Goal: Task Accomplishment & Management: Complete application form

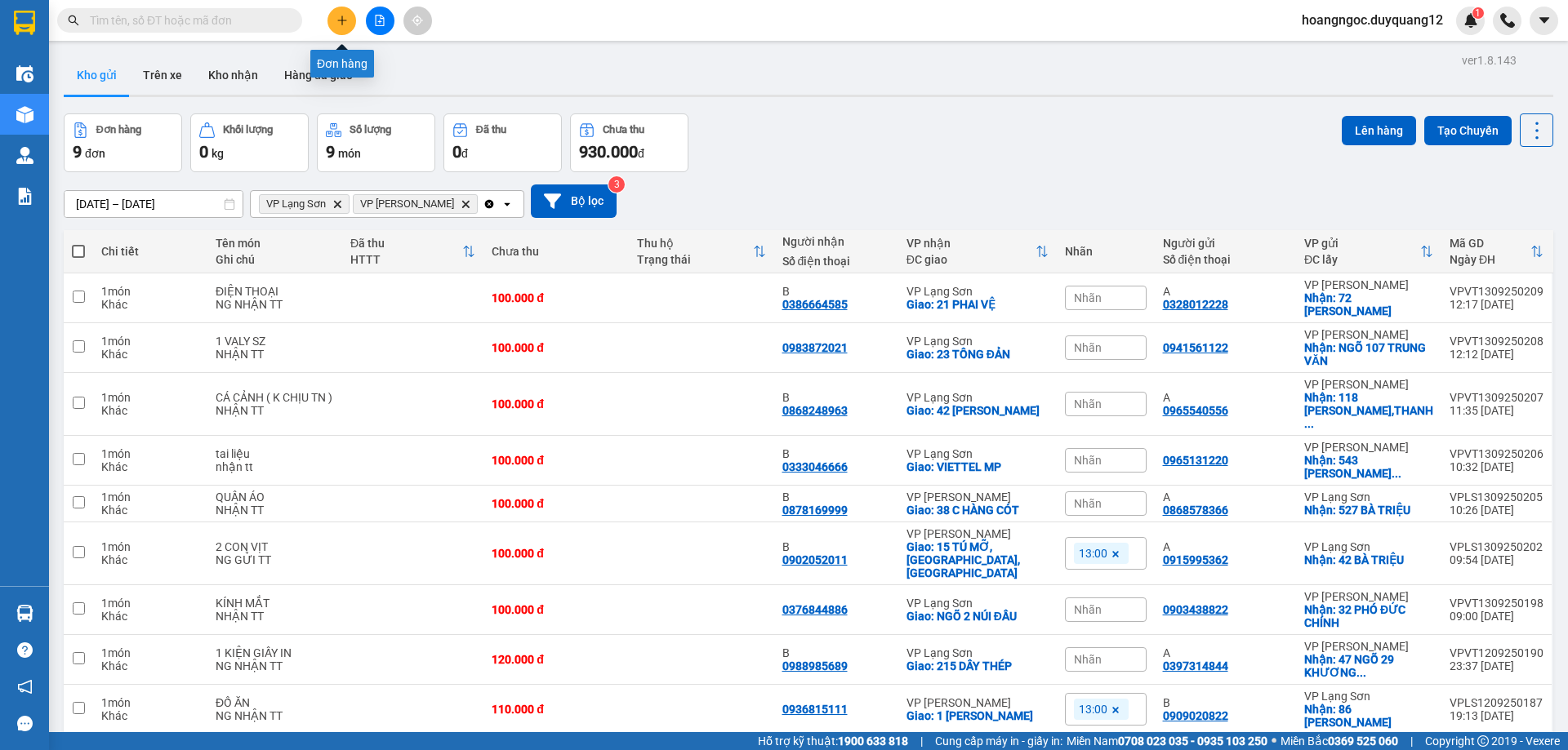
click at [346, 18] on icon "plus" at bounding box center [342, 20] width 12 height 12
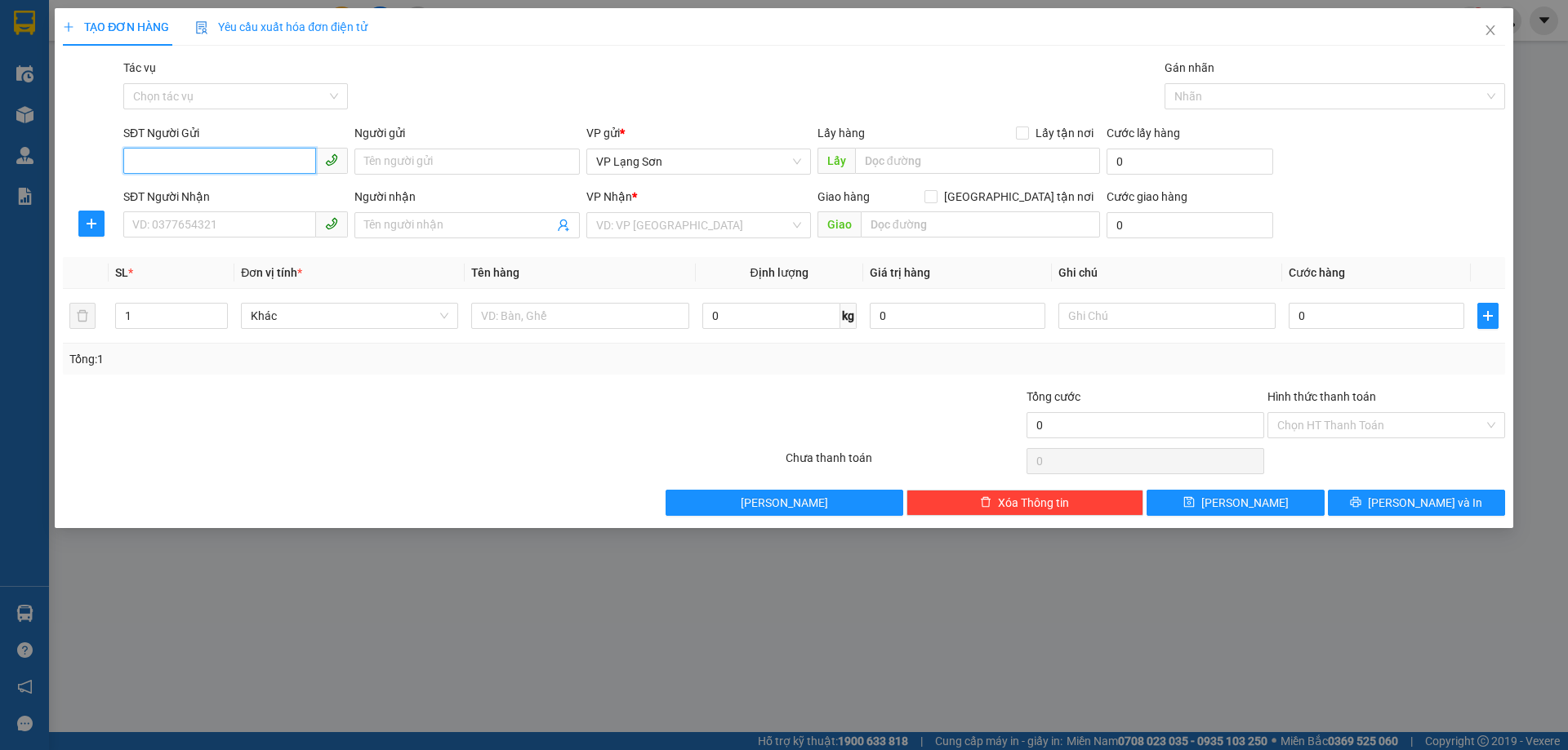
click at [176, 167] on input "SĐT Người Gửi" at bounding box center [219, 160] width 193 height 26
click at [1022, 127] on input "Lấy tận nơi" at bounding box center [1021, 133] width 12 height 12
checkbox input "true"
click at [649, 167] on span "VP Lạng Sơn" at bounding box center [698, 161] width 205 height 24
click at [249, 156] on input "SĐT Người Gửi" at bounding box center [219, 160] width 193 height 26
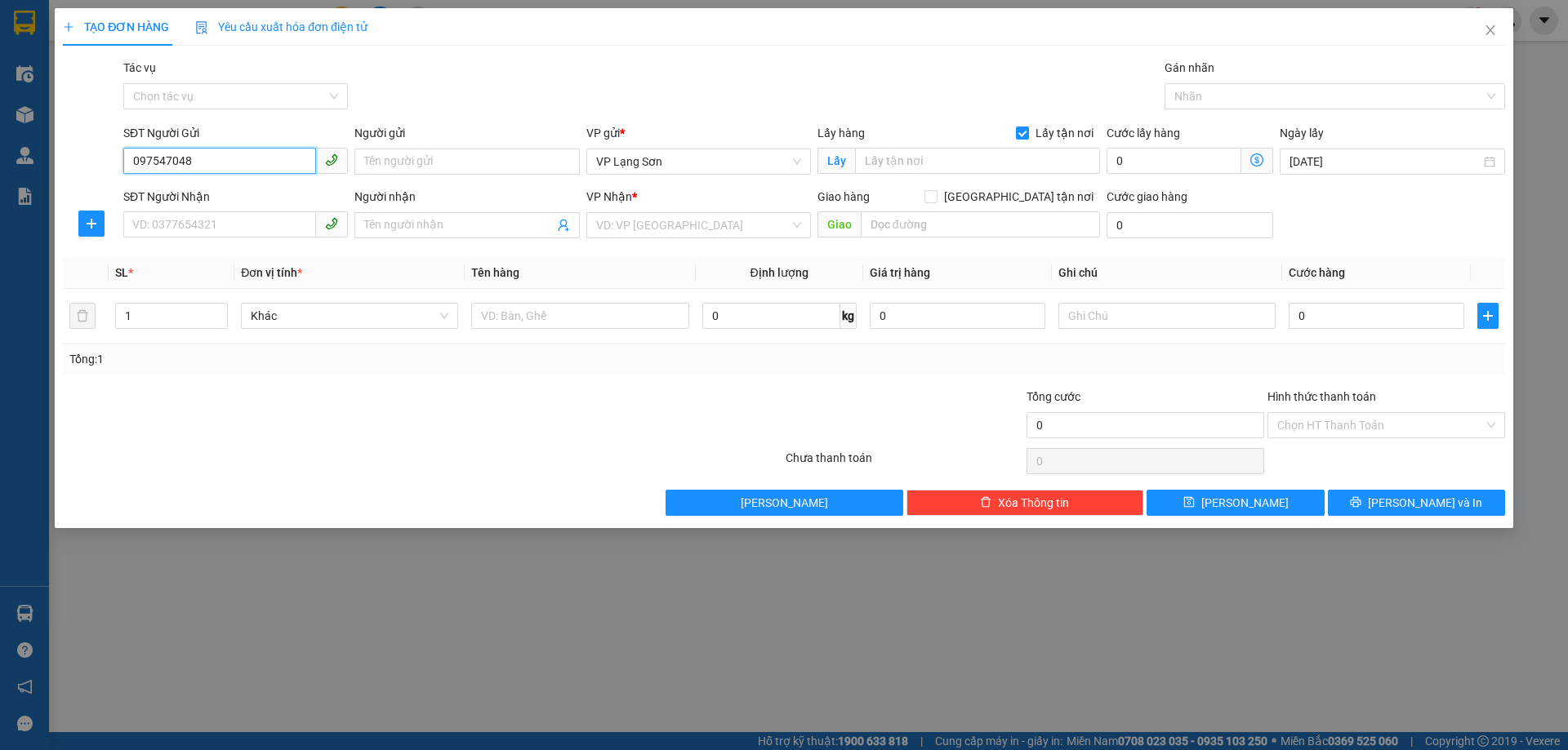
type input "0975470488"
click at [246, 196] on div "0975470488 - A" at bounding box center [235, 194] width 205 height 18
type input "A"
type input "VPLS"
type input "0975470488"
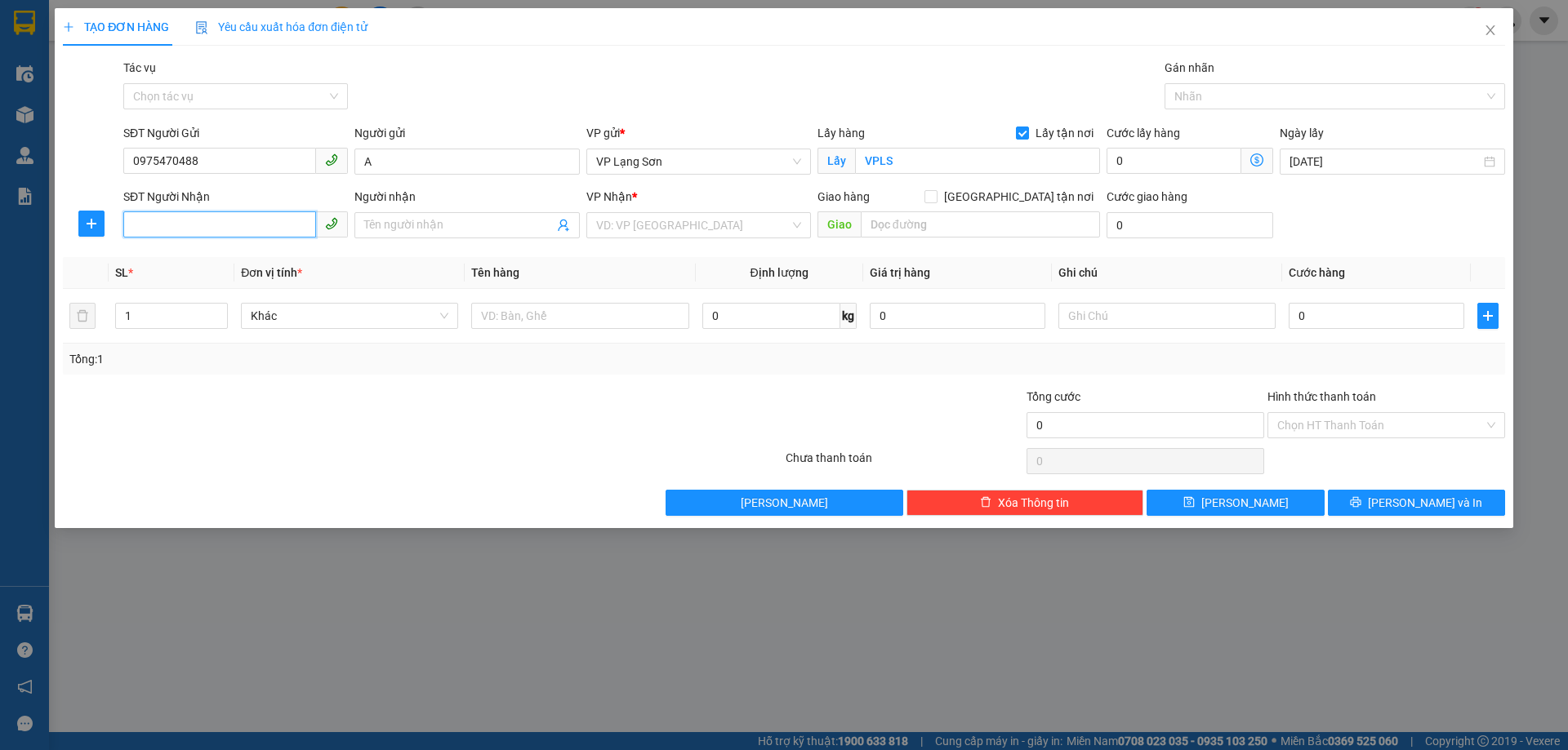
click at [244, 225] on input "SĐT Người Nhận" at bounding box center [219, 224] width 193 height 26
type input "0983271988"
click at [446, 230] on input "Người nhận" at bounding box center [458, 225] width 188 height 18
type input "B"
click at [671, 228] on input "search" at bounding box center [692, 225] width 193 height 24
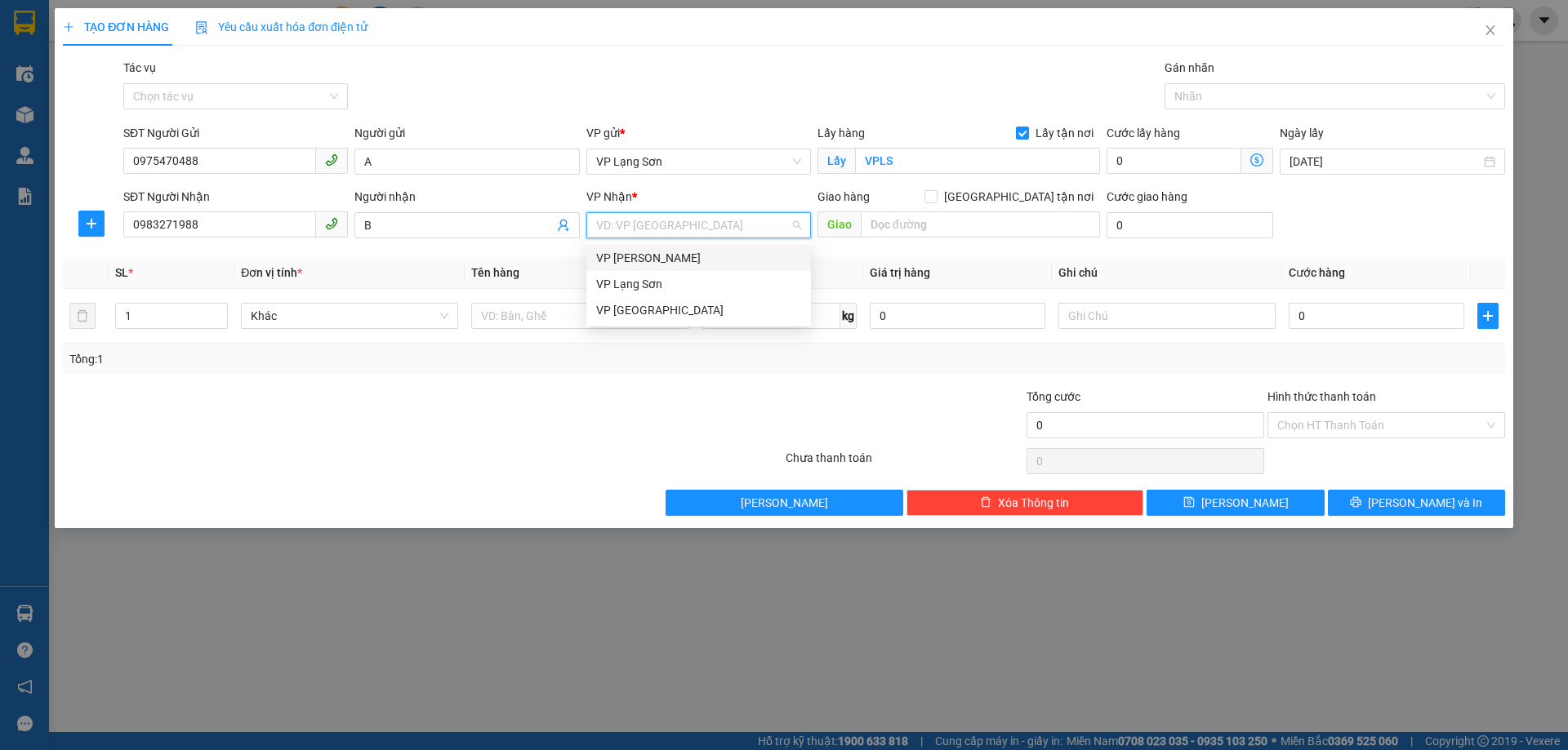
click at [689, 265] on div "VP [PERSON_NAME]" at bounding box center [698, 257] width 205 height 18
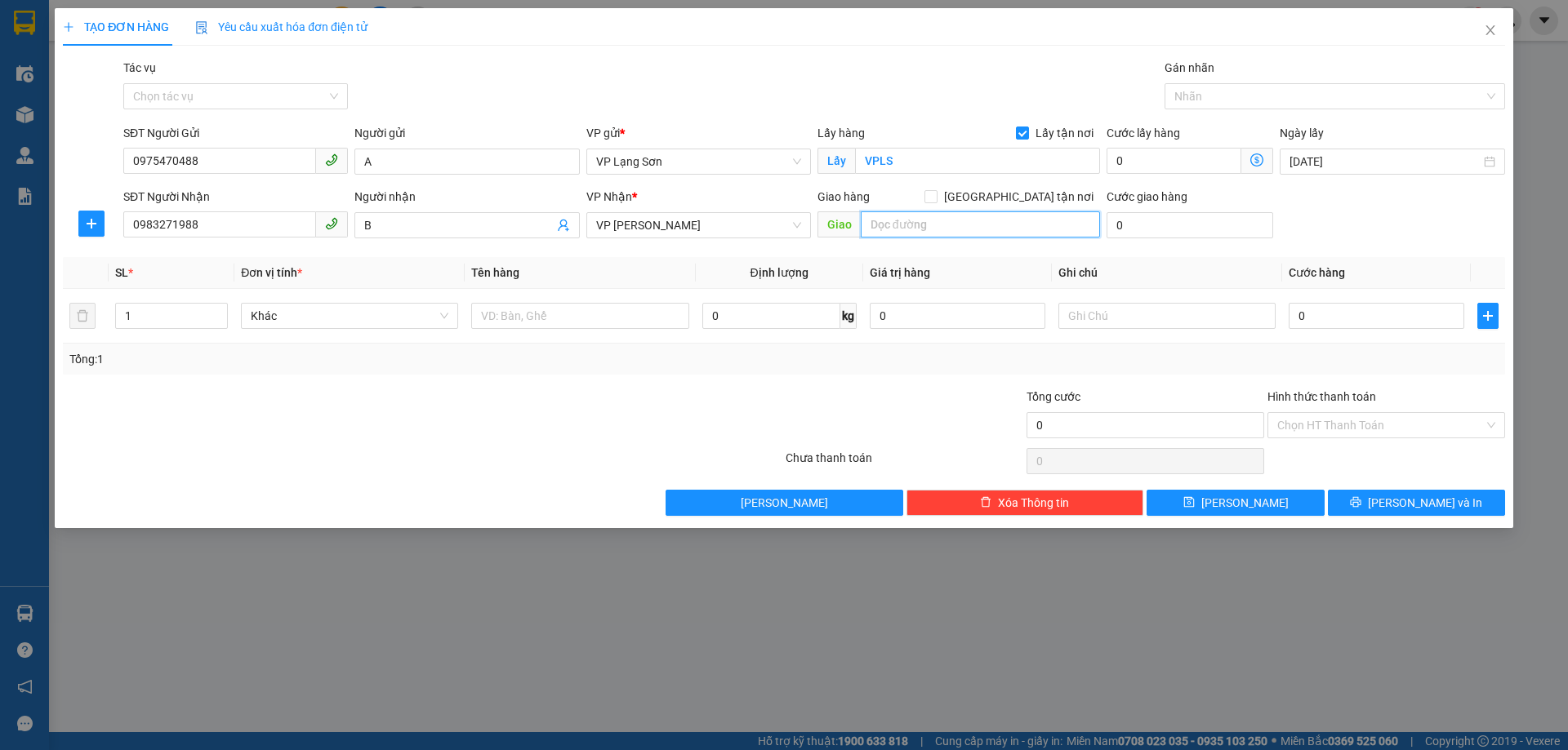
click at [979, 214] on input "text" at bounding box center [980, 224] width 239 height 26
click at [936, 194] on input "Giao tận nơi" at bounding box center [930, 196] width 12 height 12
checkbox input "true"
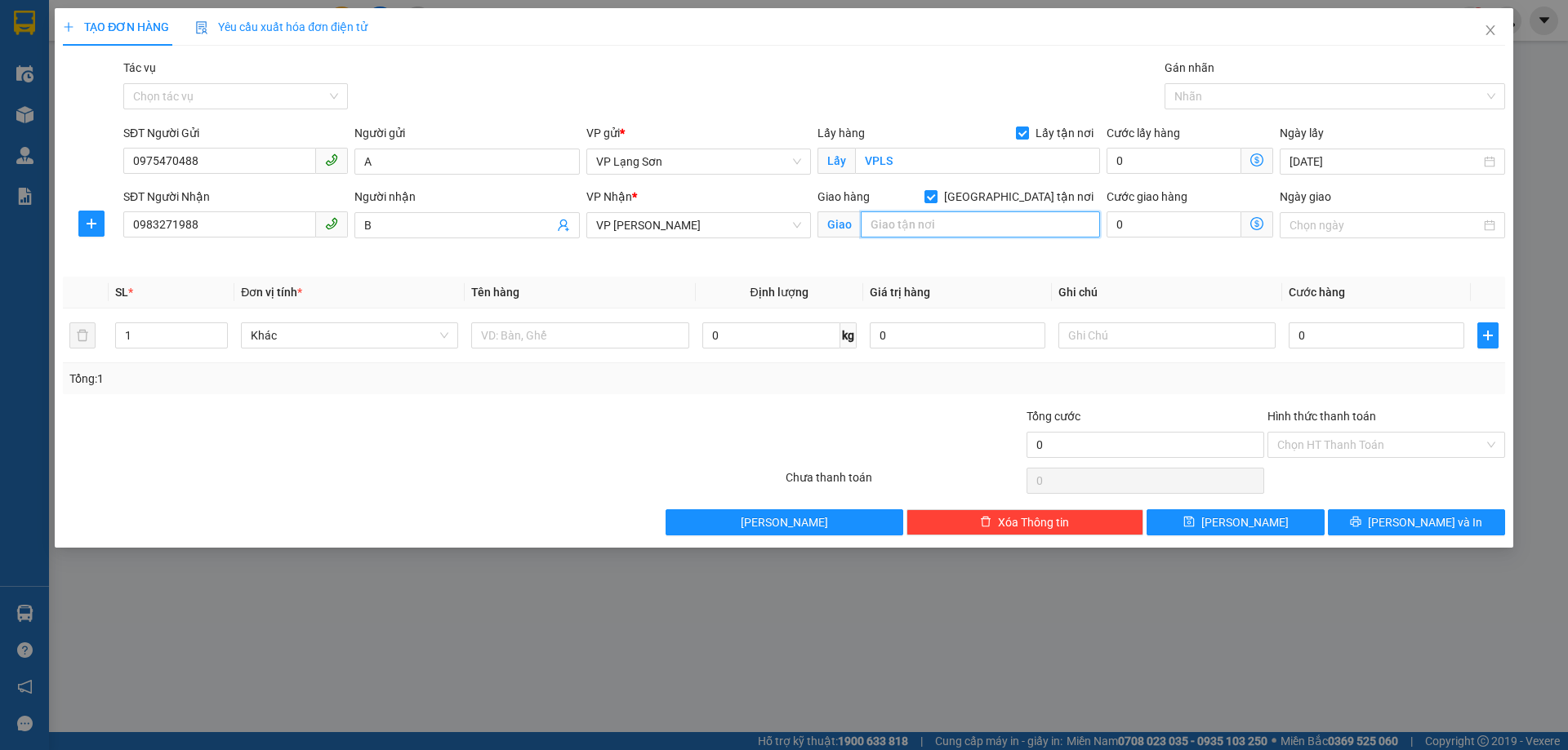
click at [983, 228] on input "text" at bounding box center [980, 224] width 239 height 26
type input "SỐ 1 MAI CHÍ THỌ GIANG BIÊN"
click at [1420, 238] on div "Ngày giao" at bounding box center [1392, 215] width 225 height 57
click at [1420, 222] on input "Ngày giao" at bounding box center [1384, 225] width 190 height 18
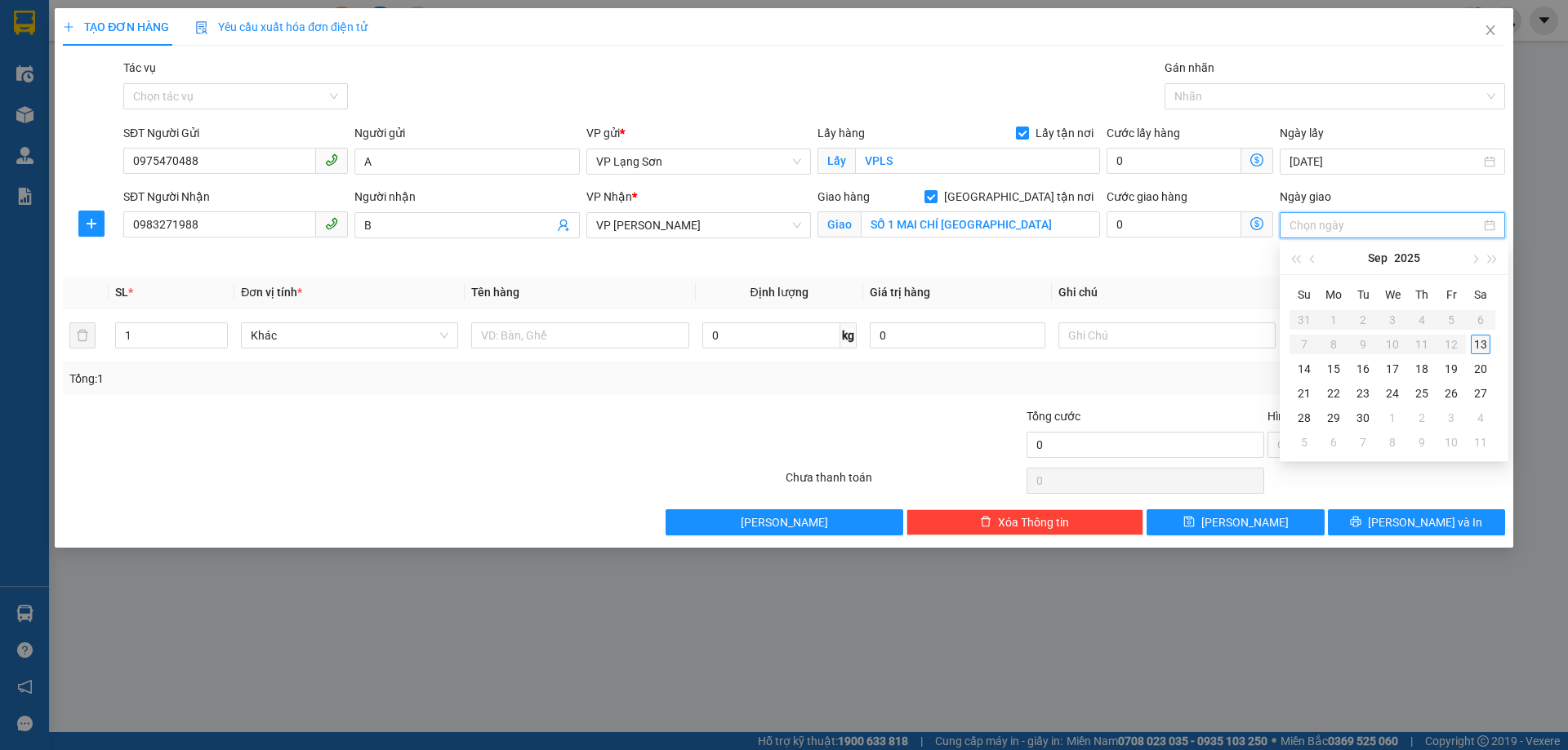
type input "13/09/2025"
click at [1486, 342] on div "13" at bounding box center [1481, 344] width 19 height 19
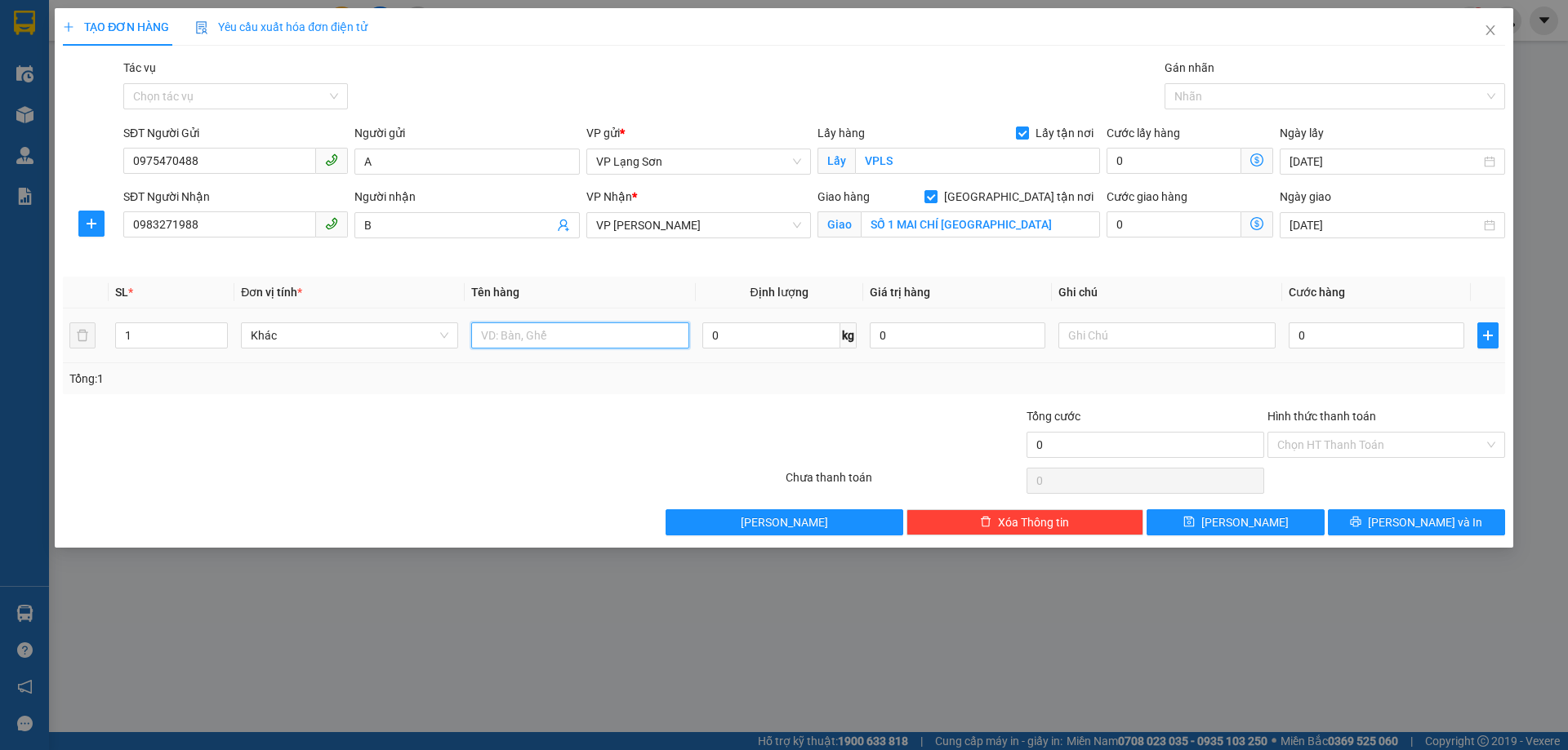
click at [639, 334] on input "text" at bounding box center [579, 335] width 217 height 26
type input "VỊT"
click at [1123, 335] on input "text" at bounding box center [1166, 335] width 217 height 26
type input "NG GỬI TT"
click at [1340, 348] on div "0" at bounding box center [1376, 335] width 176 height 33
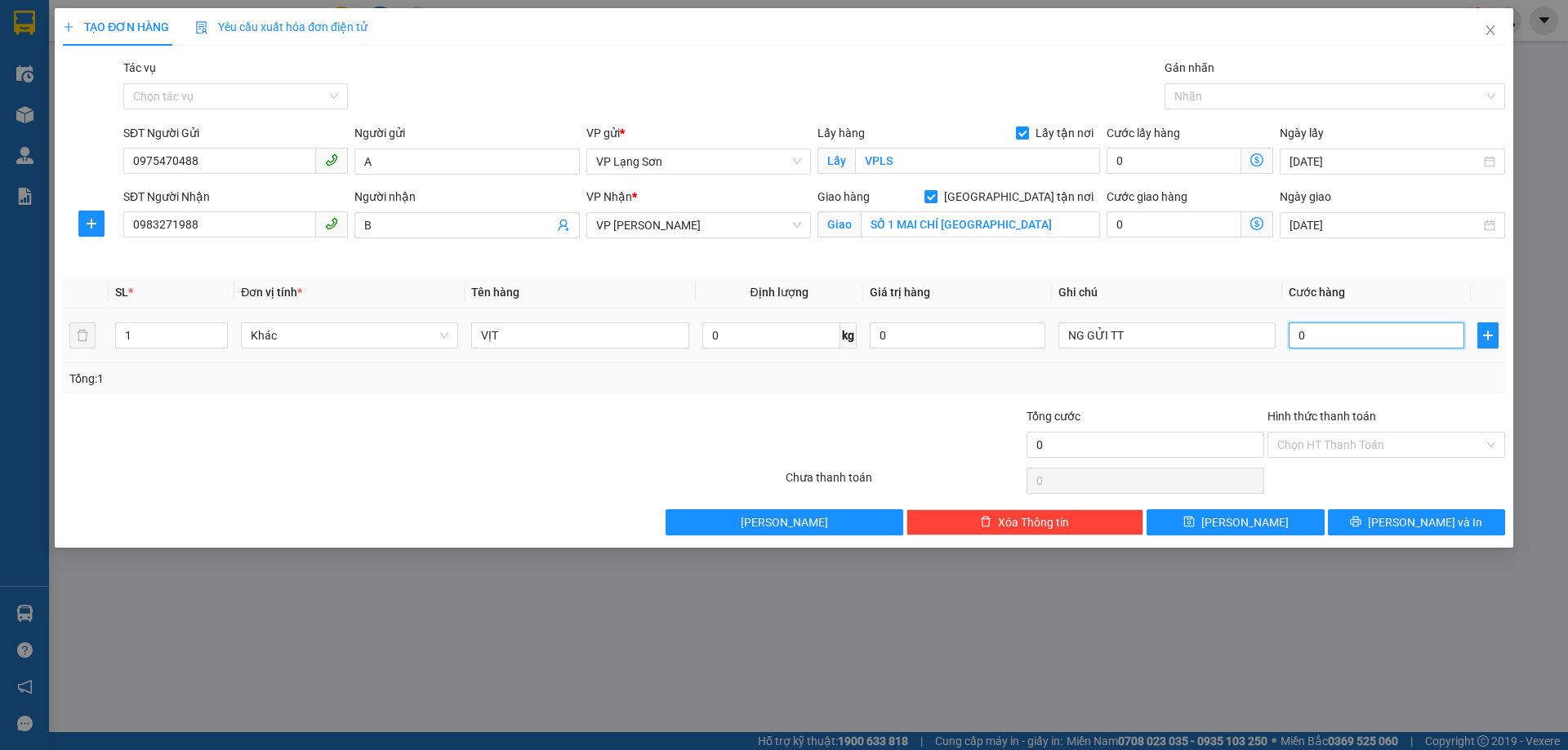
click at [1340, 343] on input "0" at bounding box center [1376, 335] width 176 height 26
type input "1"
type input "10"
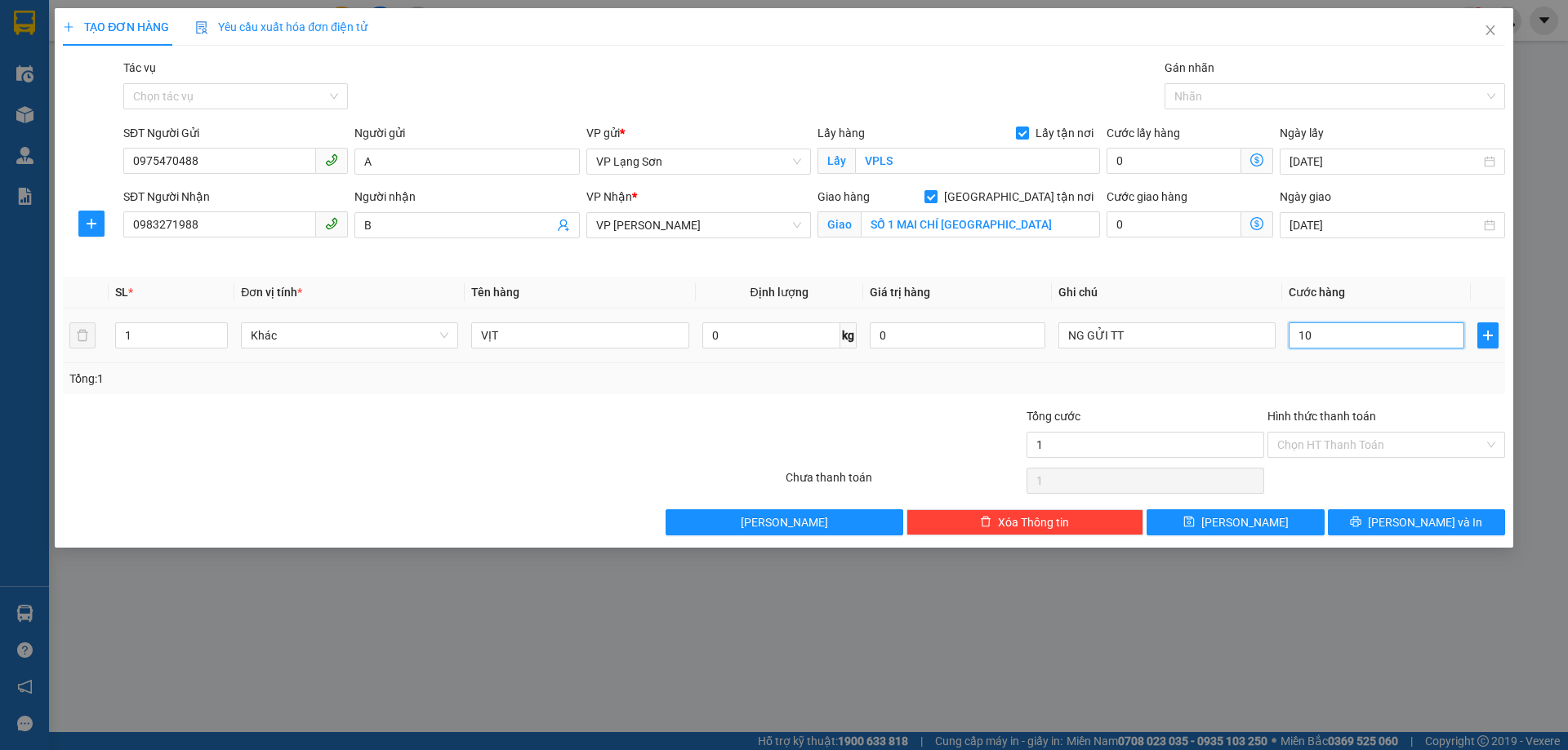
type input "10"
type input "100"
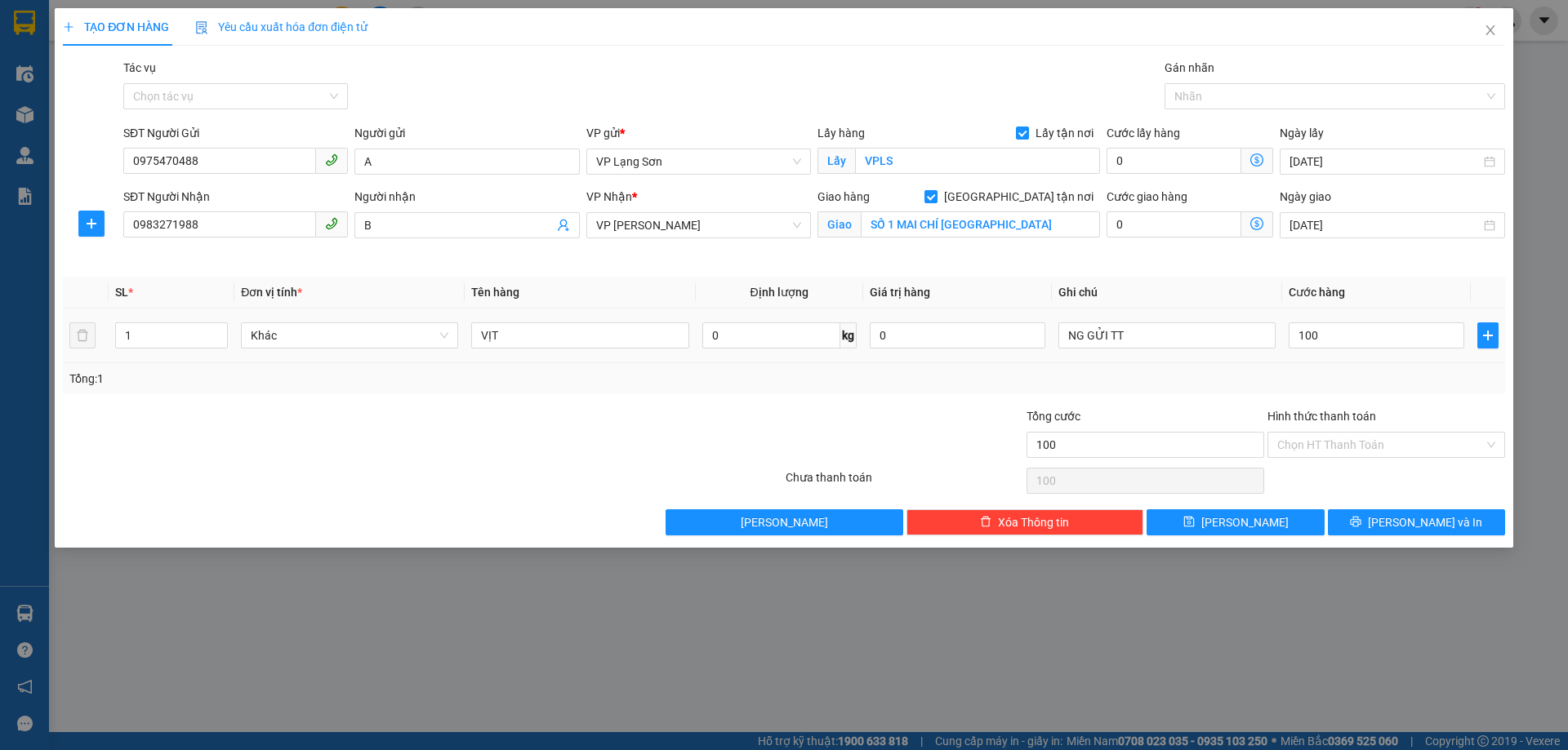
click at [1311, 370] on div "Tổng: 1" at bounding box center [783, 378] width 1429 height 18
type input "100.000"
click at [1275, 521] on button "Lưu" at bounding box center [1235, 521] width 177 height 26
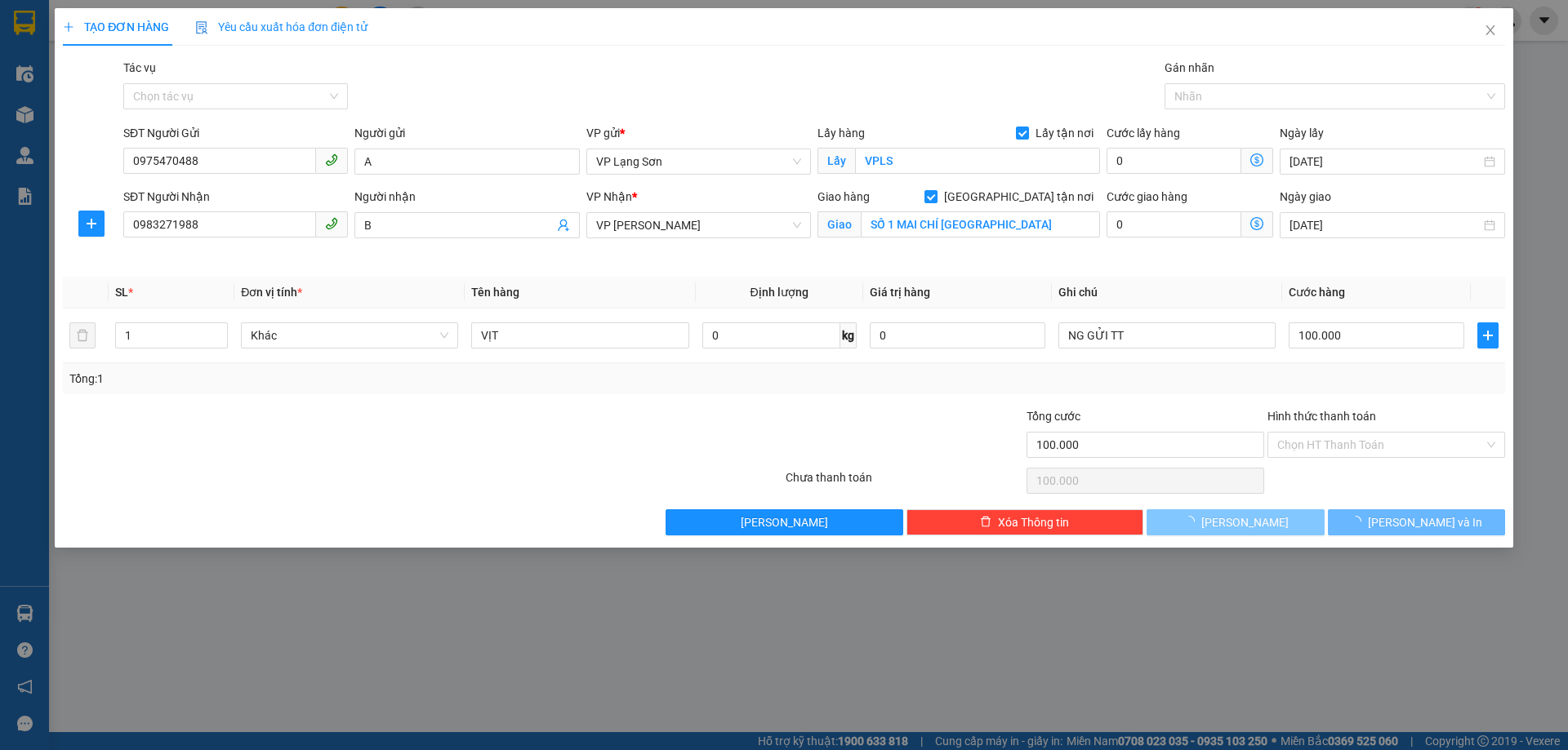
checkbox input "false"
type input "0"
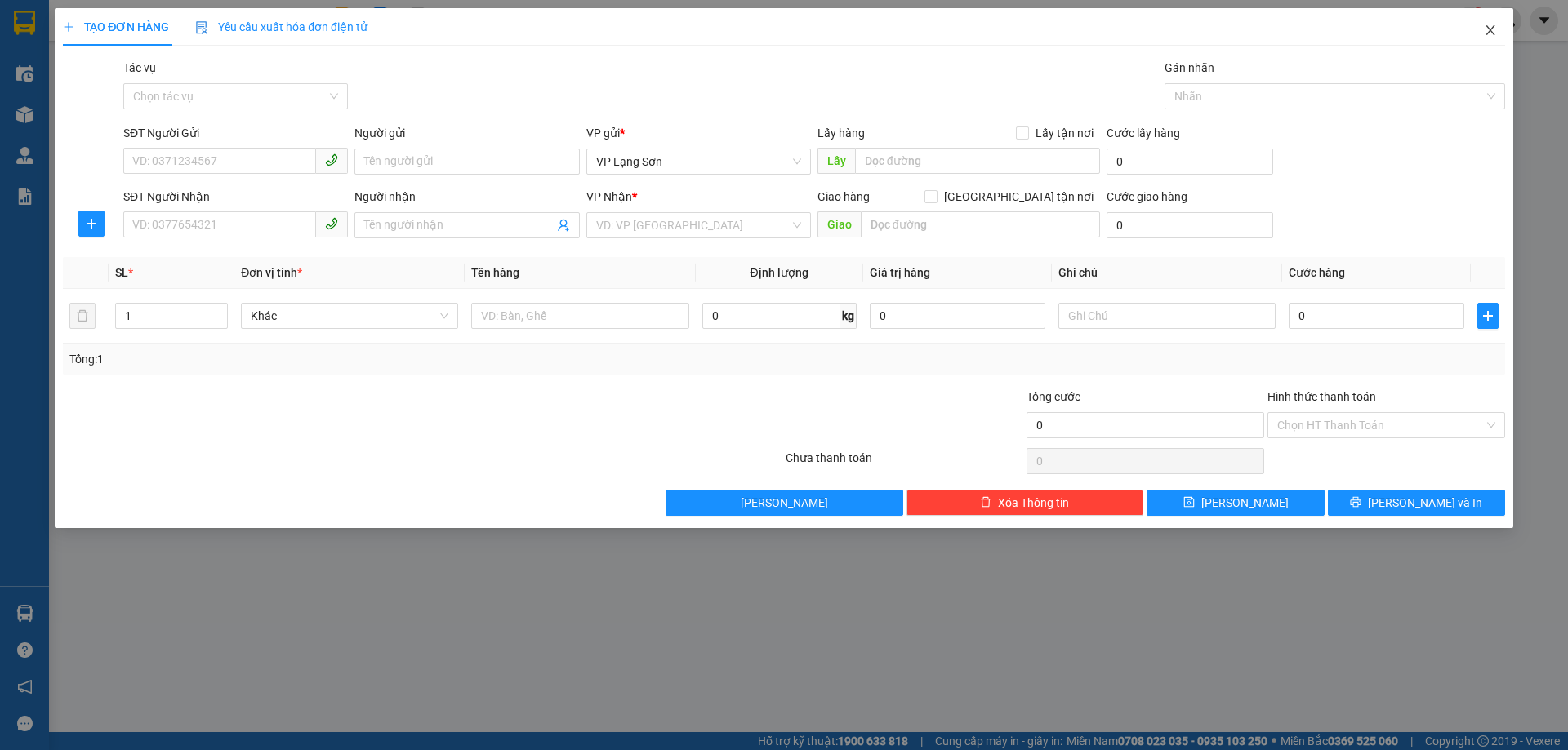
click at [1488, 31] on icon "close" at bounding box center [1490, 31] width 13 height 13
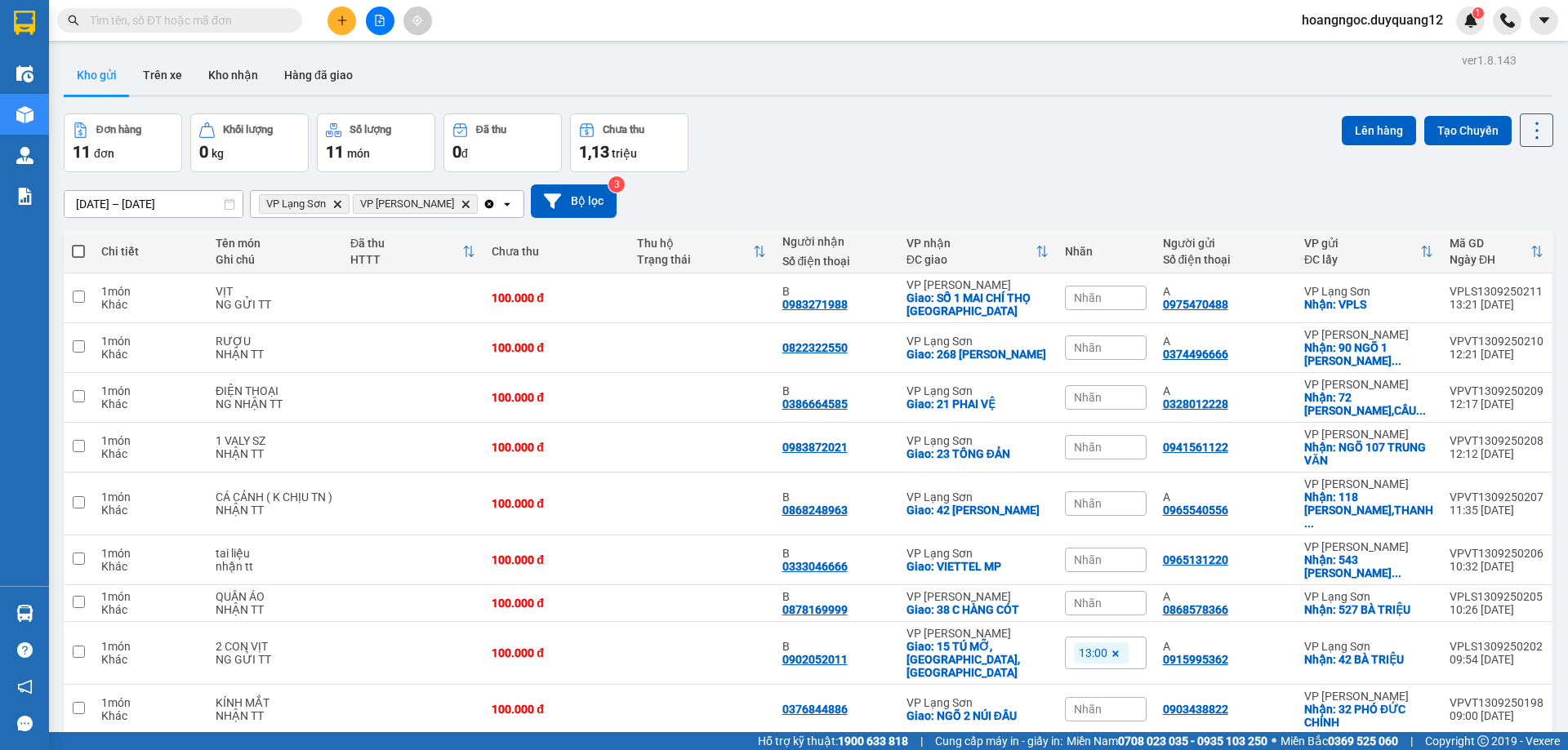
click at [1023, 208] on div "11/09/2025 – 13/09/2025 Press the down arrow key to interact with the calendar …" at bounding box center [808, 201] width 1489 height 34
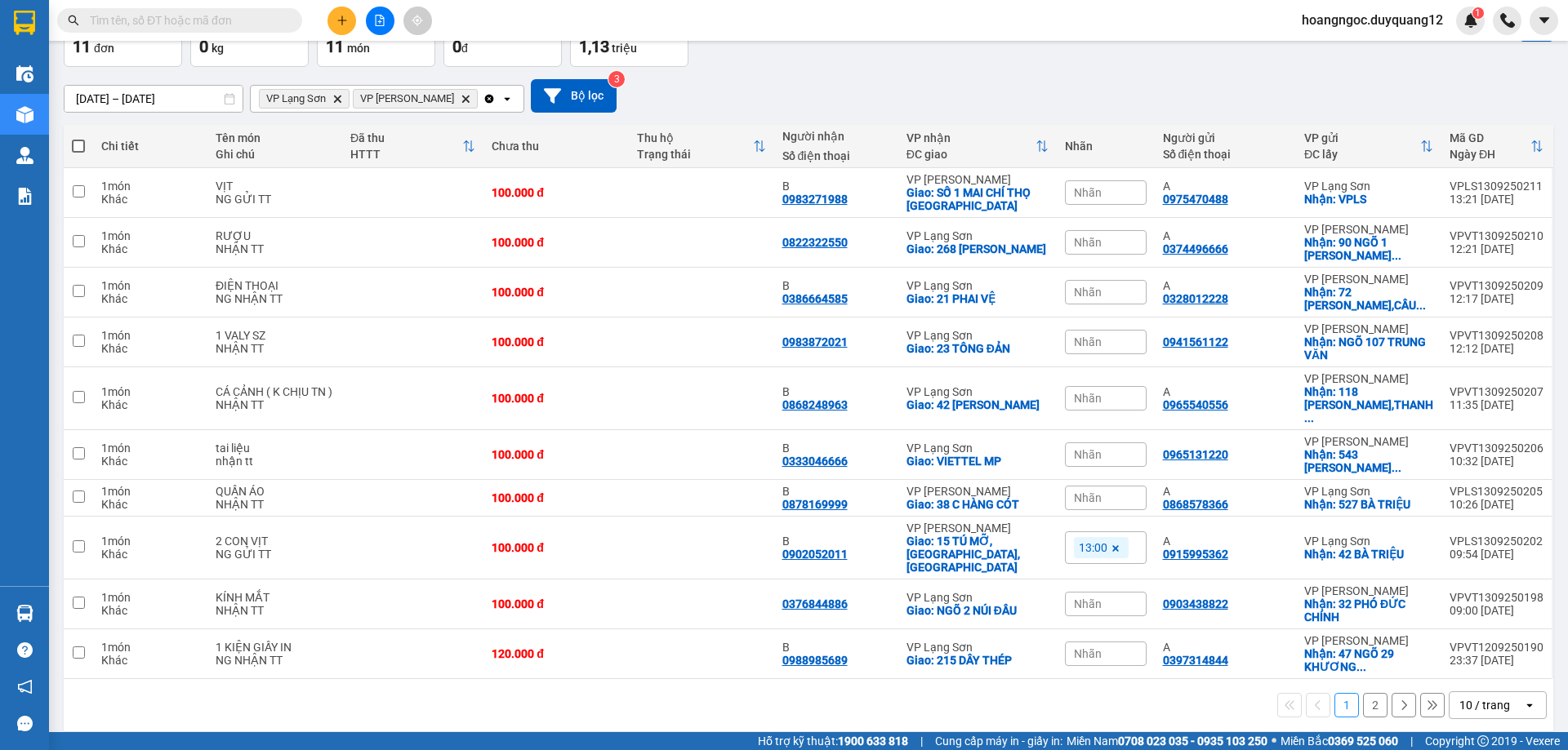
scroll to position [106, 0]
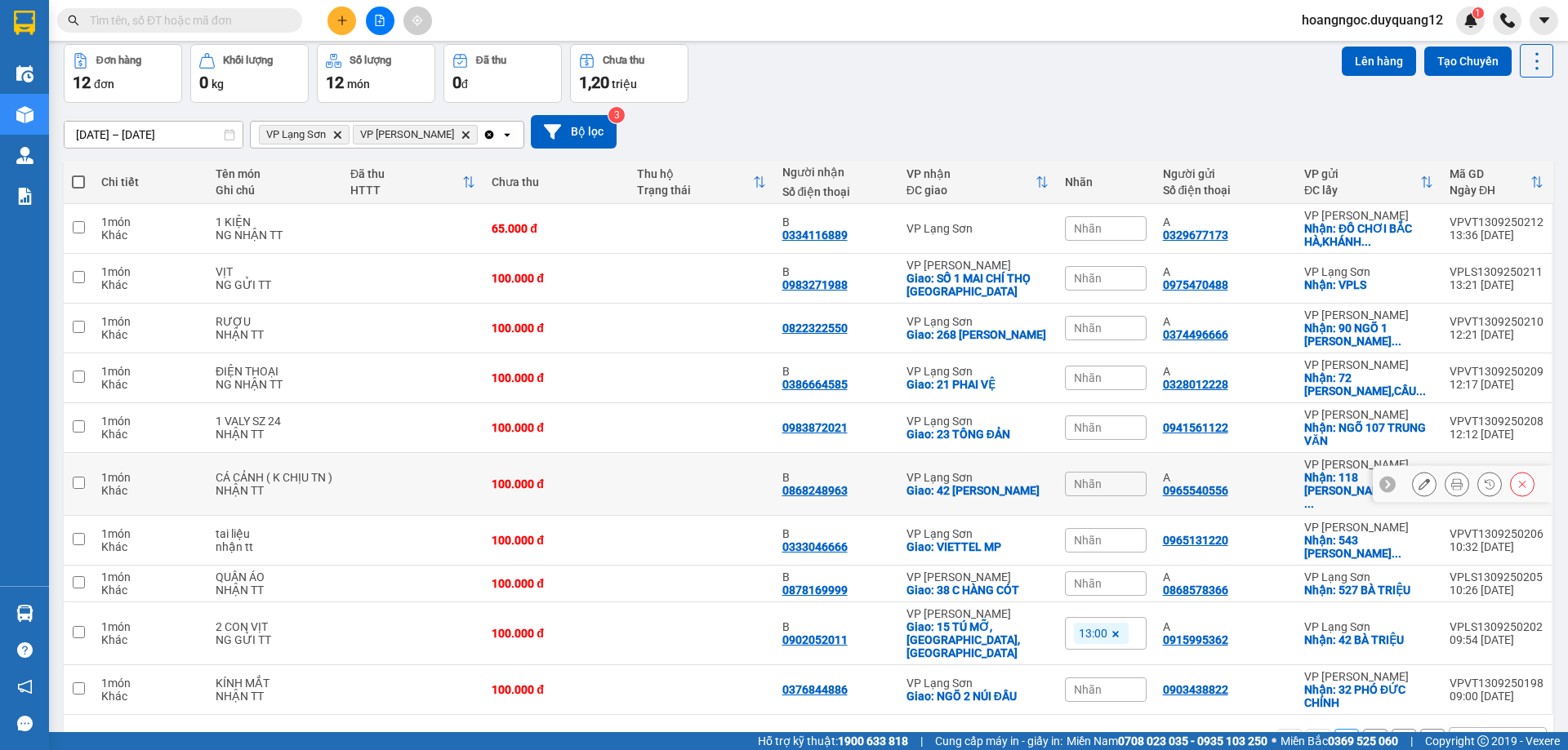
scroll to position [106, 0]
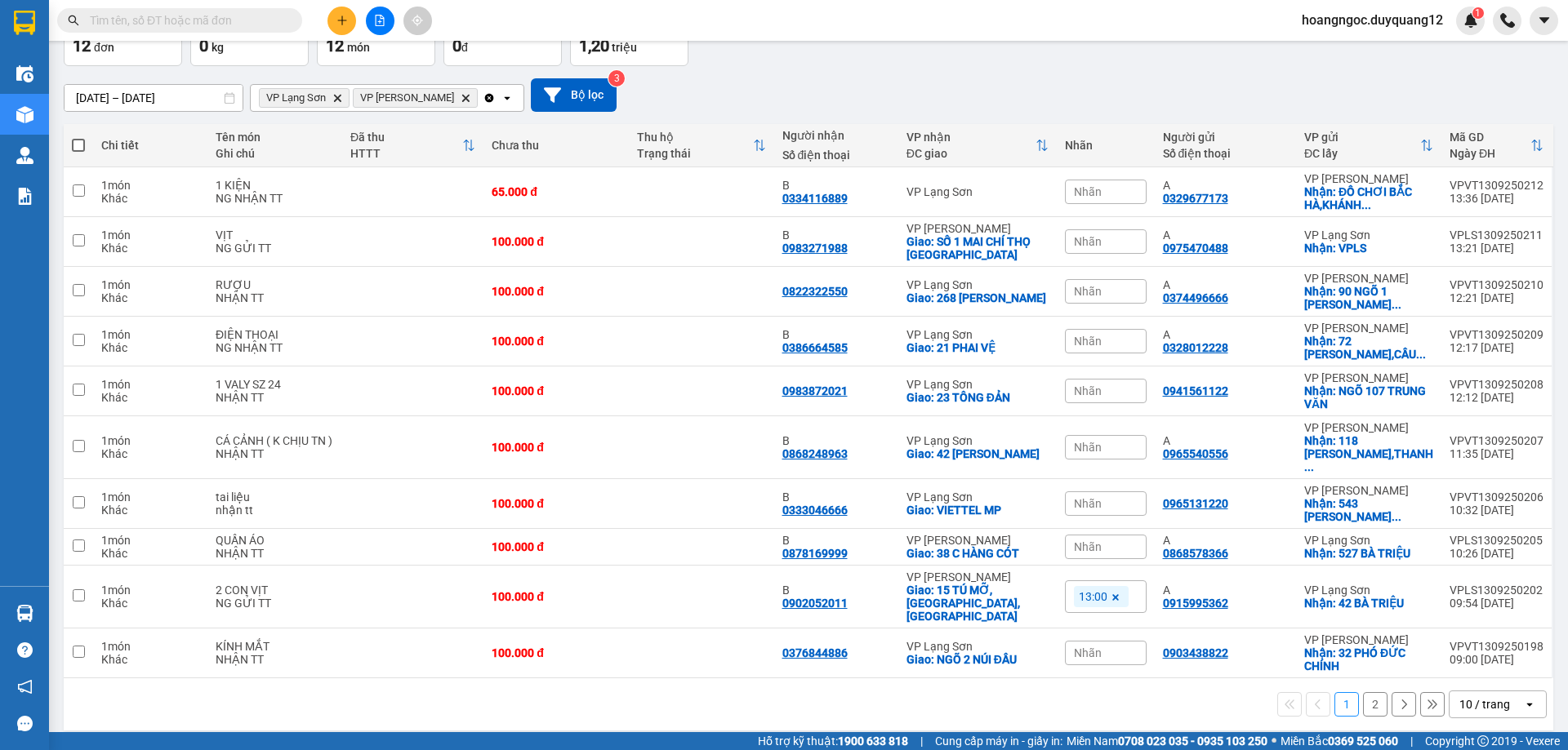
click at [349, 27] on button at bounding box center [342, 21] width 29 height 29
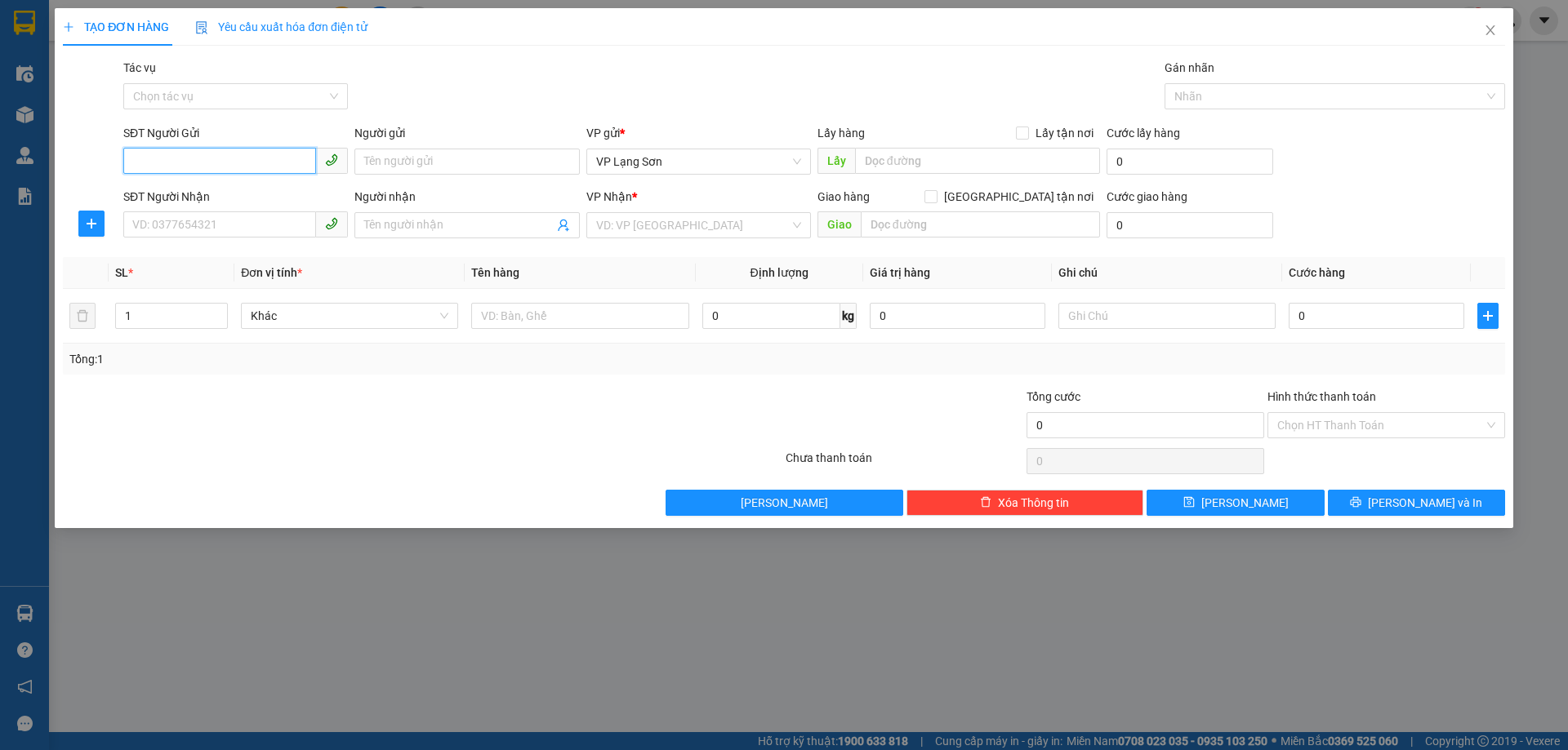
click at [231, 158] on input "SĐT Người Gửi" at bounding box center [219, 160] width 193 height 26
type input "0912203013"
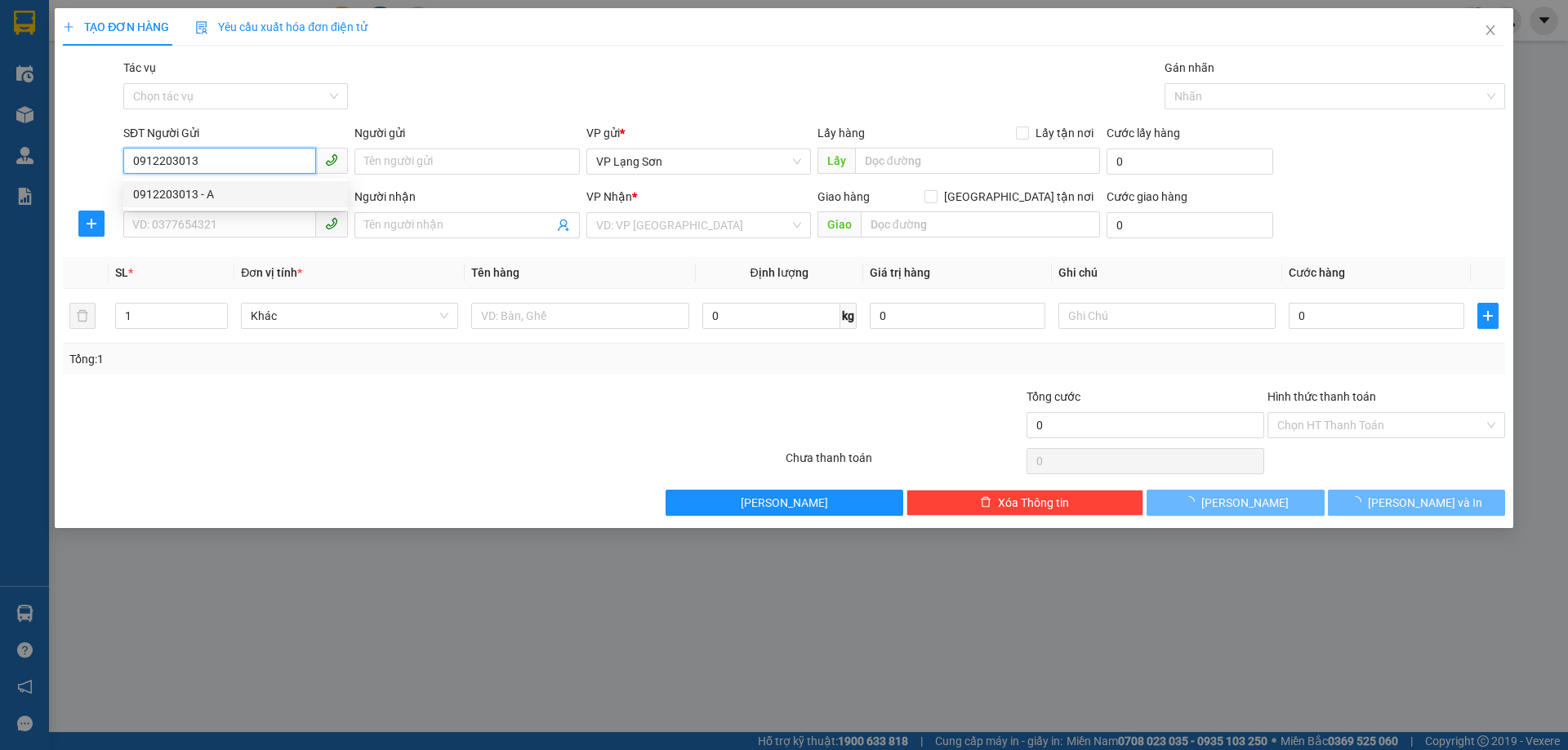
click at [226, 193] on div "0912203013 - A" at bounding box center [235, 194] width 205 height 18
type input "A"
checkbox input "true"
type input "VPLS"
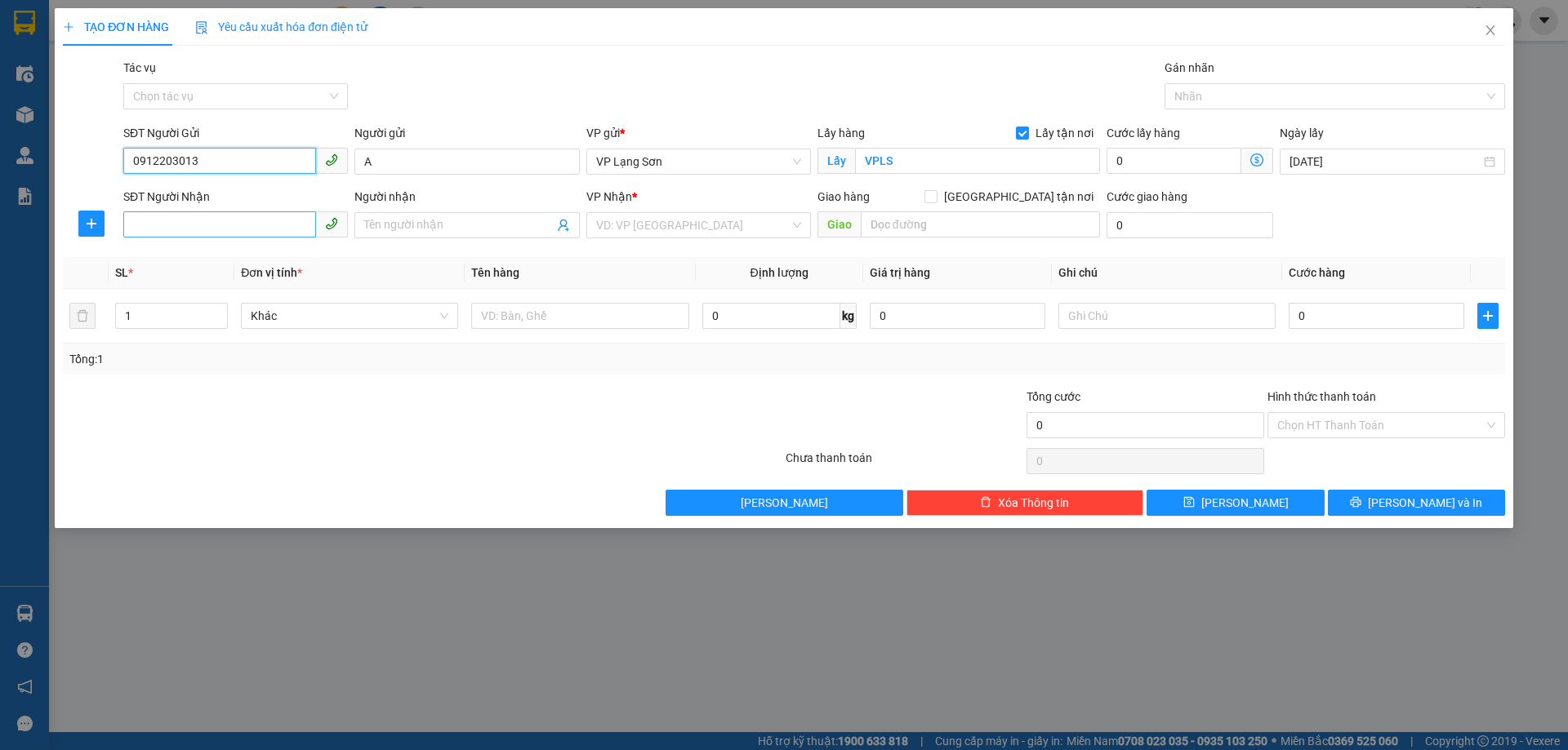
type input "0912203013"
click at [248, 221] on input "SĐT Người Nhận" at bounding box center [219, 224] width 193 height 26
click at [649, 228] on input "search" at bounding box center [692, 225] width 193 height 24
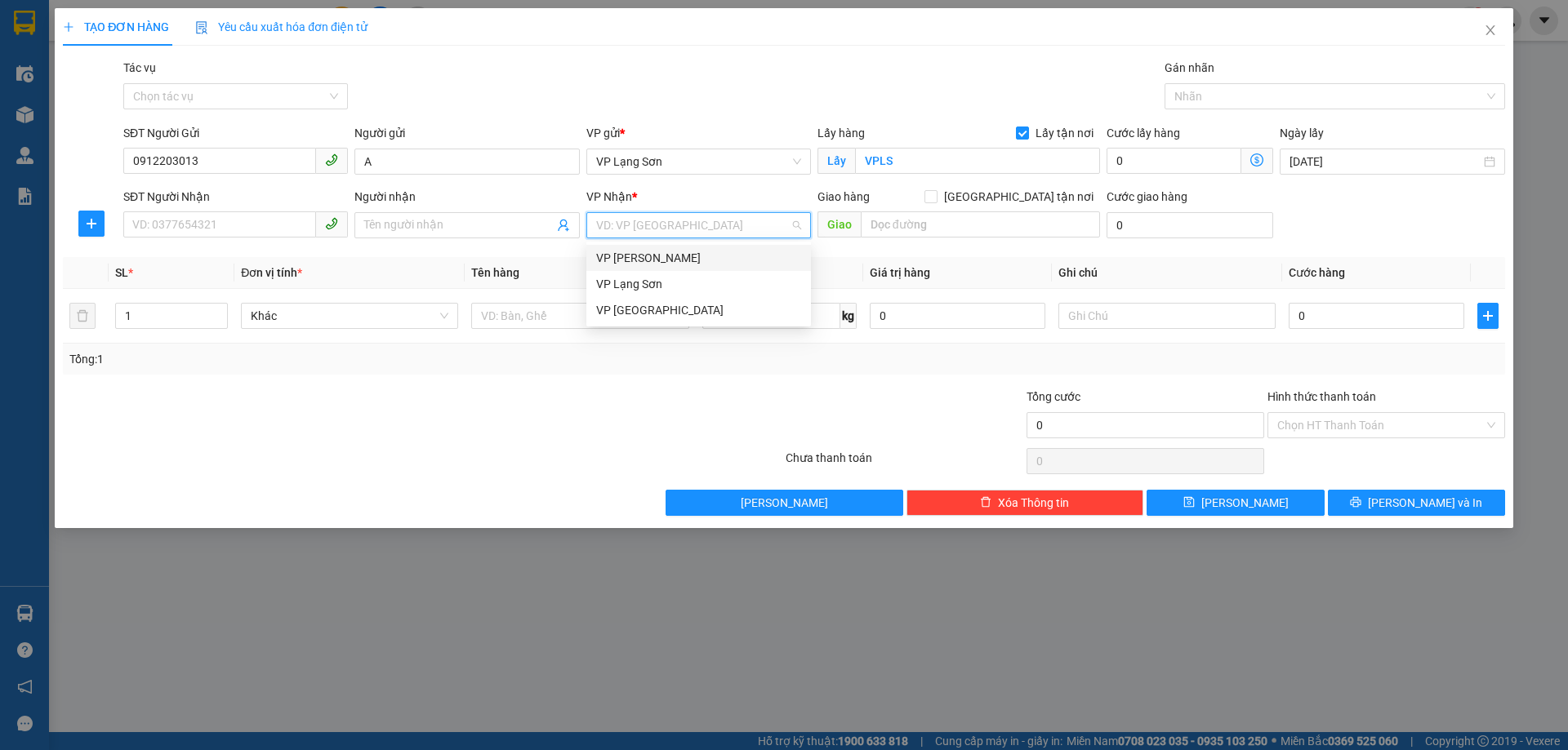
click at [655, 258] on div "VP [PERSON_NAME]" at bounding box center [698, 257] width 205 height 18
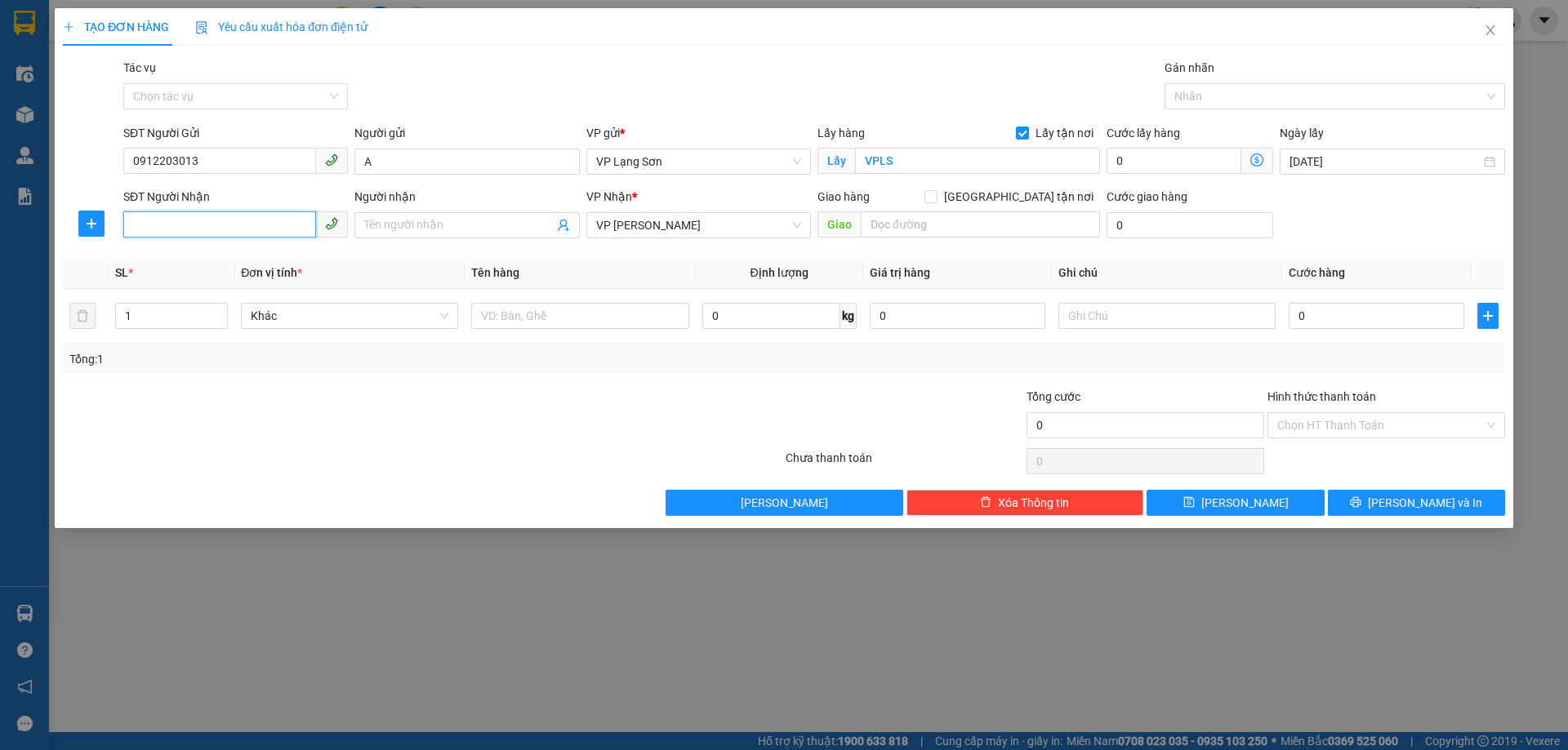
click at [187, 224] on input "SĐT Người Nhận" at bounding box center [219, 224] width 193 height 26
type input "0867702804"
click at [432, 224] on input "Người nhận" at bounding box center [458, 225] width 188 height 18
type input "B"
click at [1012, 199] on div "Giao hàng Giao tận nơi" at bounding box center [959, 196] width 282 height 18
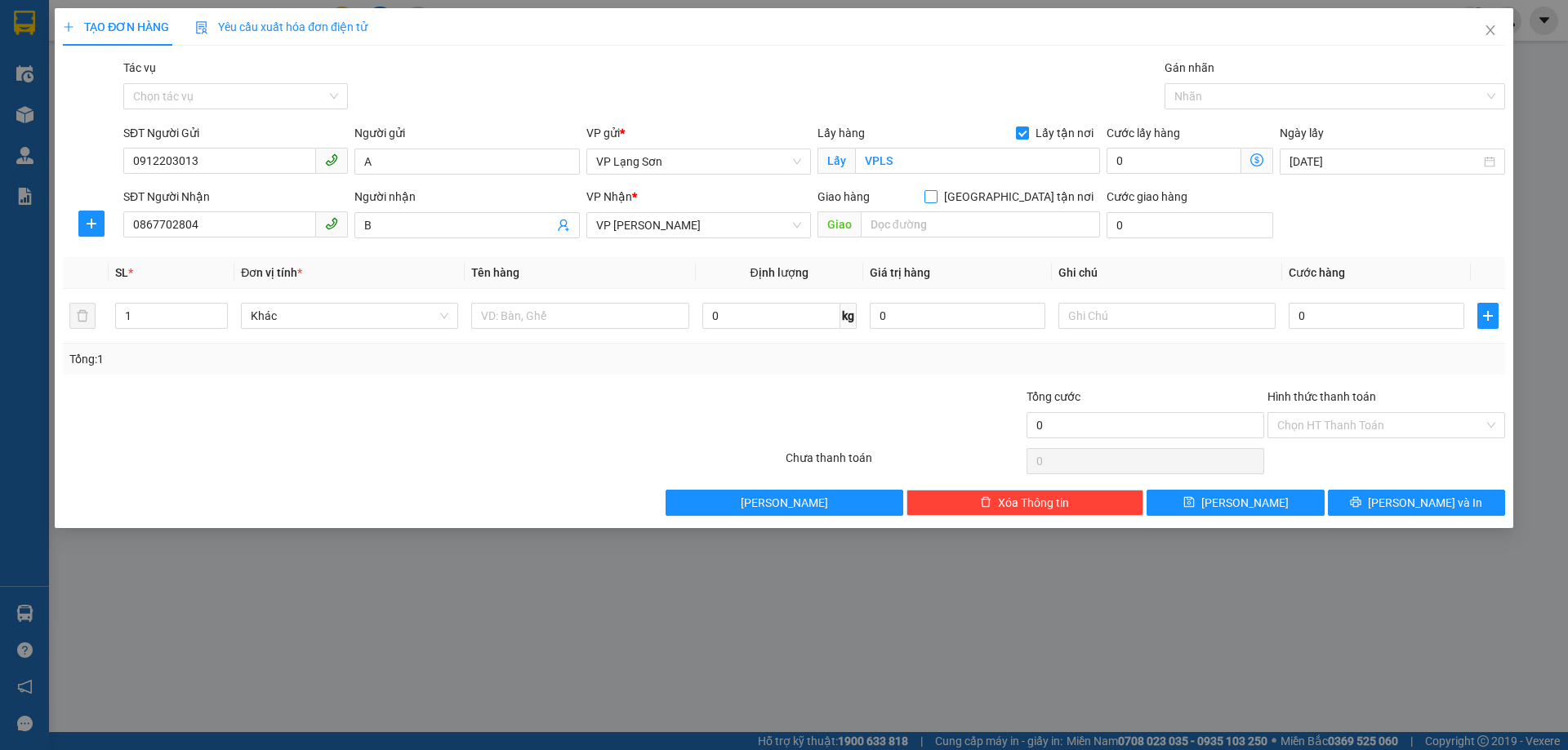
click at [936, 199] on input "Giao tận nơi" at bounding box center [930, 196] width 12 height 12
checkbox input "true"
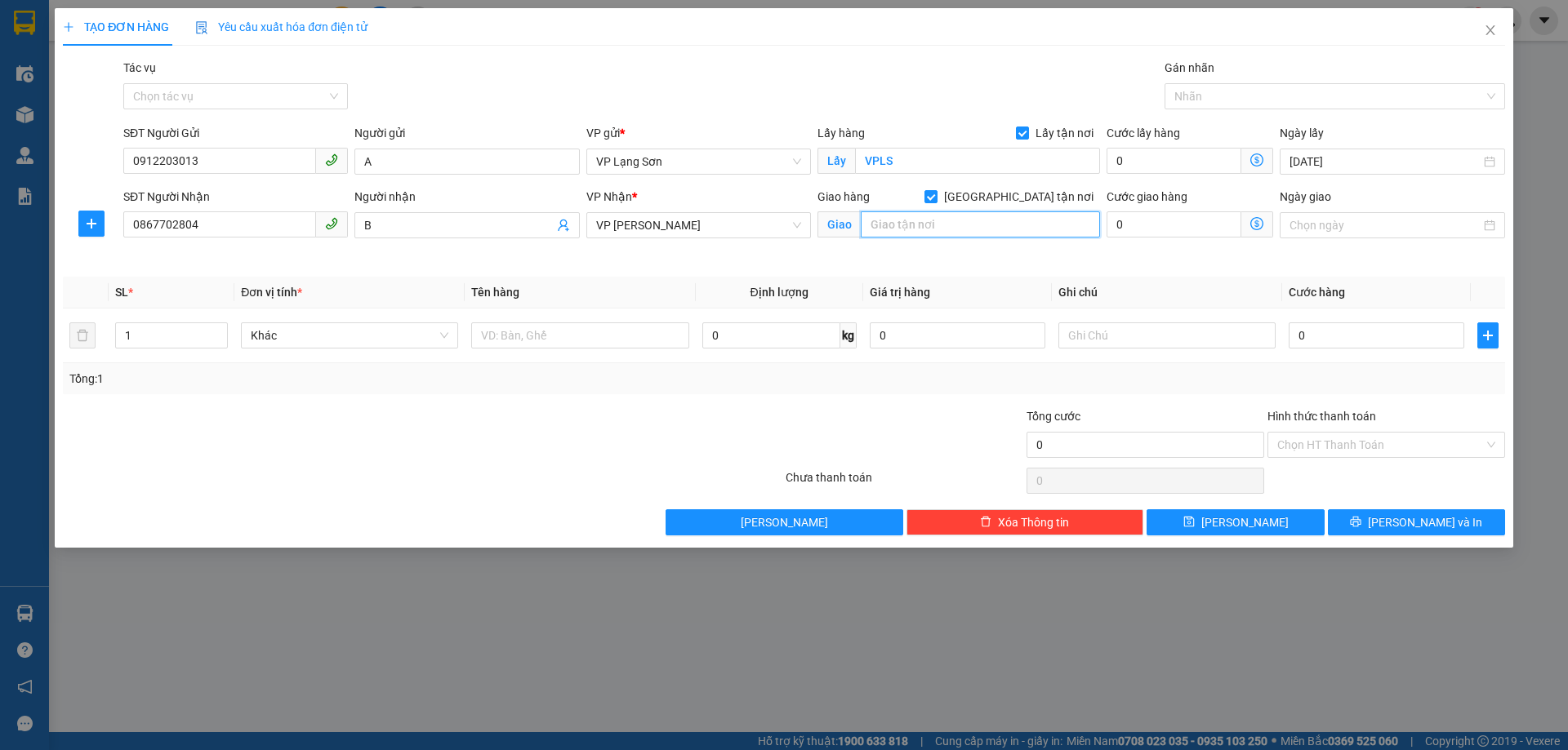
click at [988, 220] on input "text" at bounding box center [980, 224] width 239 height 26
type input "BỒ ĐỀ LONG BIÊN"
click at [1368, 217] on input "Ngày giao" at bounding box center [1384, 225] width 190 height 18
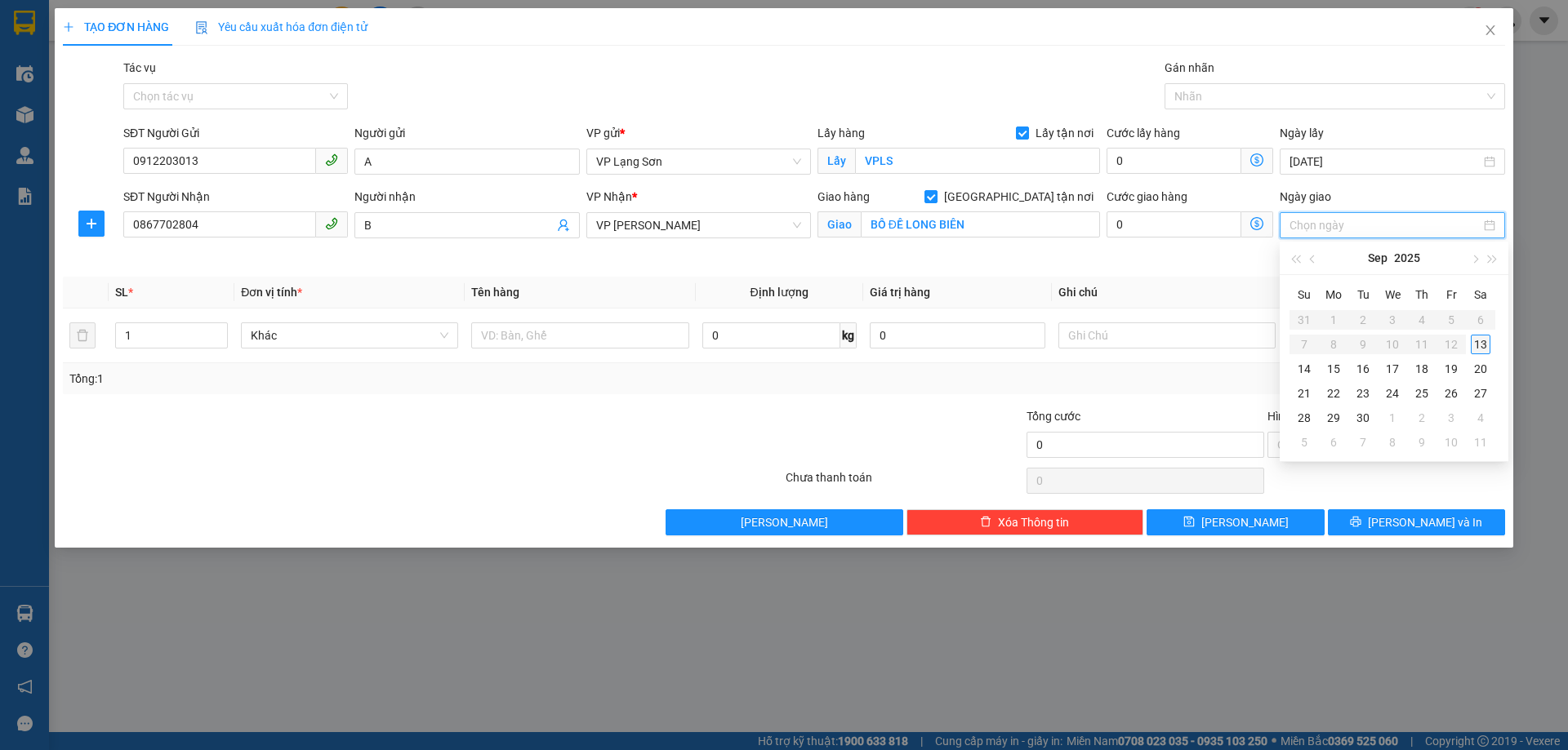
type input "13/09/2025"
click at [1478, 345] on div "13" at bounding box center [1481, 344] width 19 height 19
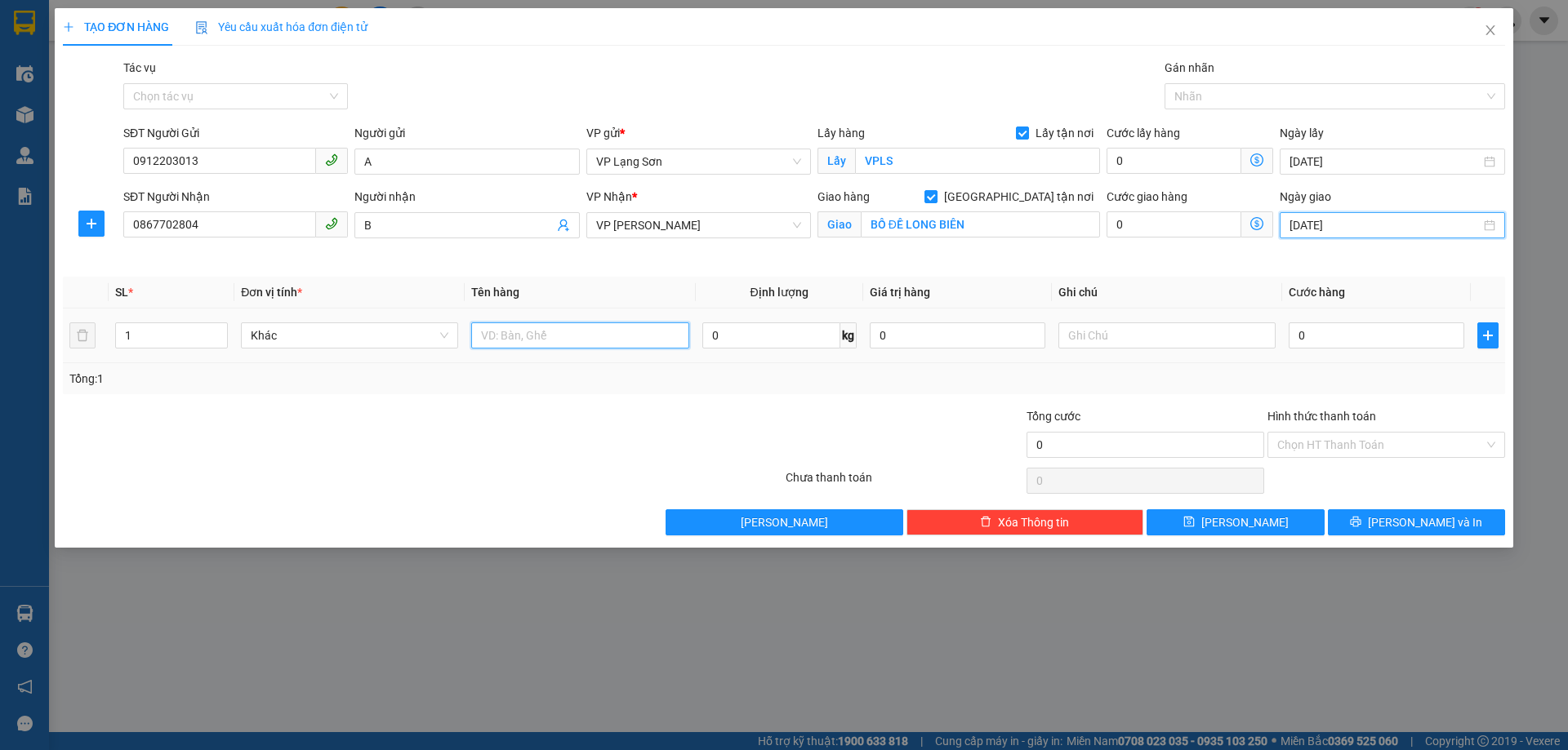
click at [593, 337] on input "text" at bounding box center [579, 335] width 217 height 26
click at [606, 328] on input "text" at bounding box center [579, 335] width 217 height 26
type input "TRỨNG"
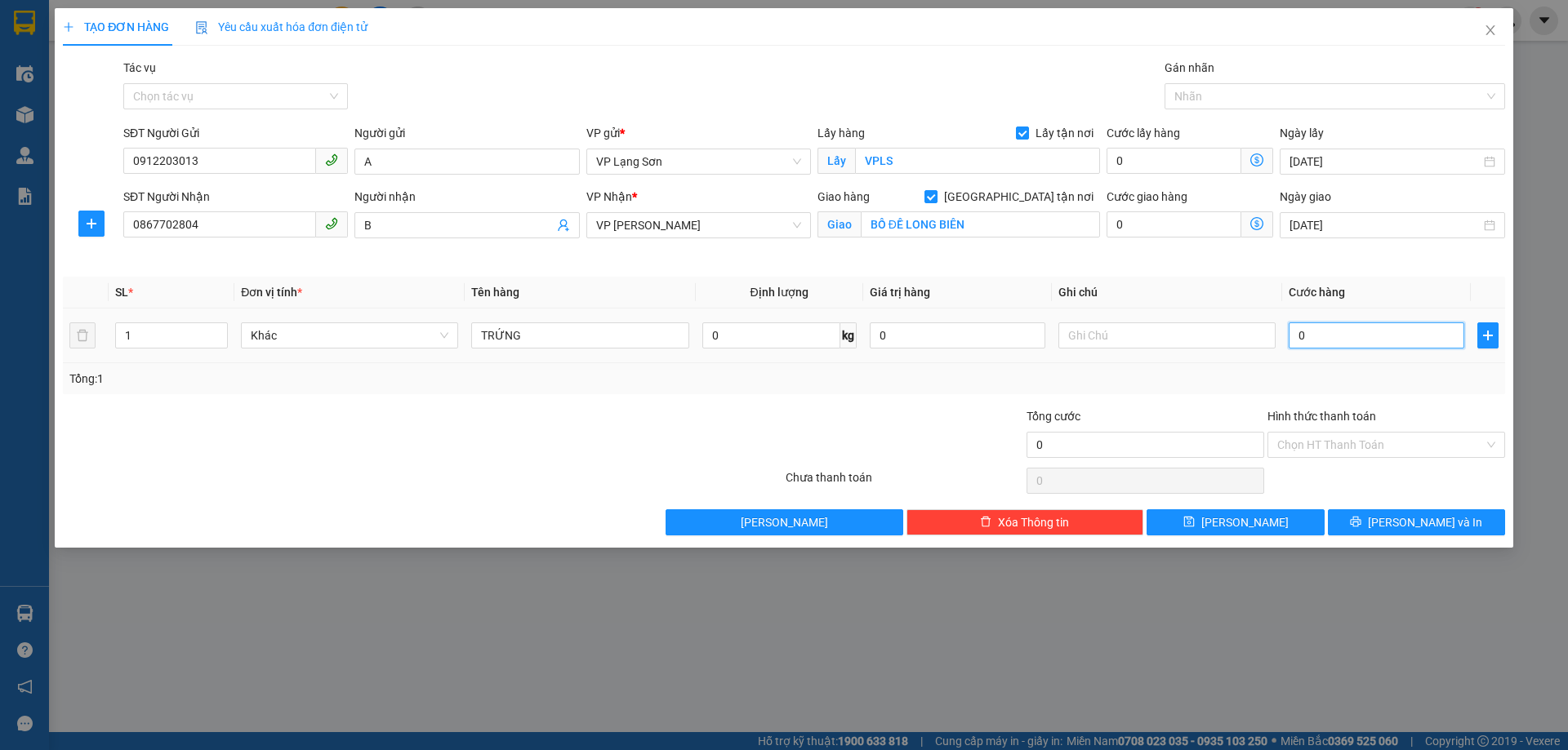
click at [1365, 331] on input "0" at bounding box center [1376, 335] width 176 height 26
type input "1"
type input "10"
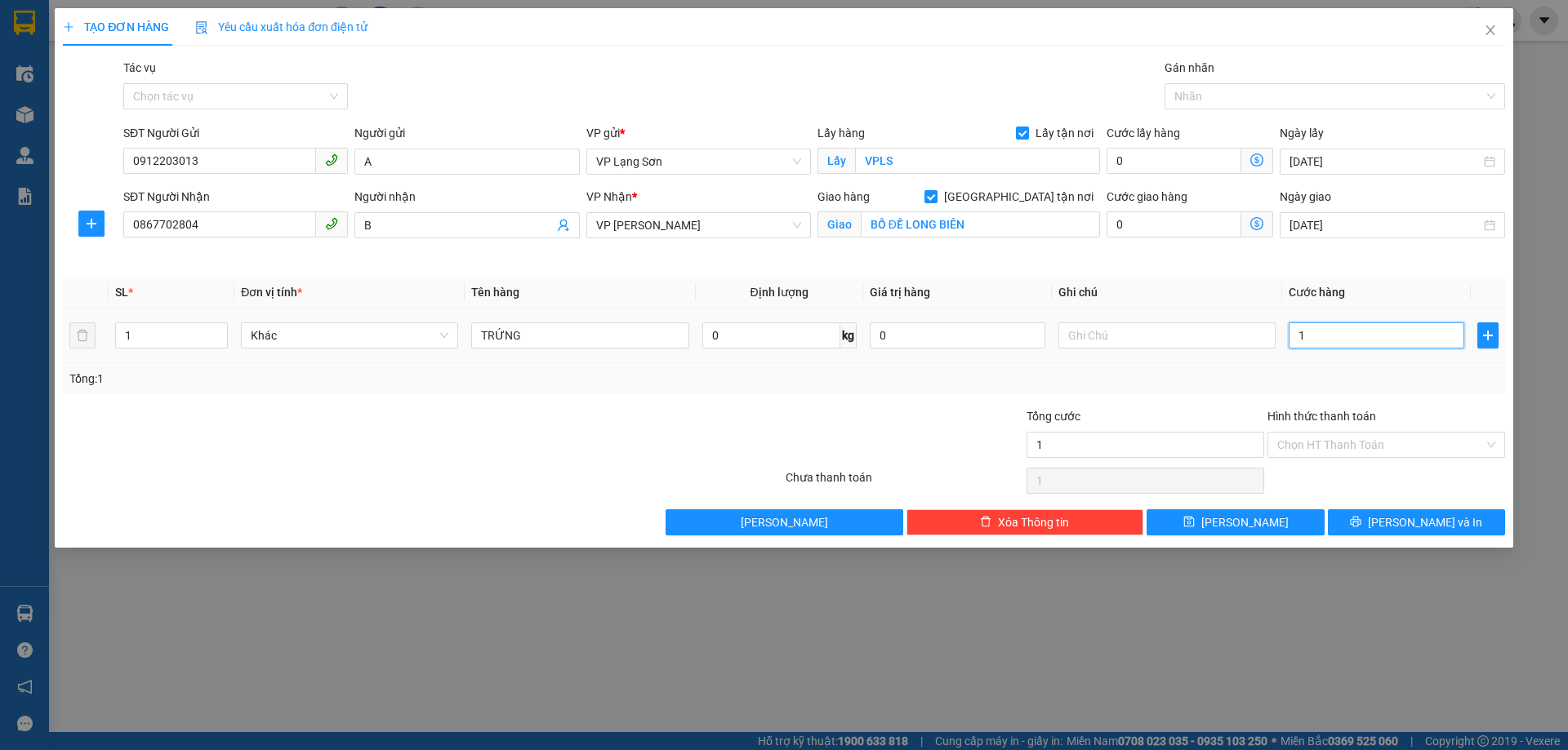
type input "10"
type input "100"
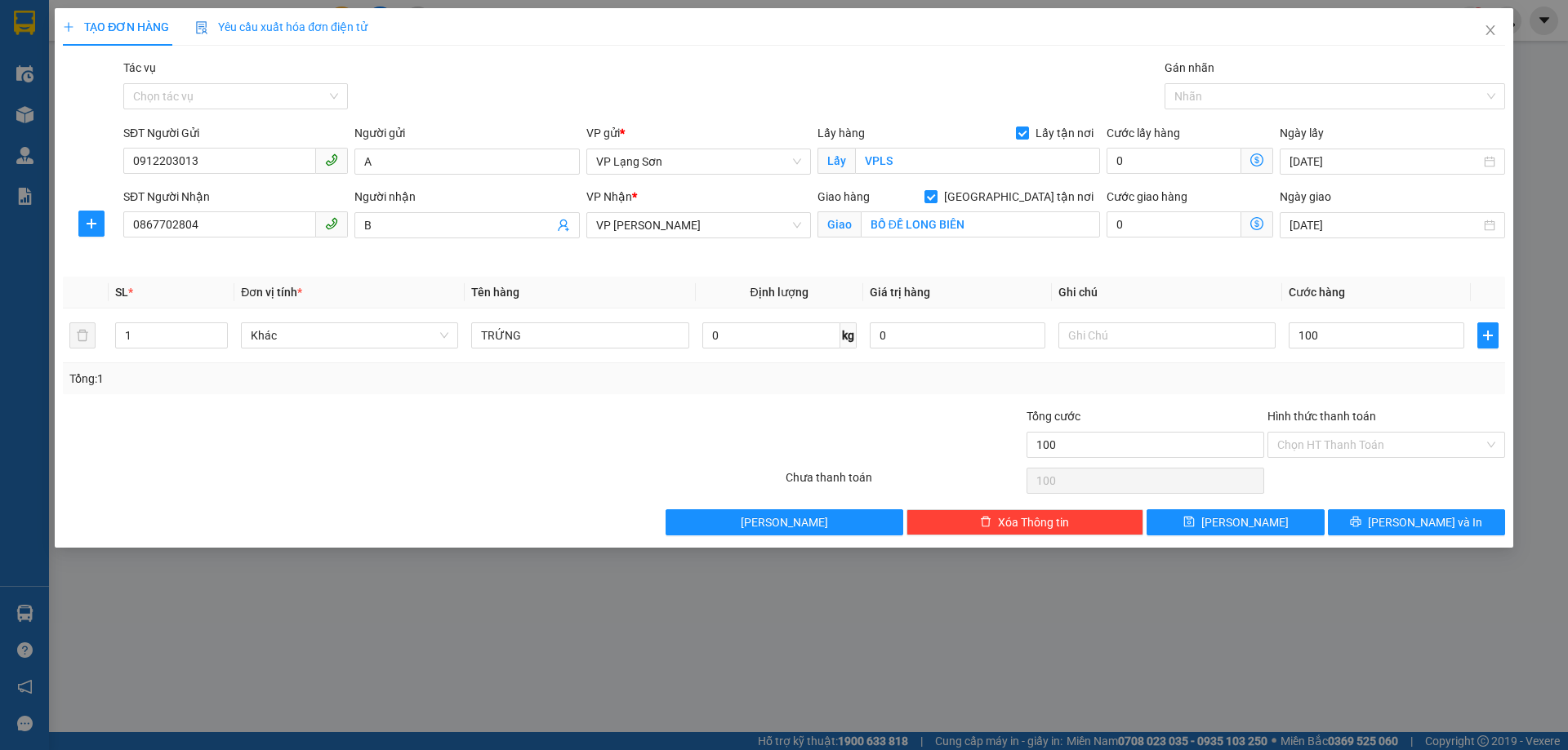
type input "100.000"
click at [1131, 429] on div "Tổng cước" at bounding box center [1144, 419] width 237 height 24
click at [1139, 333] on input "text" at bounding box center [1166, 335] width 217 height 26
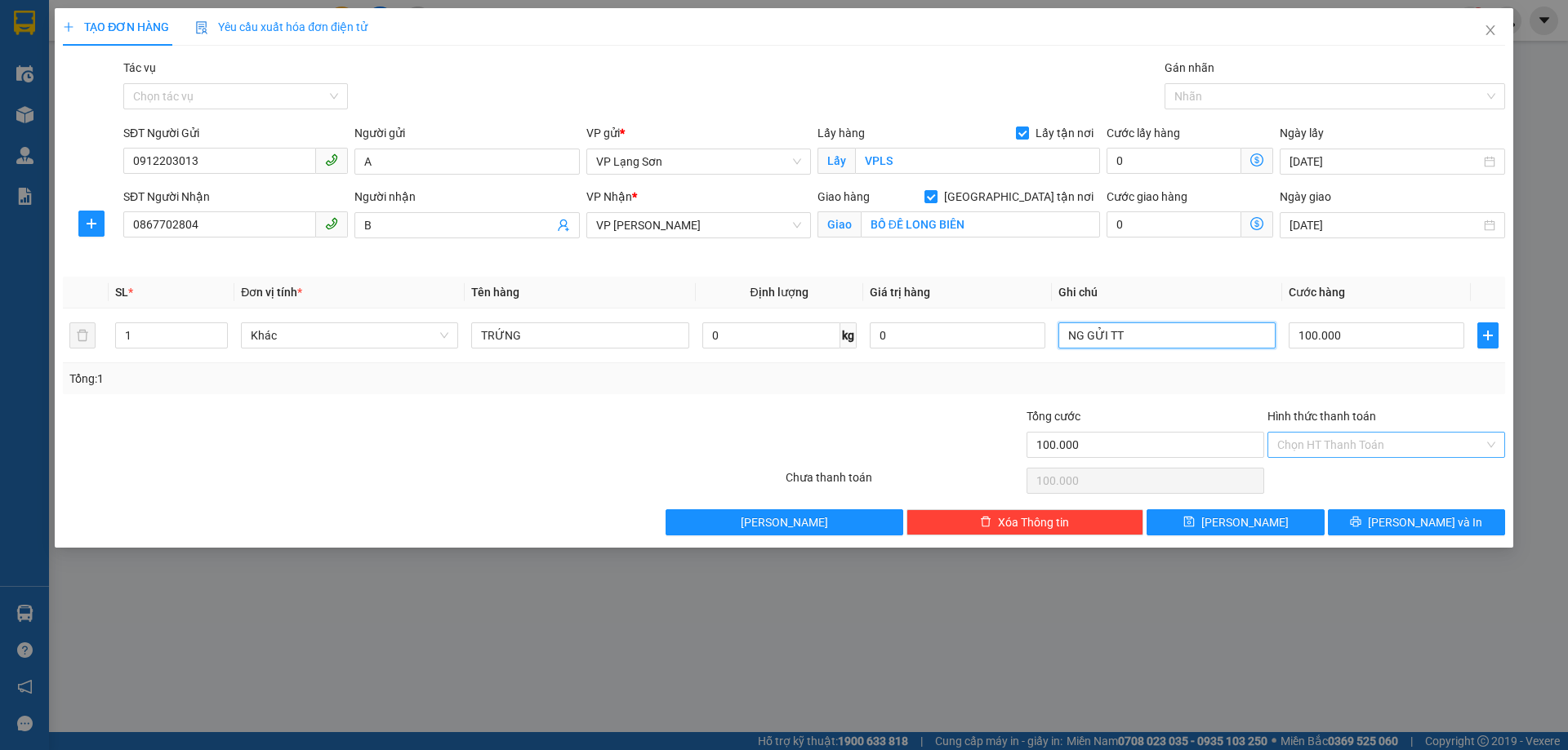
type input "NG GỬI TT"
click at [1344, 438] on input "Hình thức thanh toán" at bounding box center [1380, 444] width 207 height 24
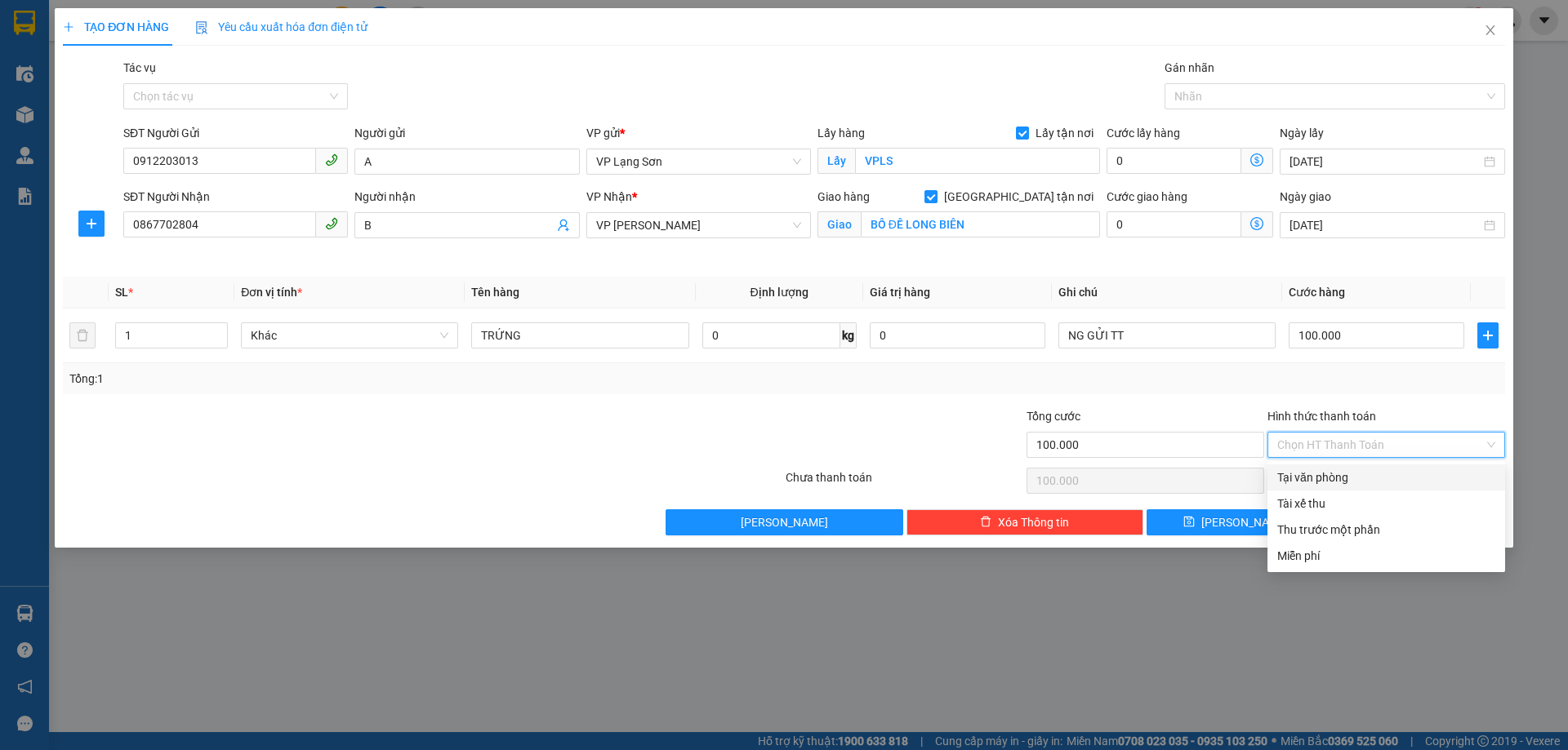
click at [1348, 479] on div "Tại văn phòng" at bounding box center [1385, 477] width 218 height 18
type input "0"
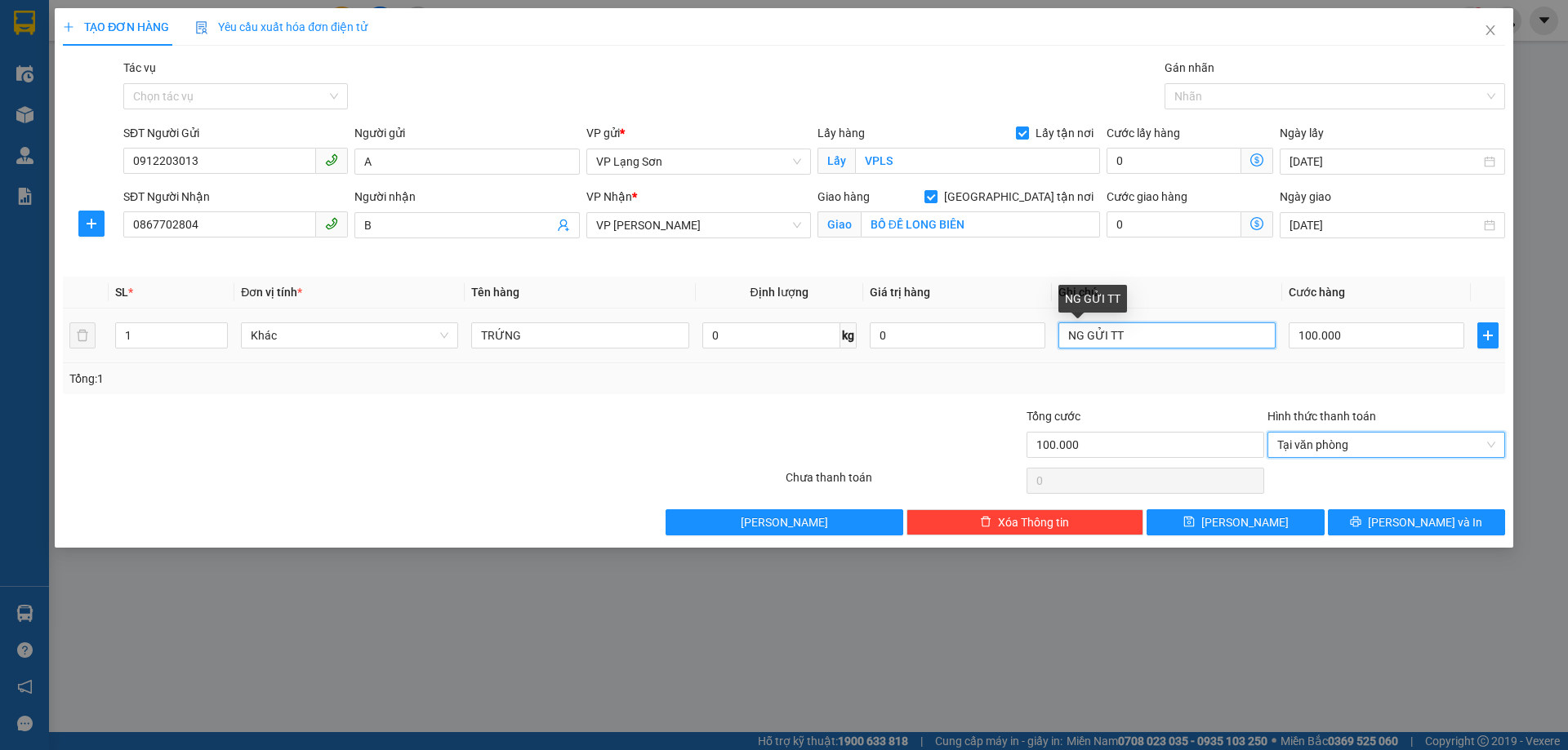
click at [1189, 334] on input "NG GỬI TT" at bounding box center [1166, 335] width 217 height 26
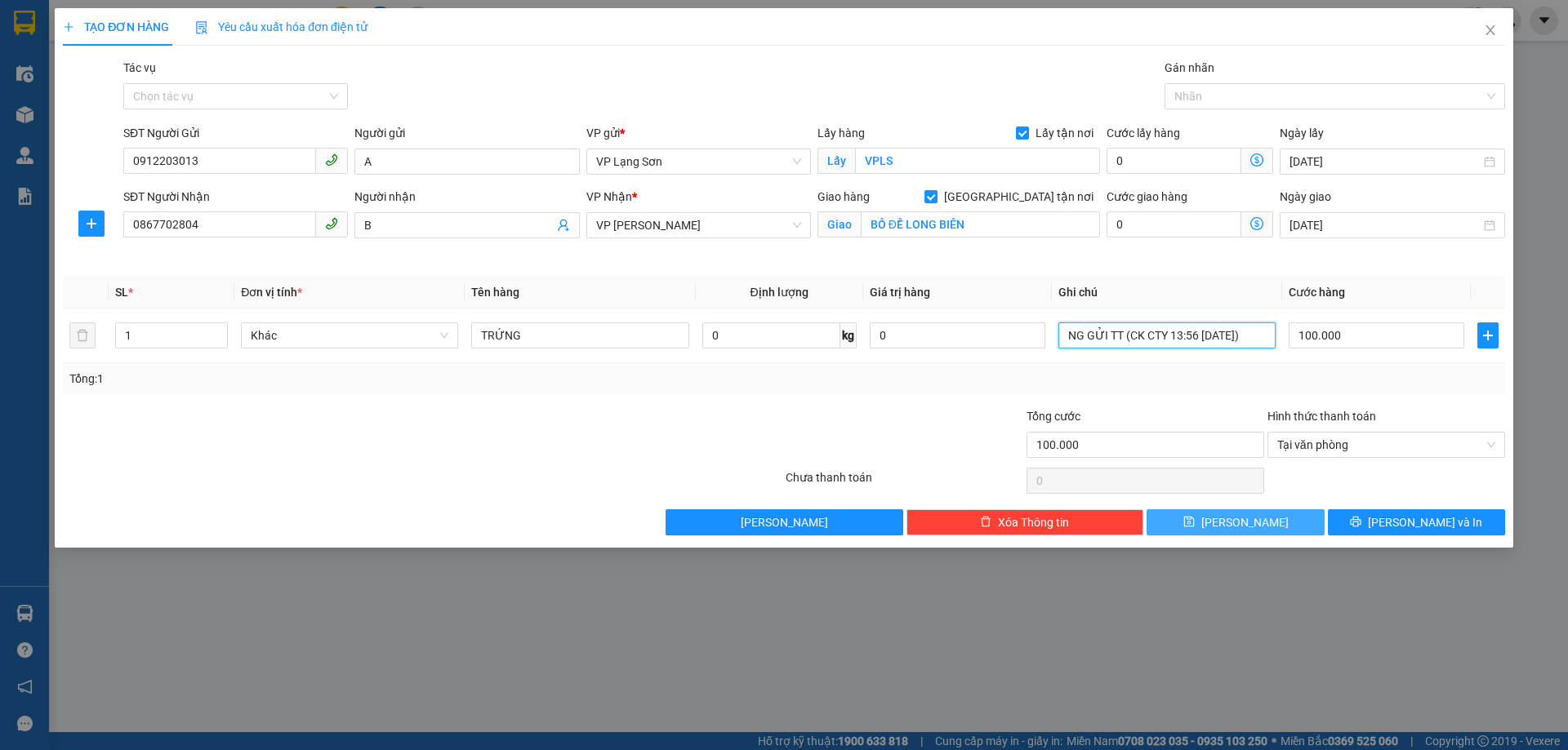
type input "NG GỬI TT (CK CTY 13:56 [DATE])"
click at [1218, 515] on button "Lưu" at bounding box center [1235, 521] width 177 height 26
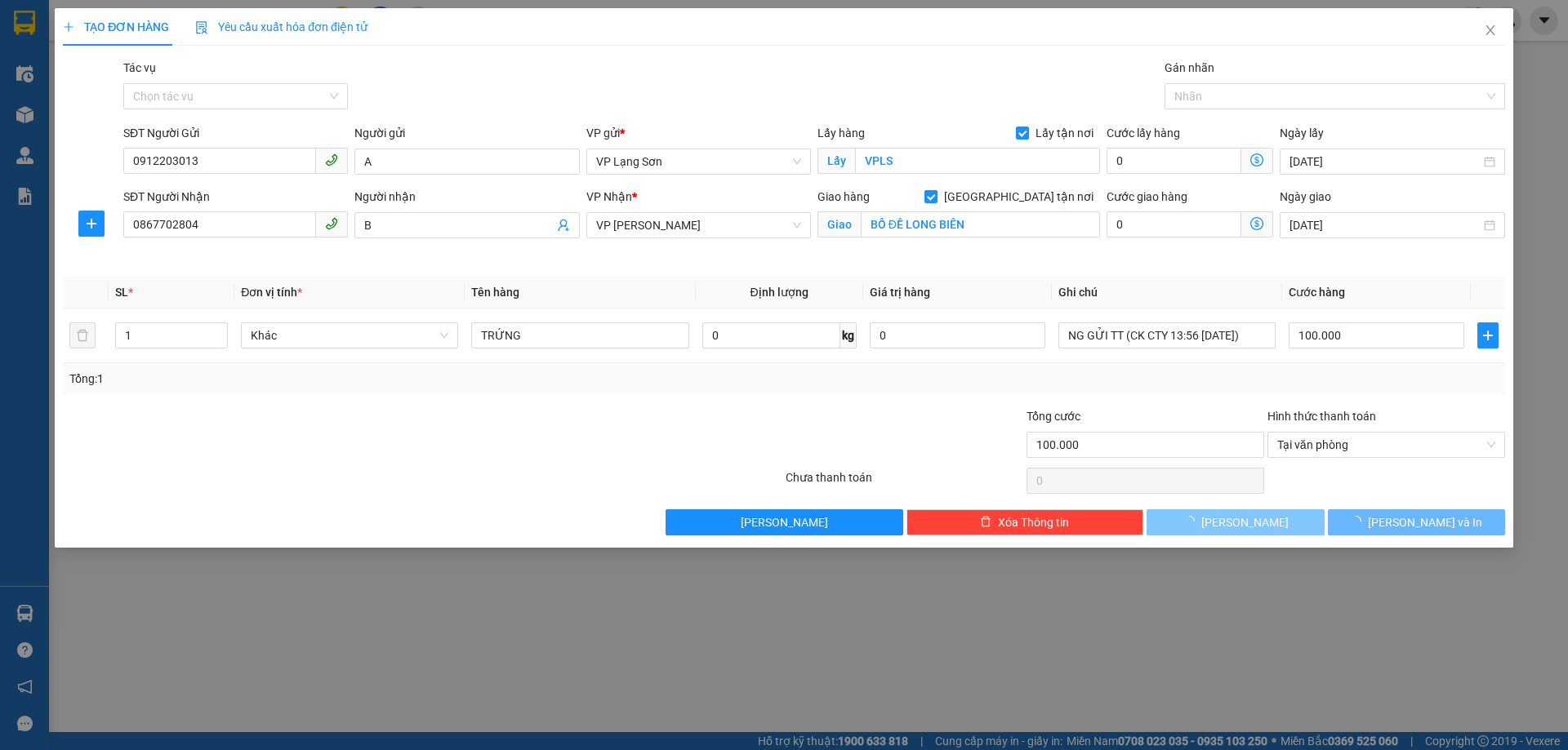
checkbox input "false"
type input "0"
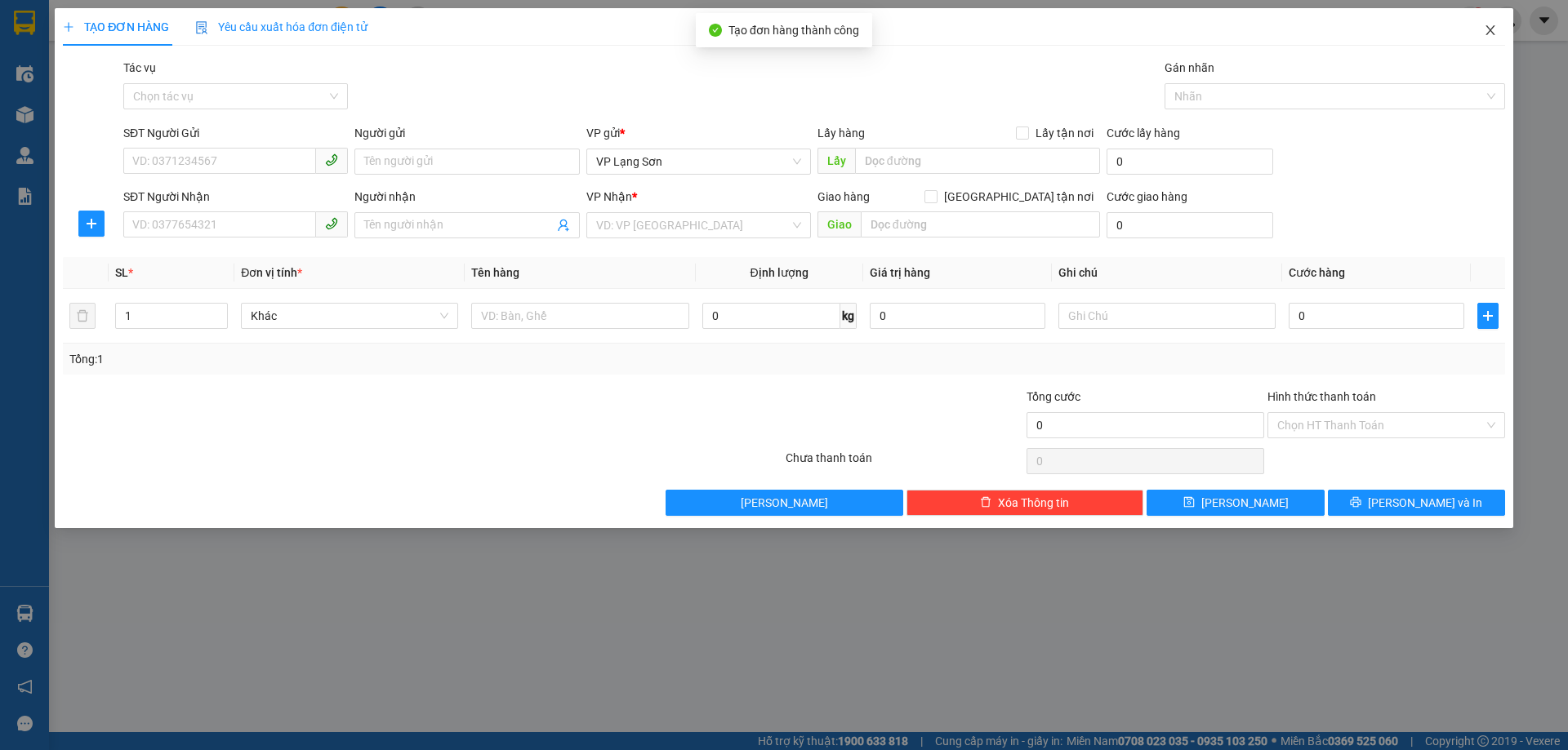
click at [1492, 28] on icon "close" at bounding box center [1490, 31] width 13 height 13
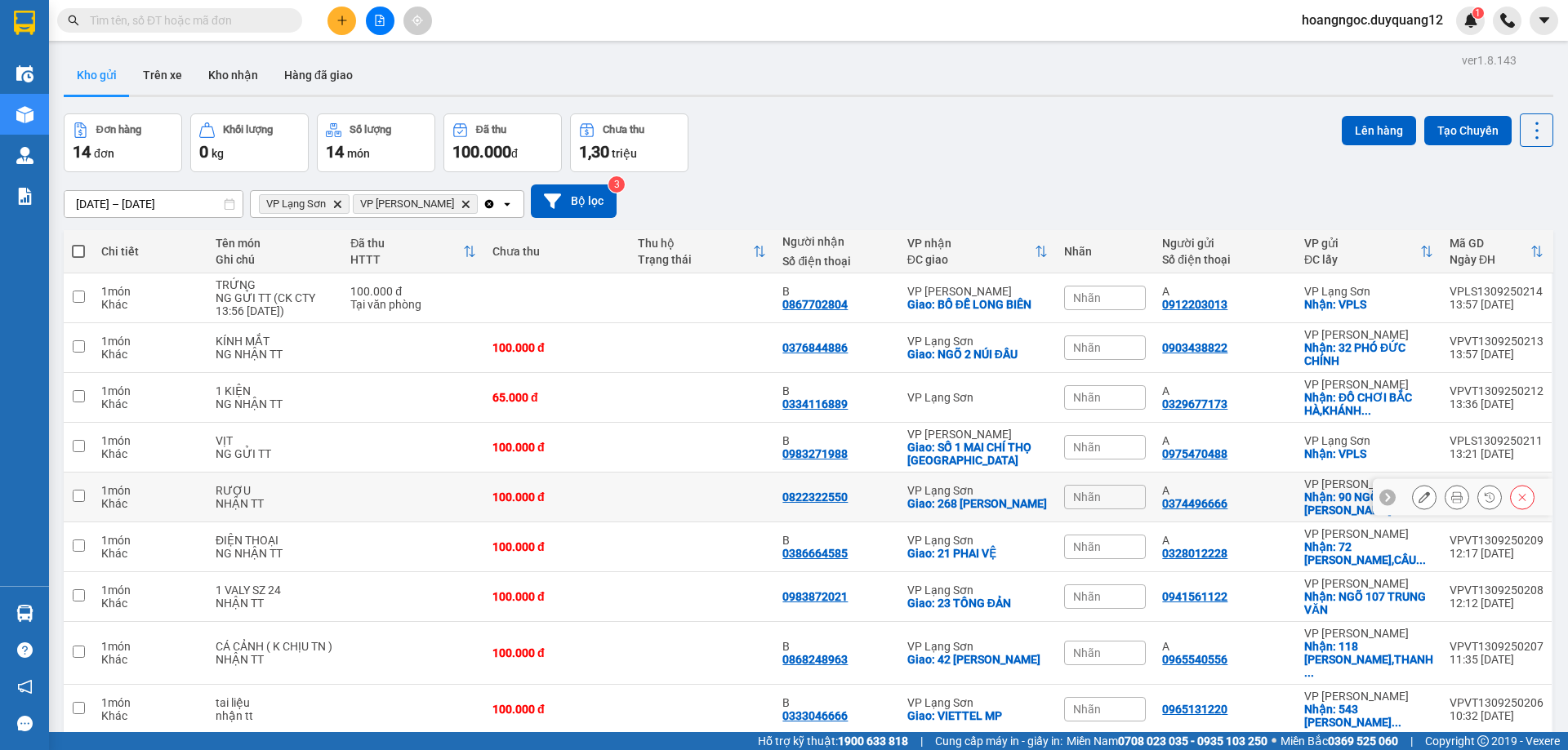
scroll to position [106, 0]
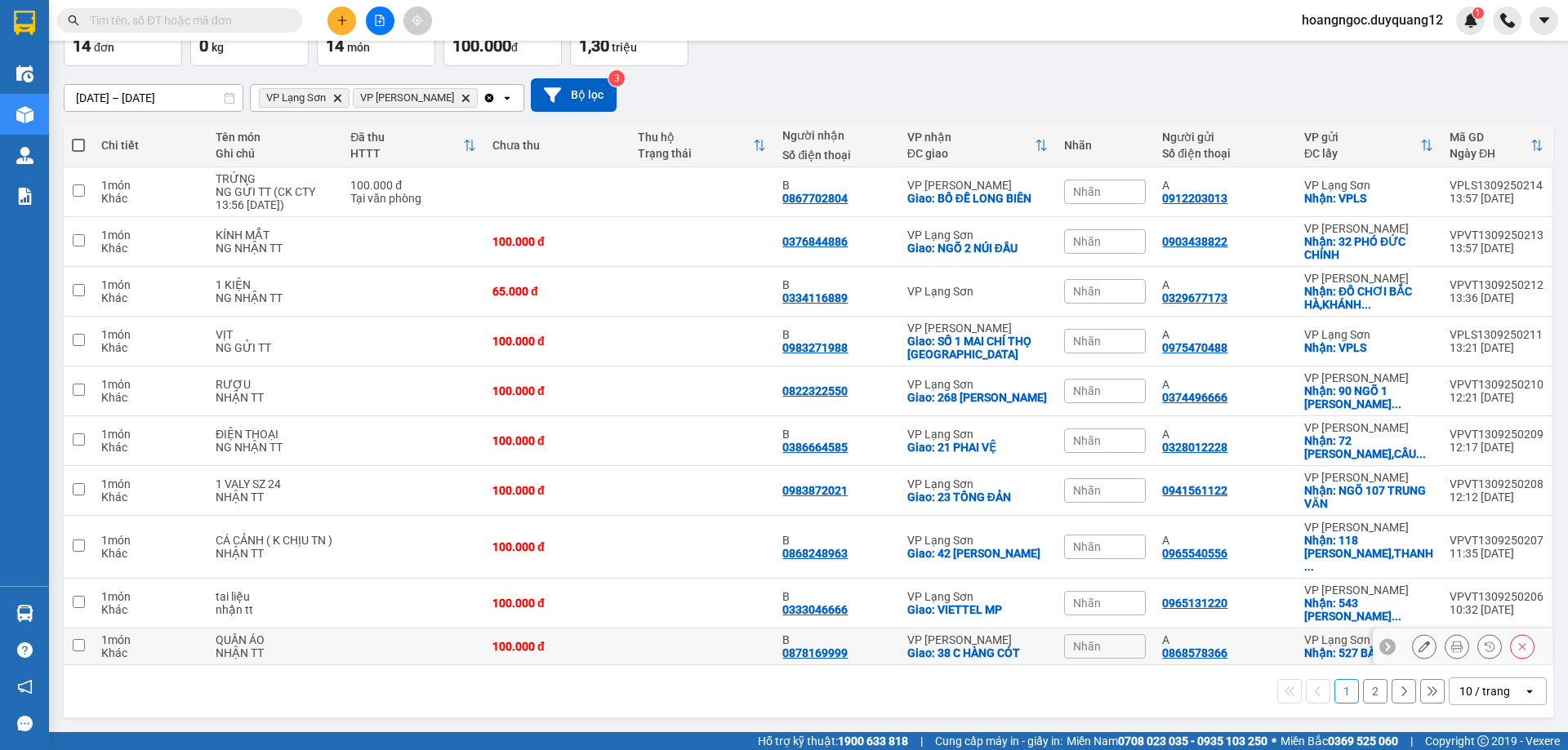
click at [80, 641] on input "checkbox" at bounding box center [79, 644] width 12 height 12
checkbox input "true"
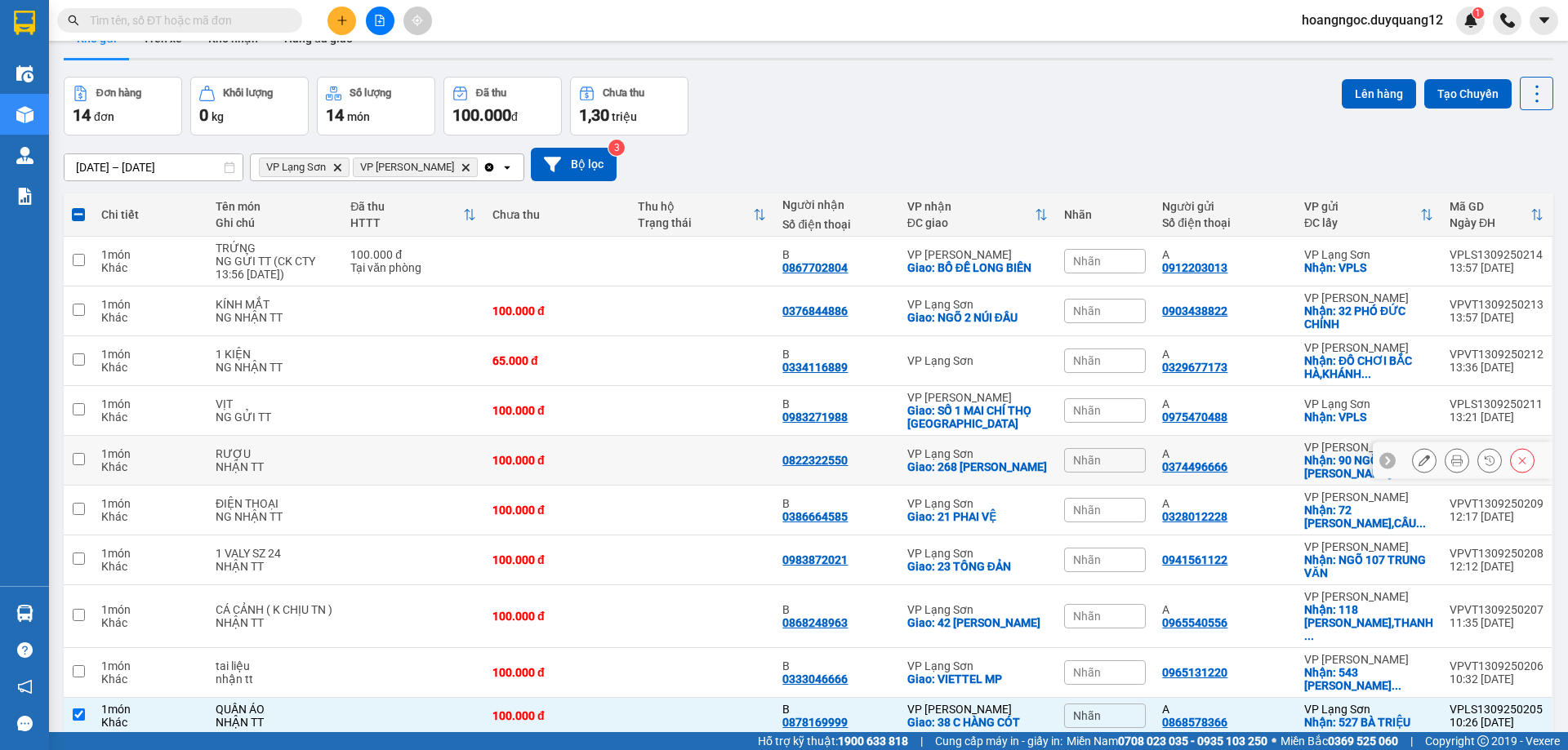
scroll to position [0, 0]
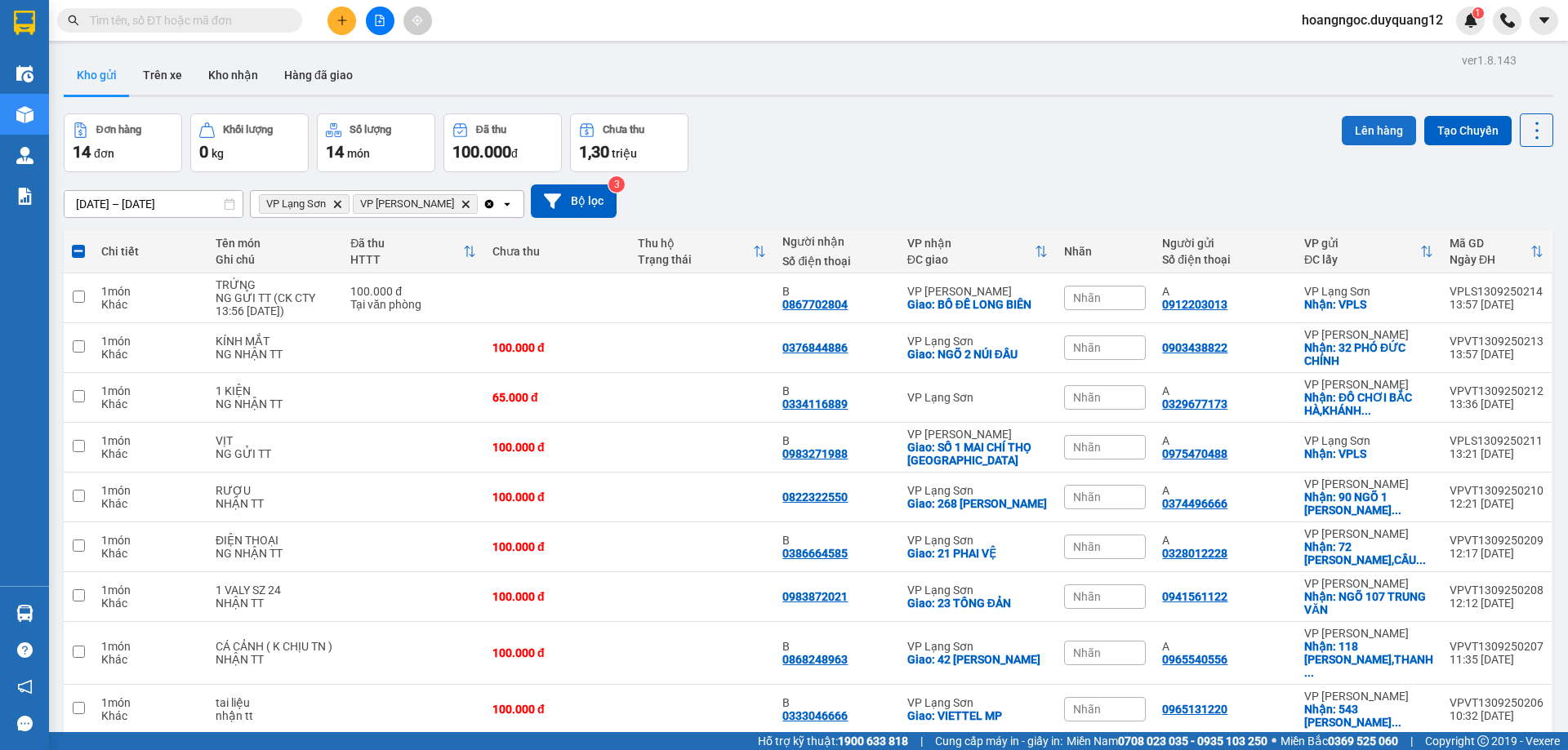
click at [1366, 126] on button "Lên hàng" at bounding box center [1378, 131] width 74 height 30
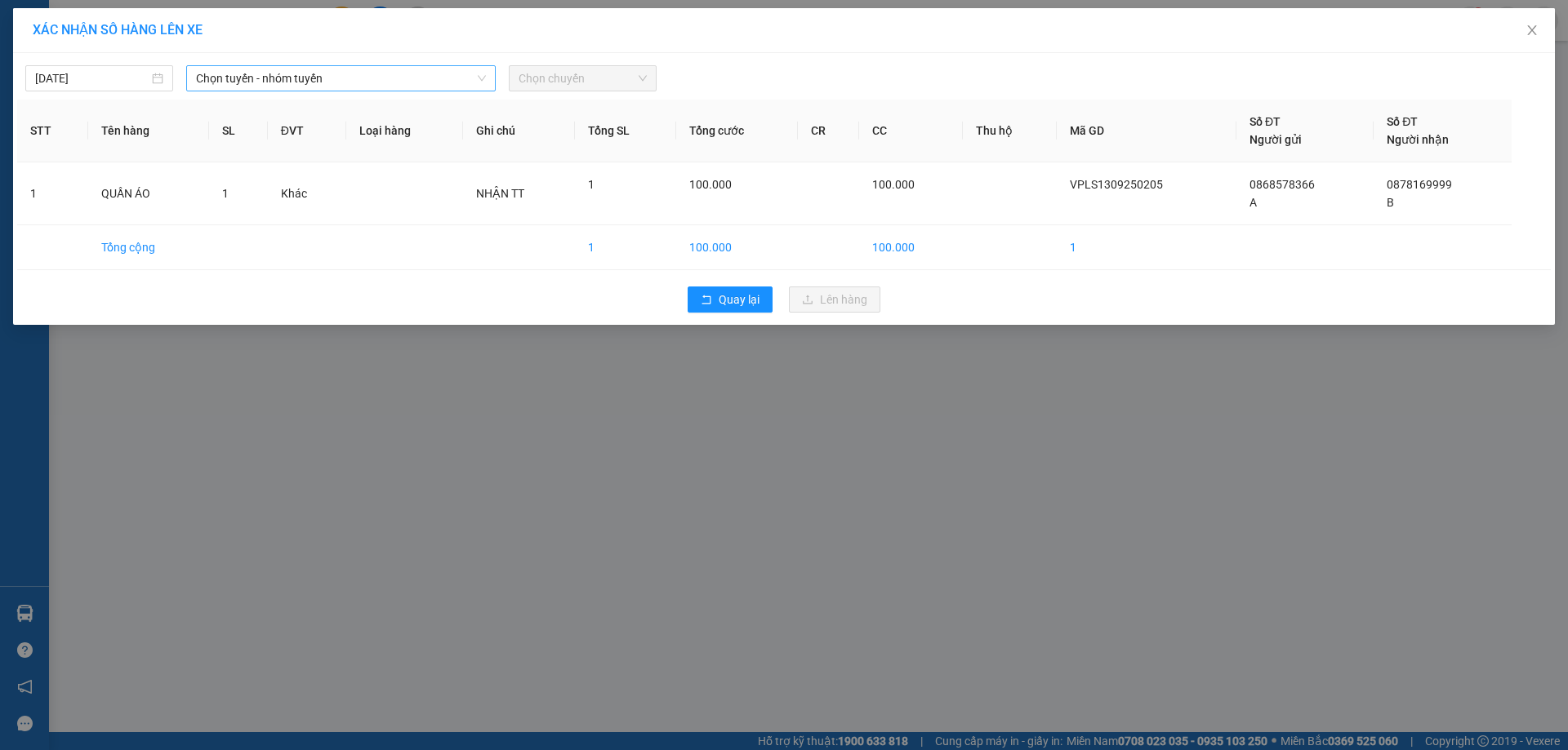
click at [340, 81] on span "Chọn tuyến - nhóm tuyến" at bounding box center [341, 78] width 290 height 24
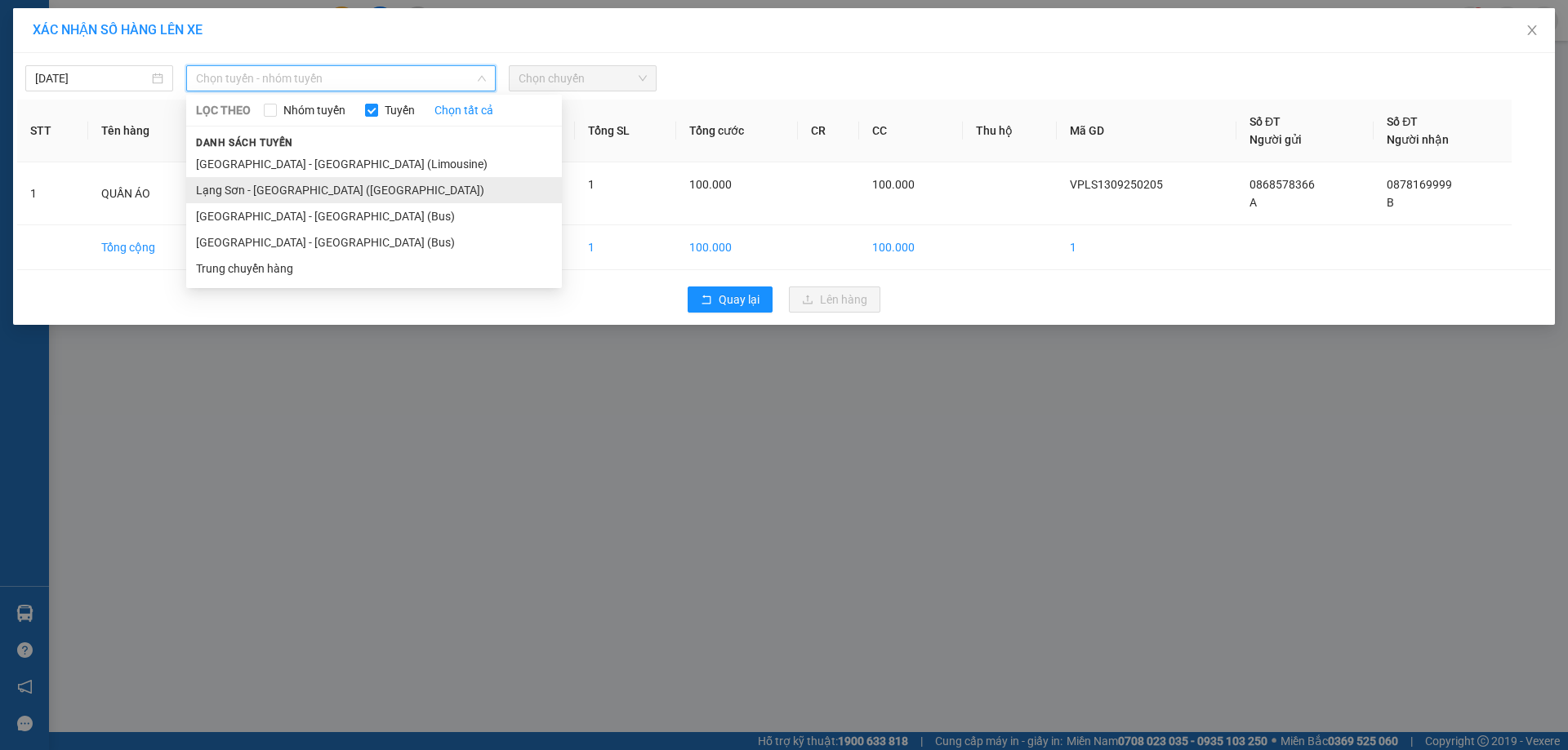
click at [347, 188] on li "Lạng Sơn - Hà Nội (Limousine)" at bounding box center [374, 189] width 376 height 26
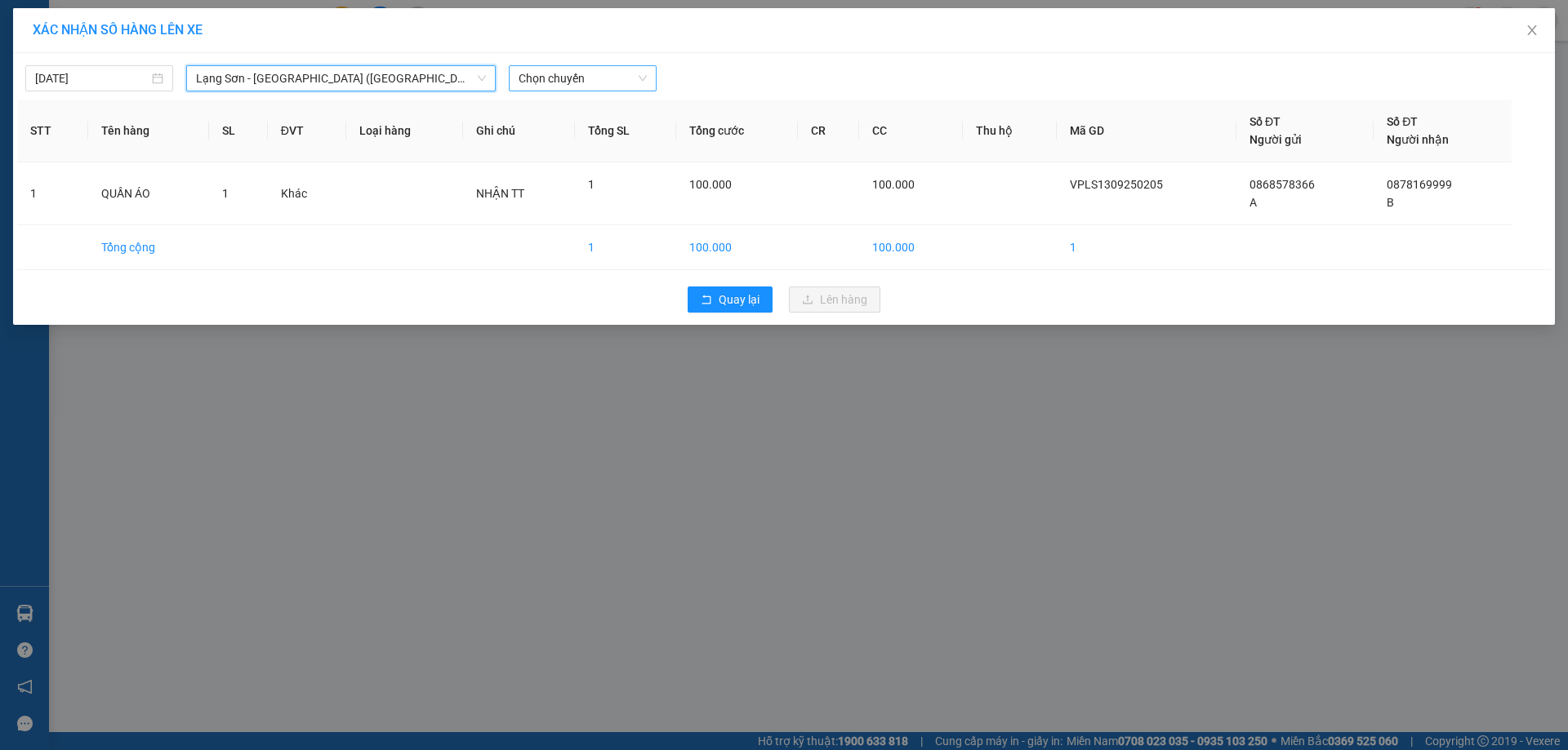
click at [586, 68] on span "Chọn chuyến" at bounding box center [582, 78] width 128 height 24
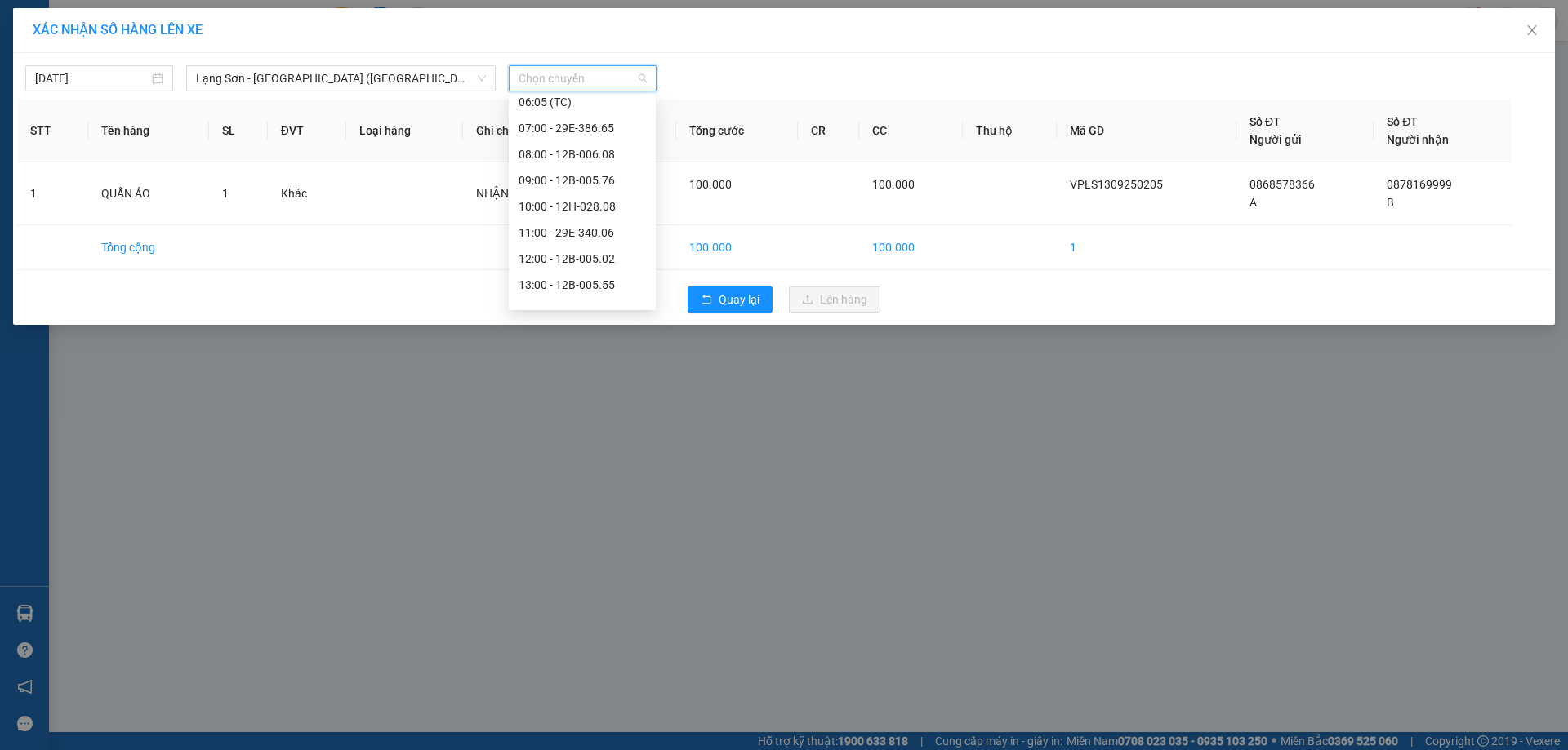
scroll to position [144, 0]
click at [587, 227] on div "12:00 - 12B-005.02" at bounding box center [582, 229] width 128 height 18
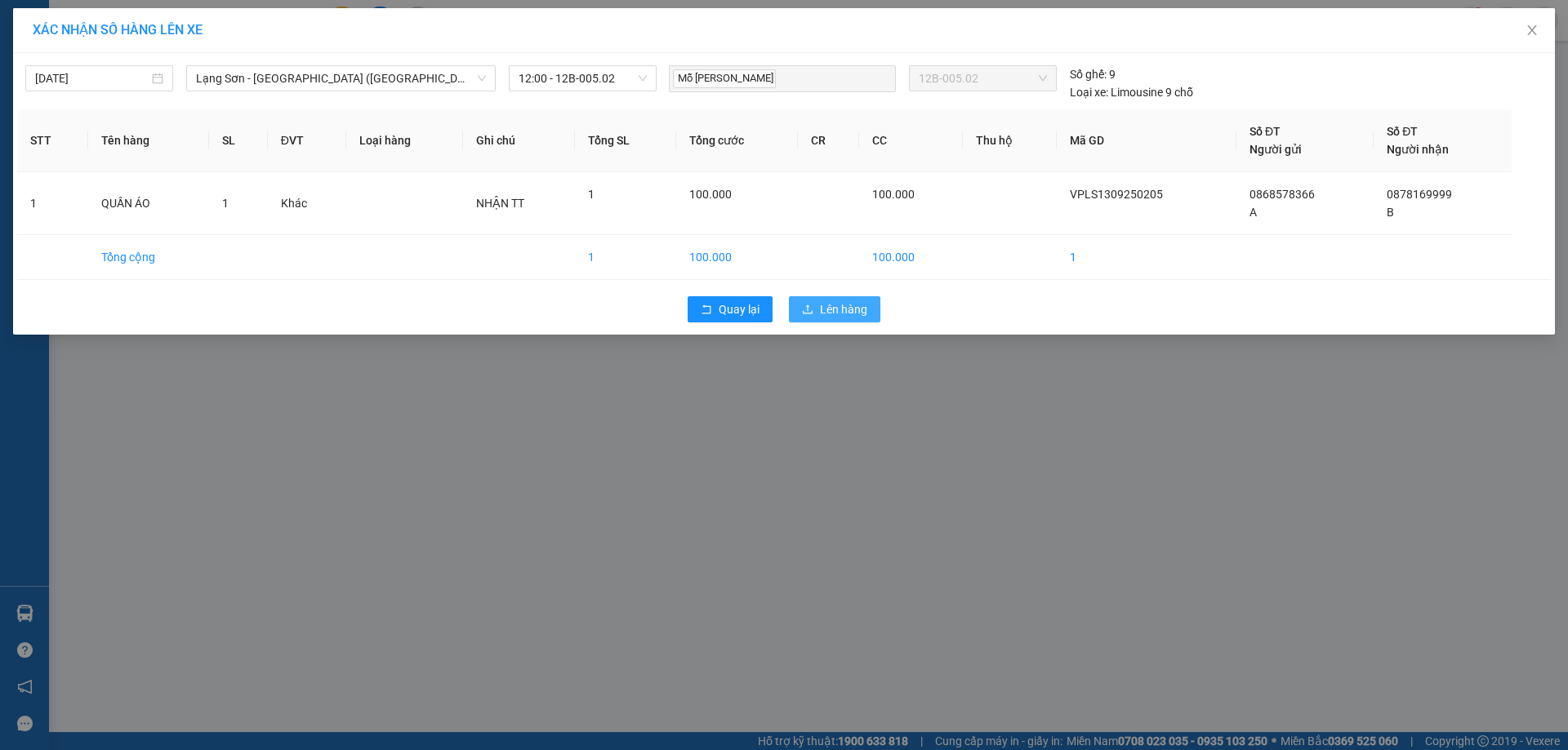
click at [837, 307] on span "Lên hàng" at bounding box center [843, 309] width 47 height 18
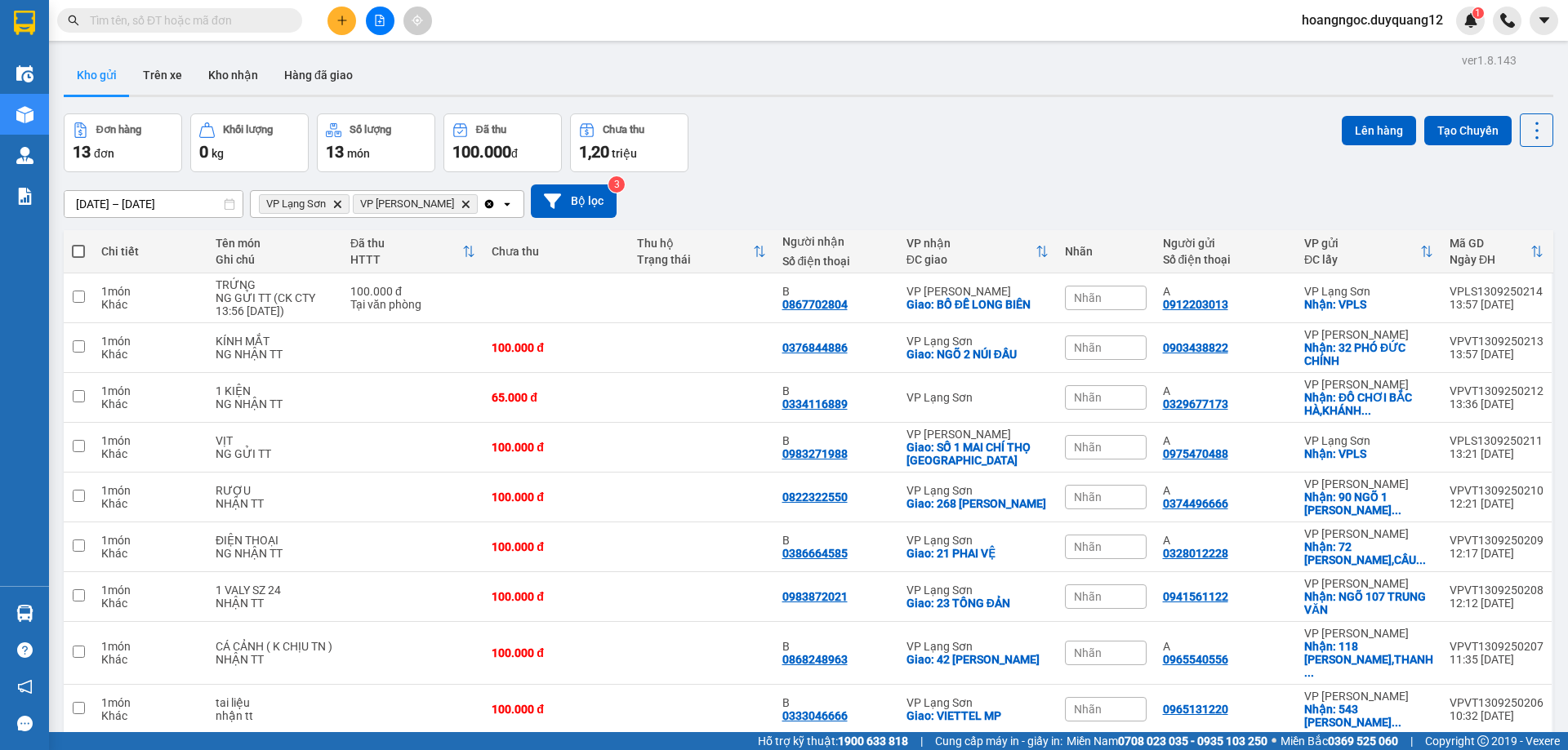
click at [900, 169] on div "Đơn hàng 13 đơn Khối lượng 0 kg Số lượng 13 món Đã thu 100.000 đ Chưa thu 1,20 …" at bounding box center [808, 142] width 1489 height 59
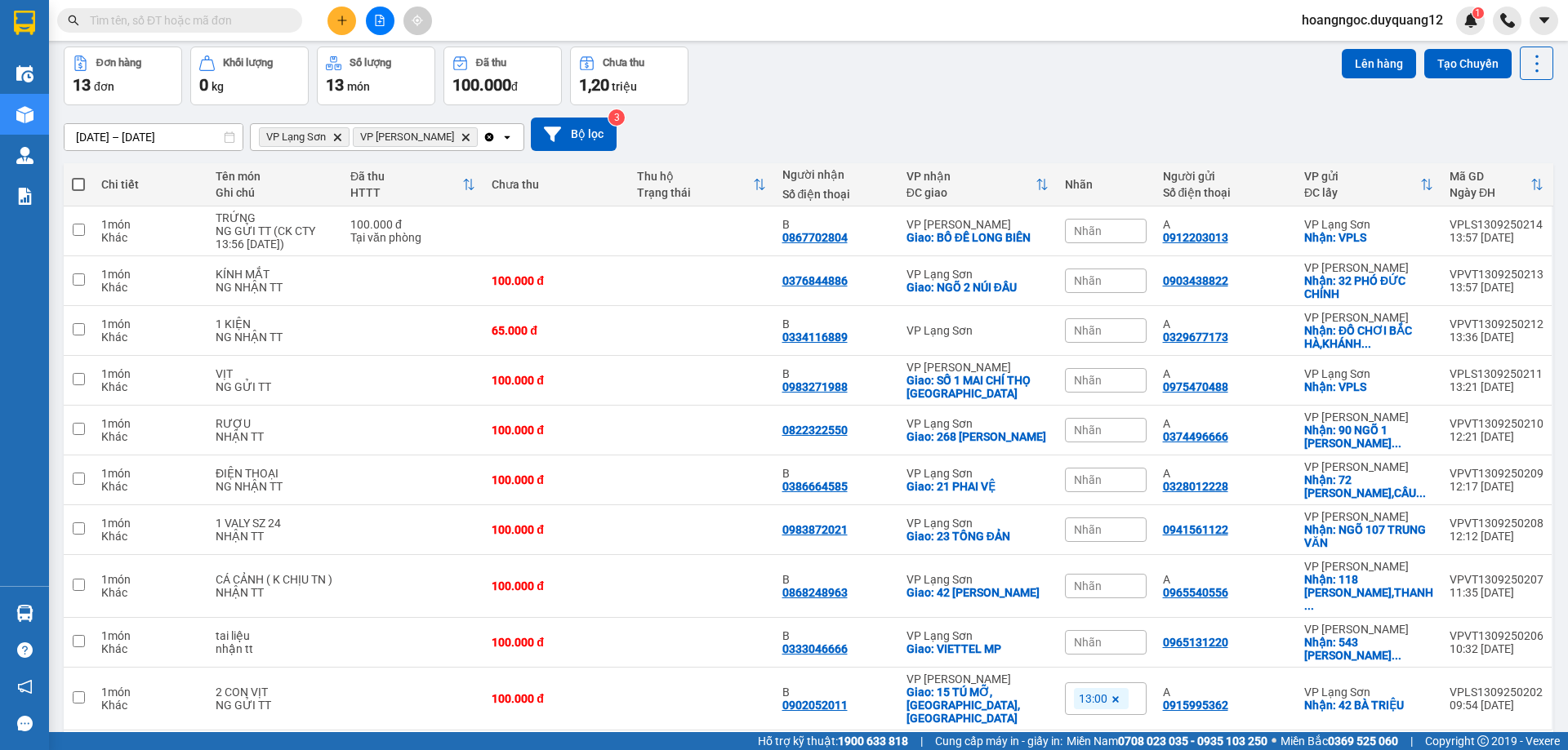
scroll to position [106, 0]
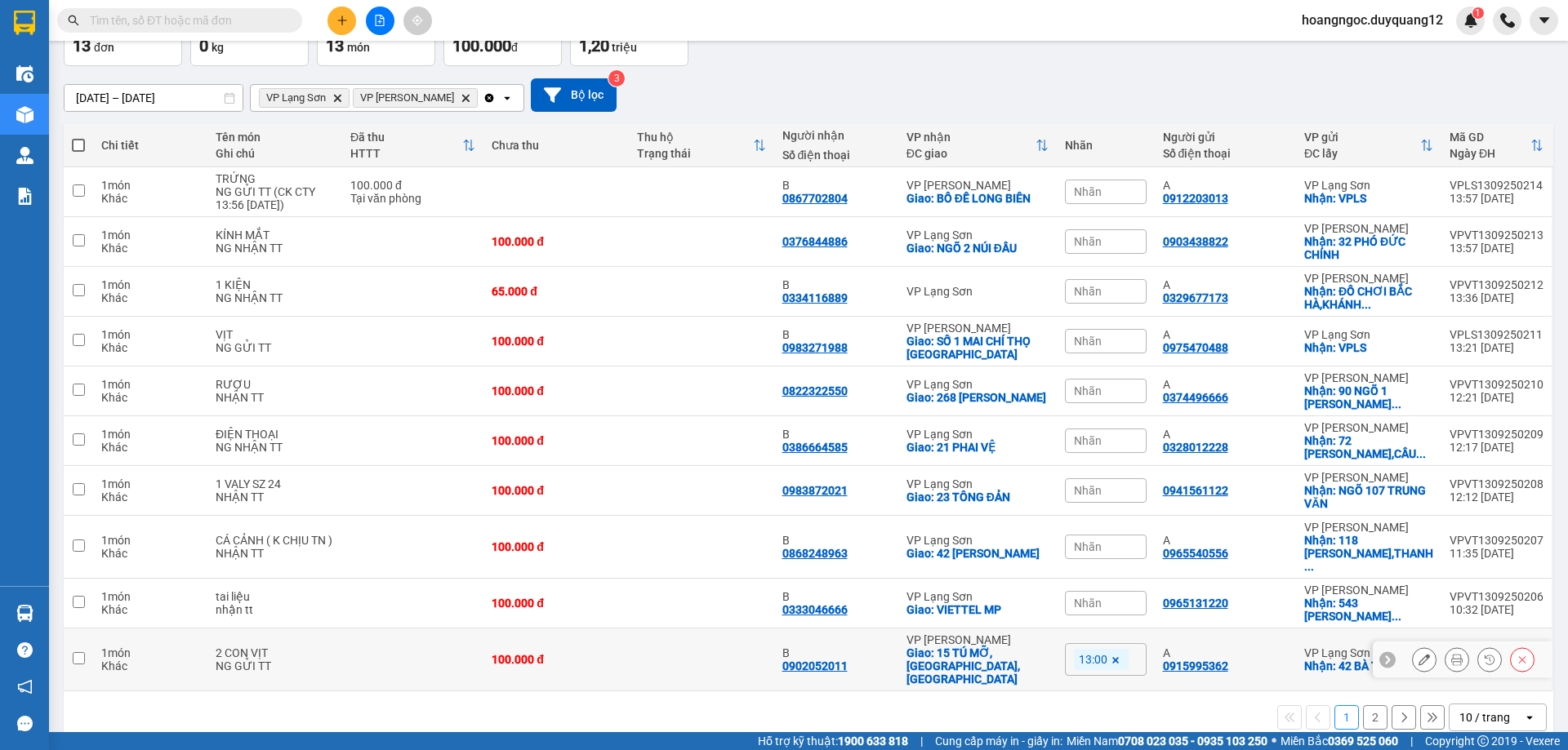
click at [79, 652] on input "checkbox" at bounding box center [79, 658] width 12 height 12
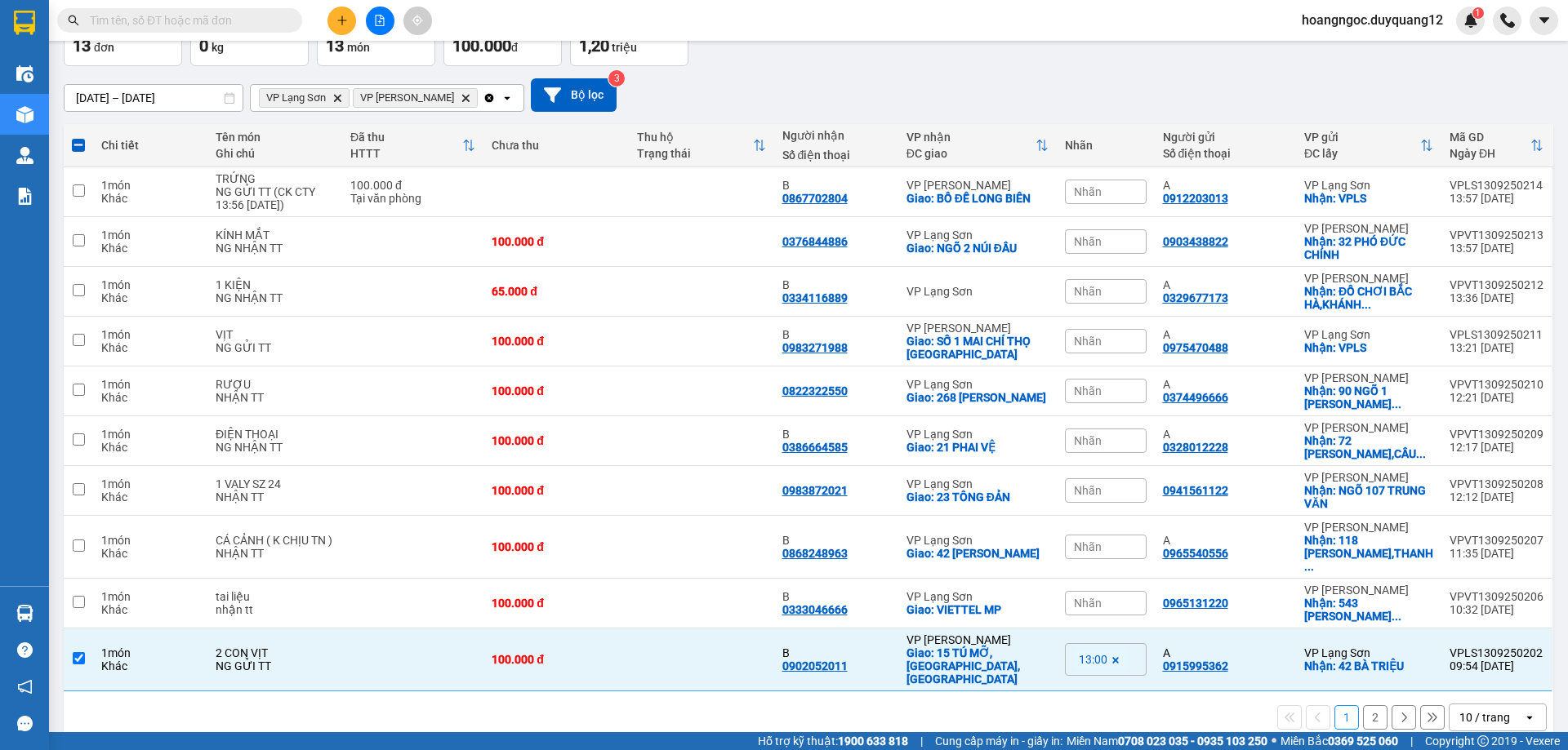
click at [1363, 705] on button "2" at bounding box center [1375, 716] width 24 height 24
checkbox input "false"
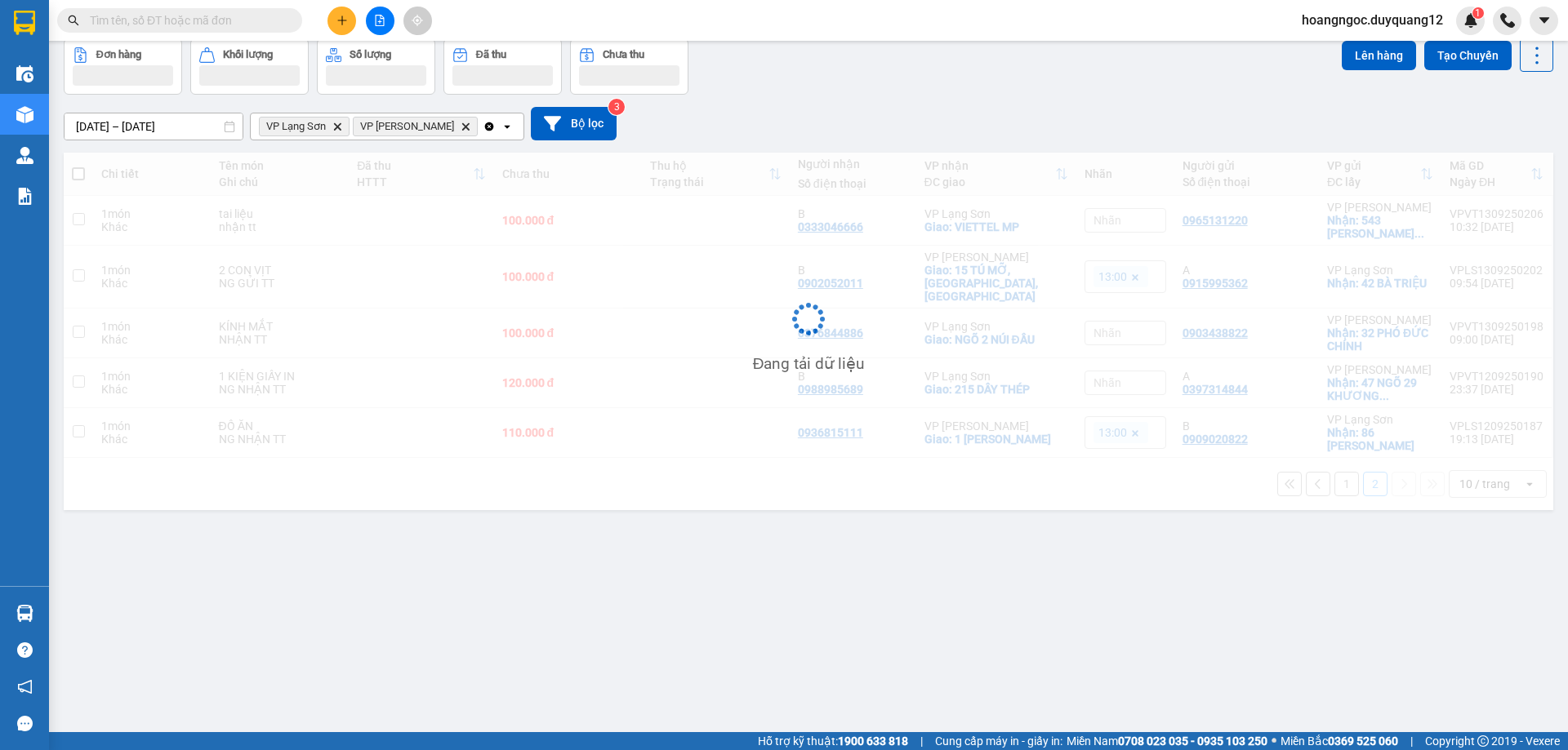
scroll to position [75, 0]
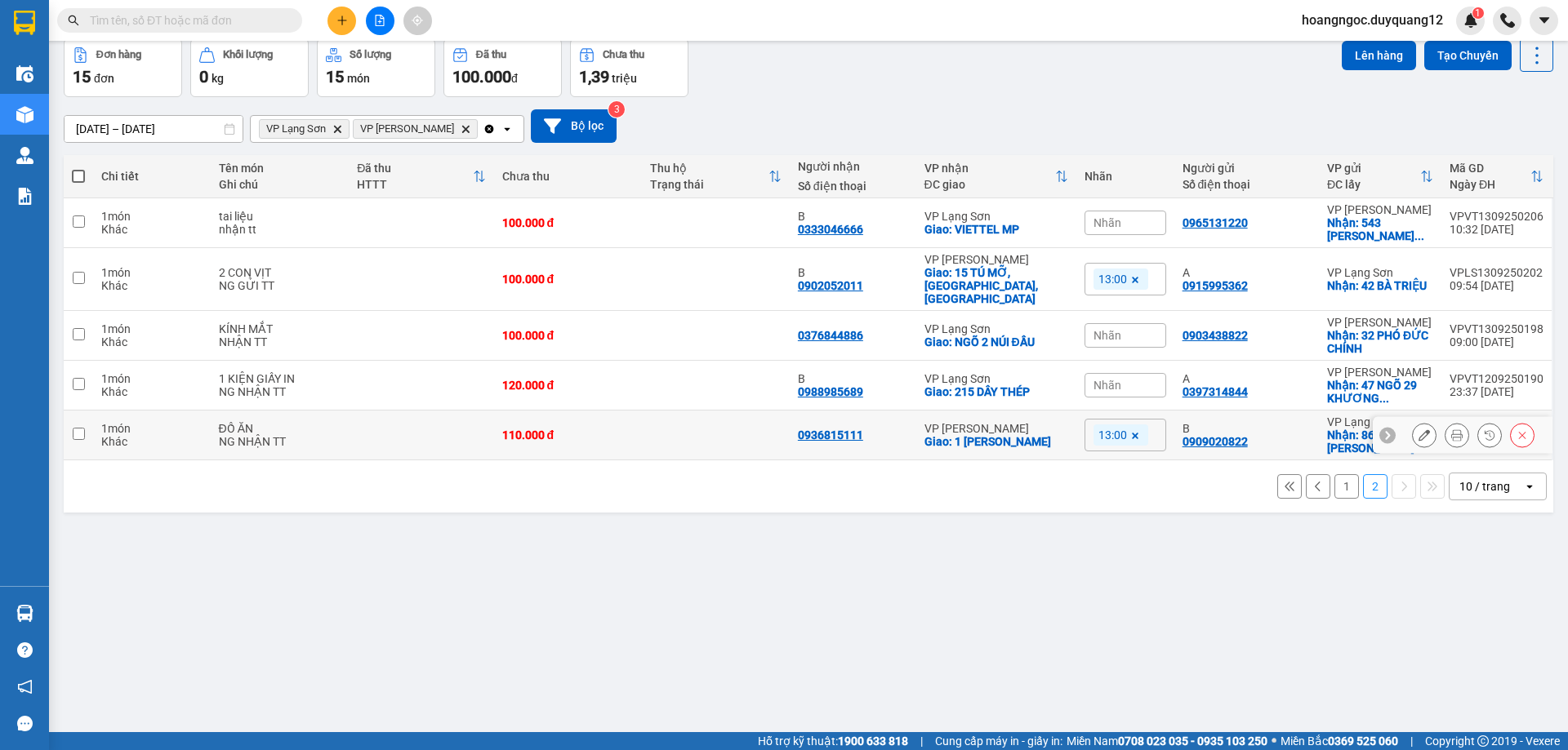
click at [79, 427] on input "checkbox" at bounding box center [79, 433] width 12 height 12
checkbox input "true"
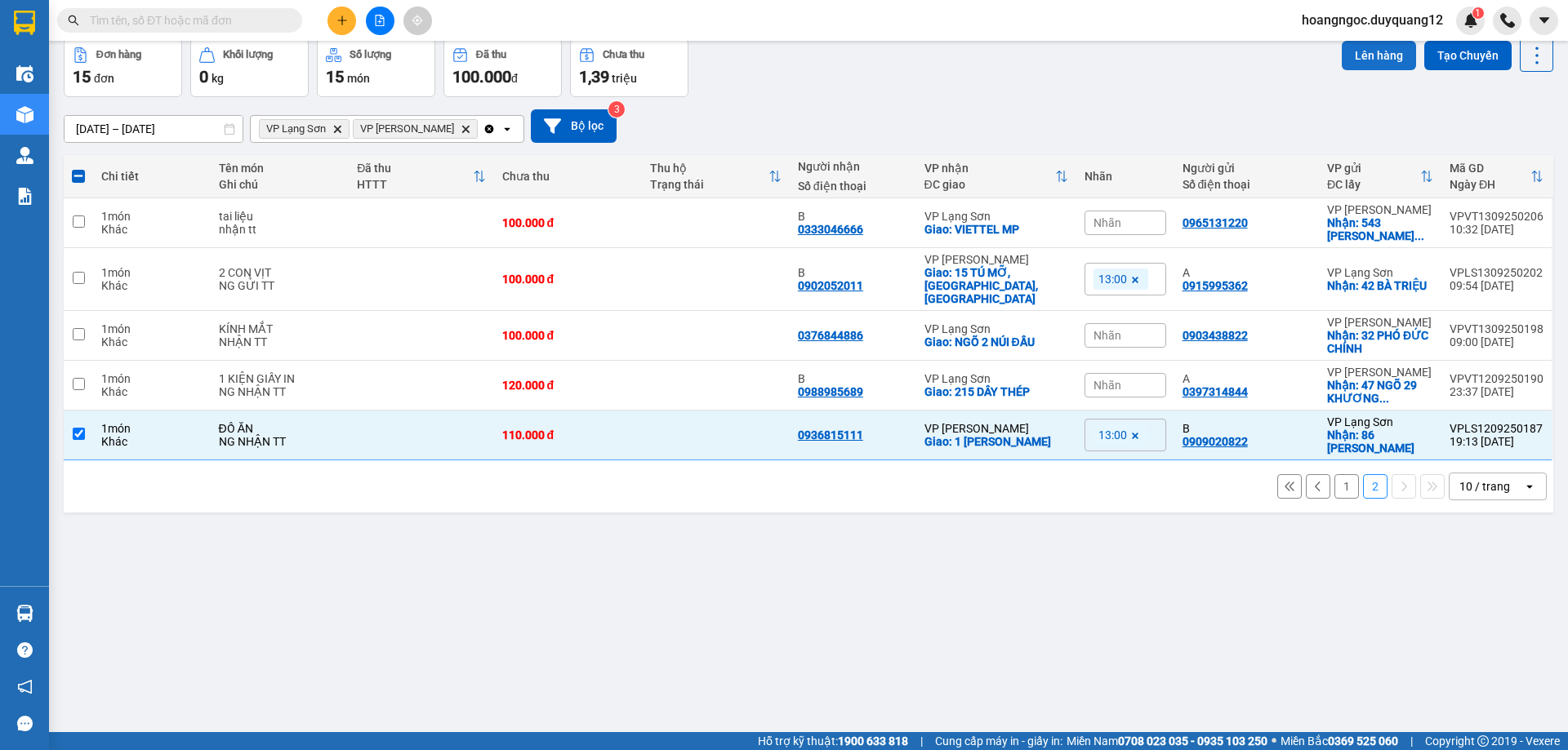
click at [1389, 50] on button "Lên hàng" at bounding box center [1378, 55] width 74 height 30
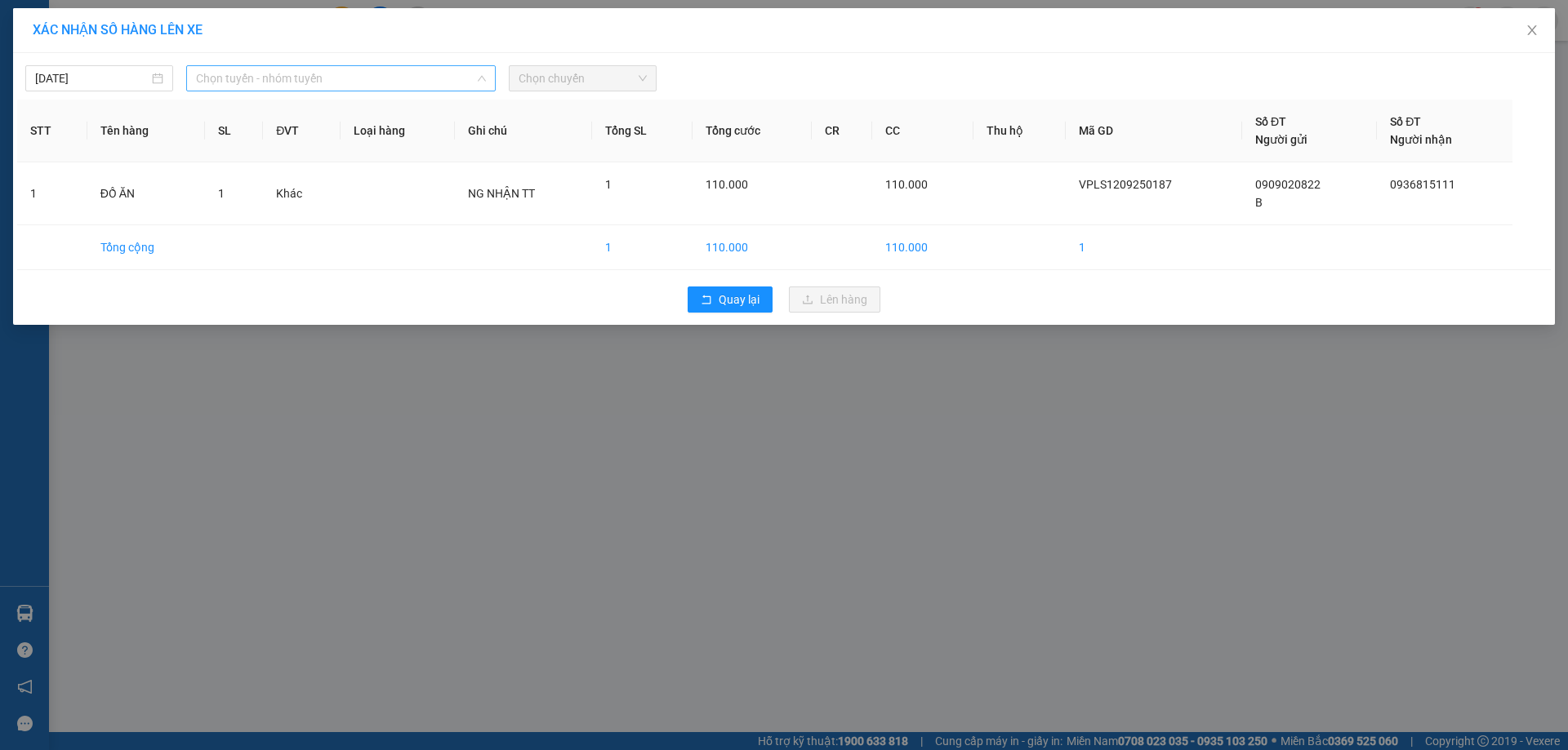
click at [275, 65] on div "Chọn tuyến - nhóm tuyến" at bounding box center [341, 78] width 309 height 26
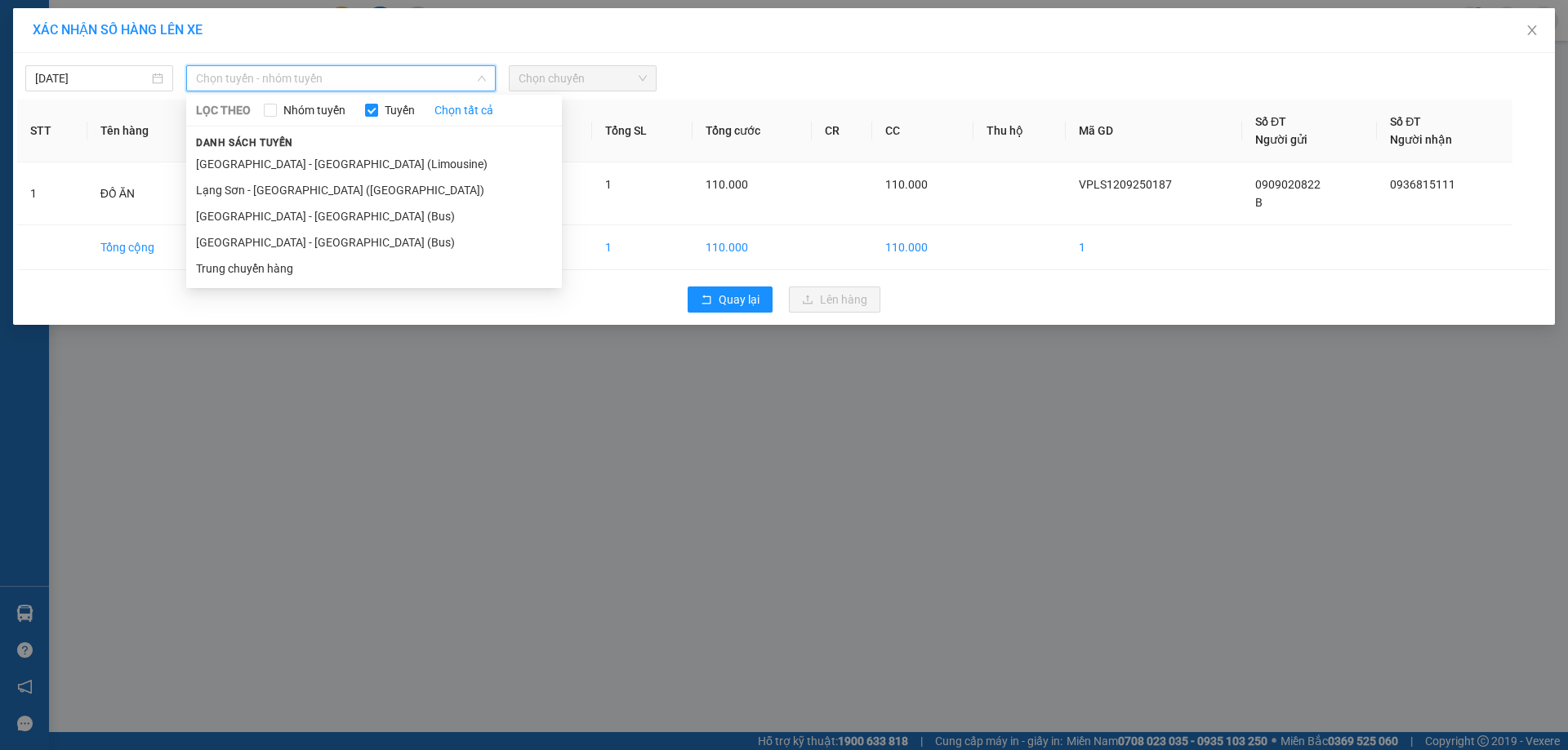
click at [1135, 394] on div "XÁC NHẬN SỐ HÀNG LÊN XE 13/09/2025 Chọn tuyến - nhóm tuyến LỌC THEO Nhóm tuyến …" at bounding box center [784, 375] width 1568 height 750
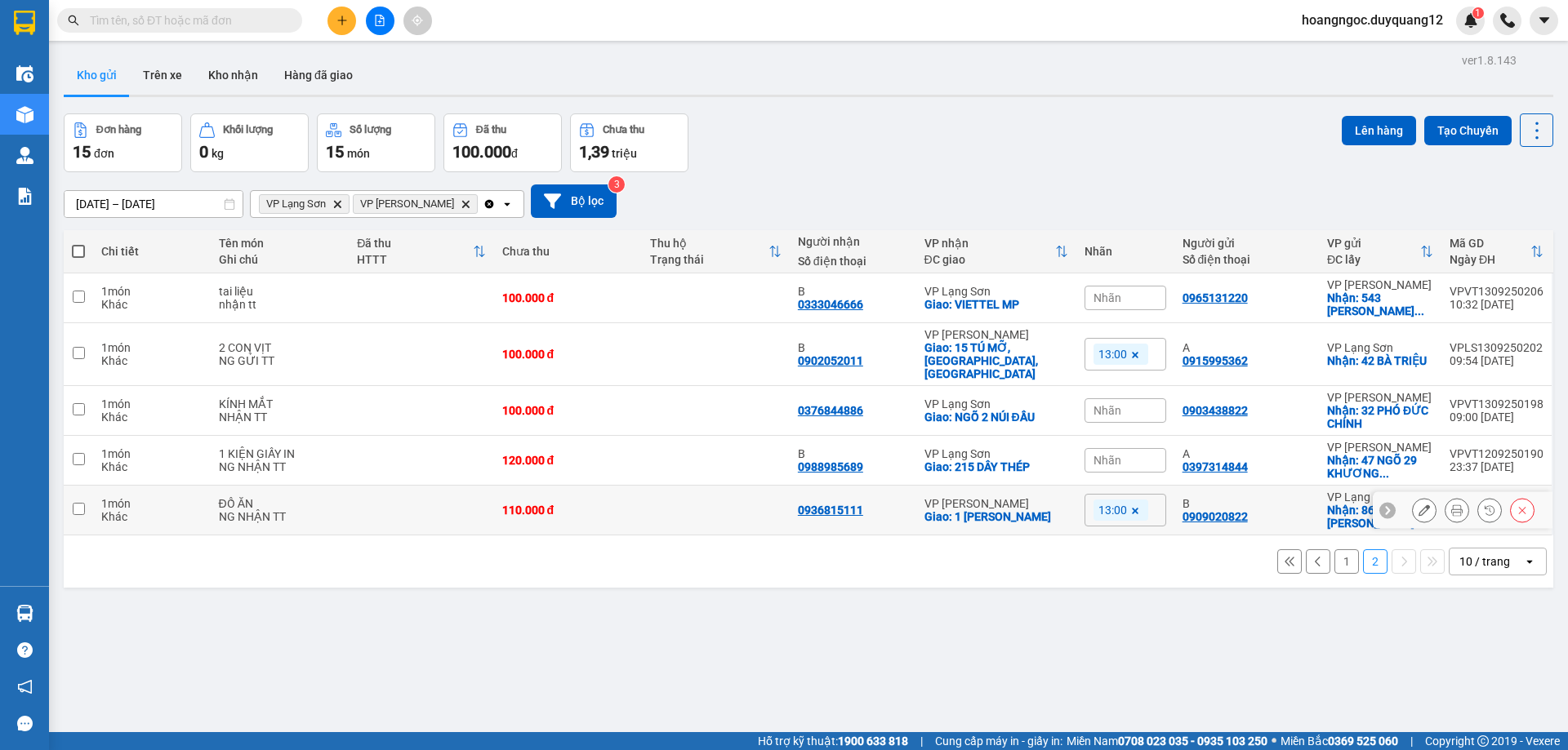
click at [74, 503] on input "checkbox" at bounding box center [79, 509] width 12 height 12
checkbox input "true"
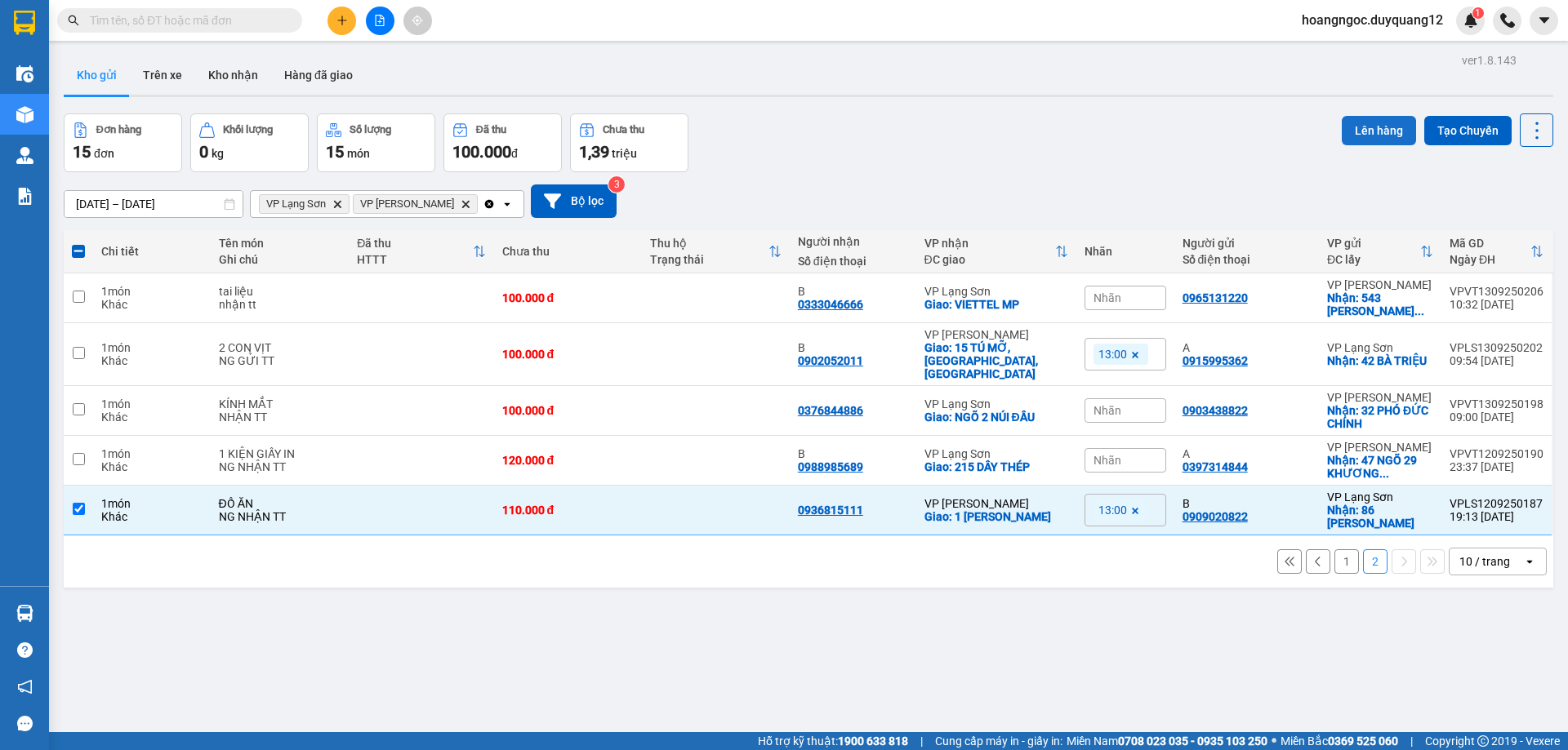
click at [1392, 132] on button "Lên hàng" at bounding box center [1378, 131] width 74 height 30
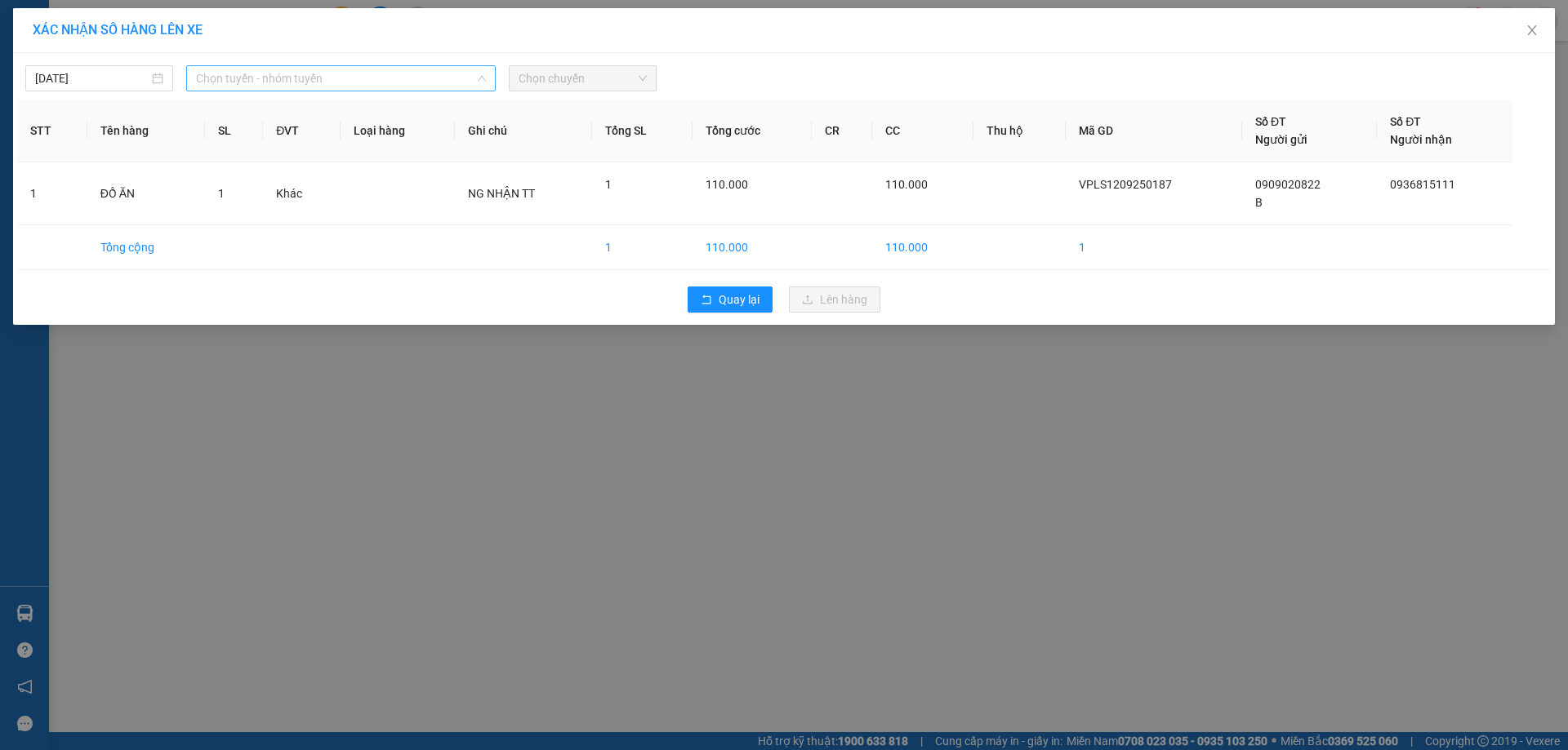
click at [302, 79] on span "Chọn tuyến - nhóm tuyến" at bounding box center [341, 78] width 290 height 24
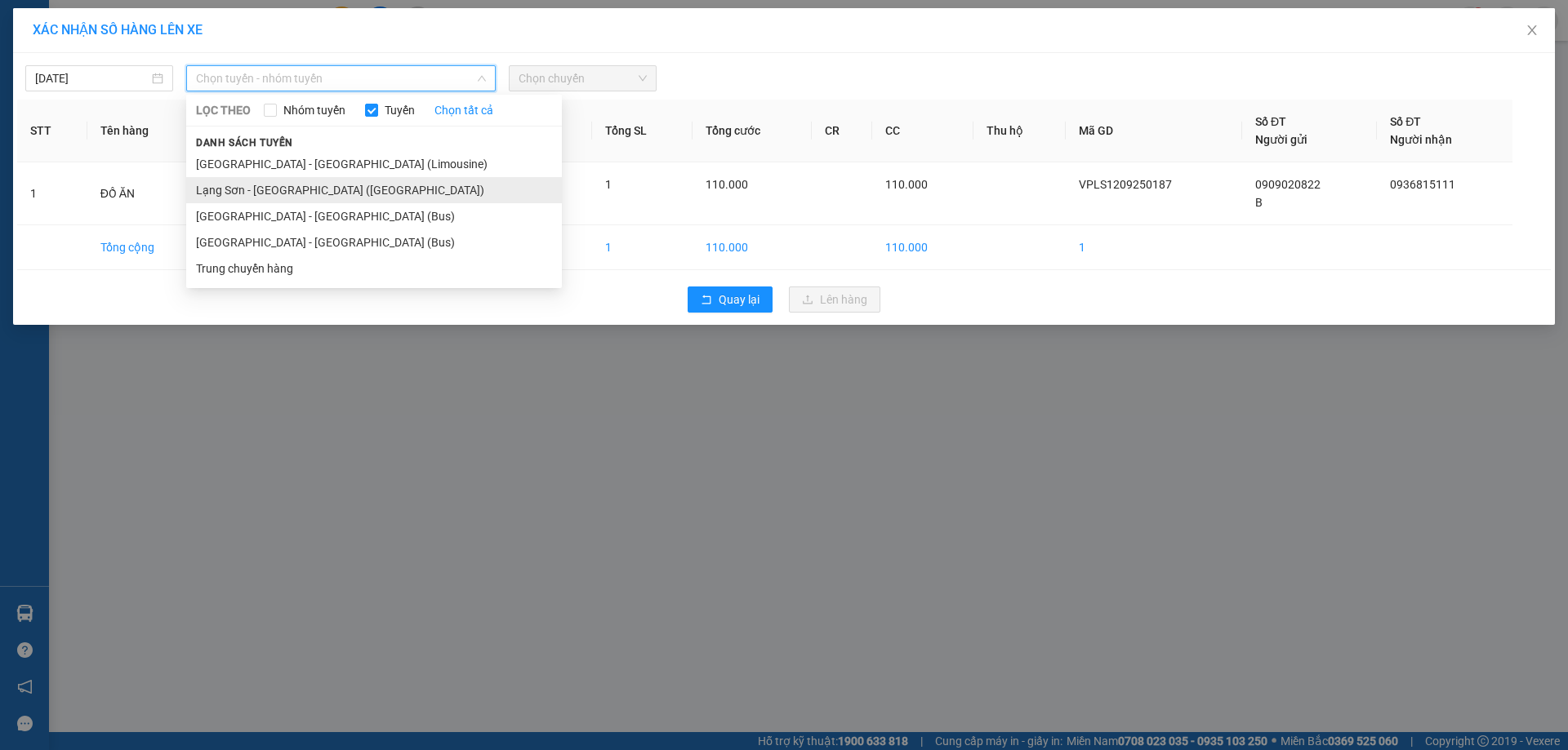
click at [302, 184] on li "Lạng Sơn - Hà Nội (Limousine)" at bounding box center [374, 189] width 376 height 26
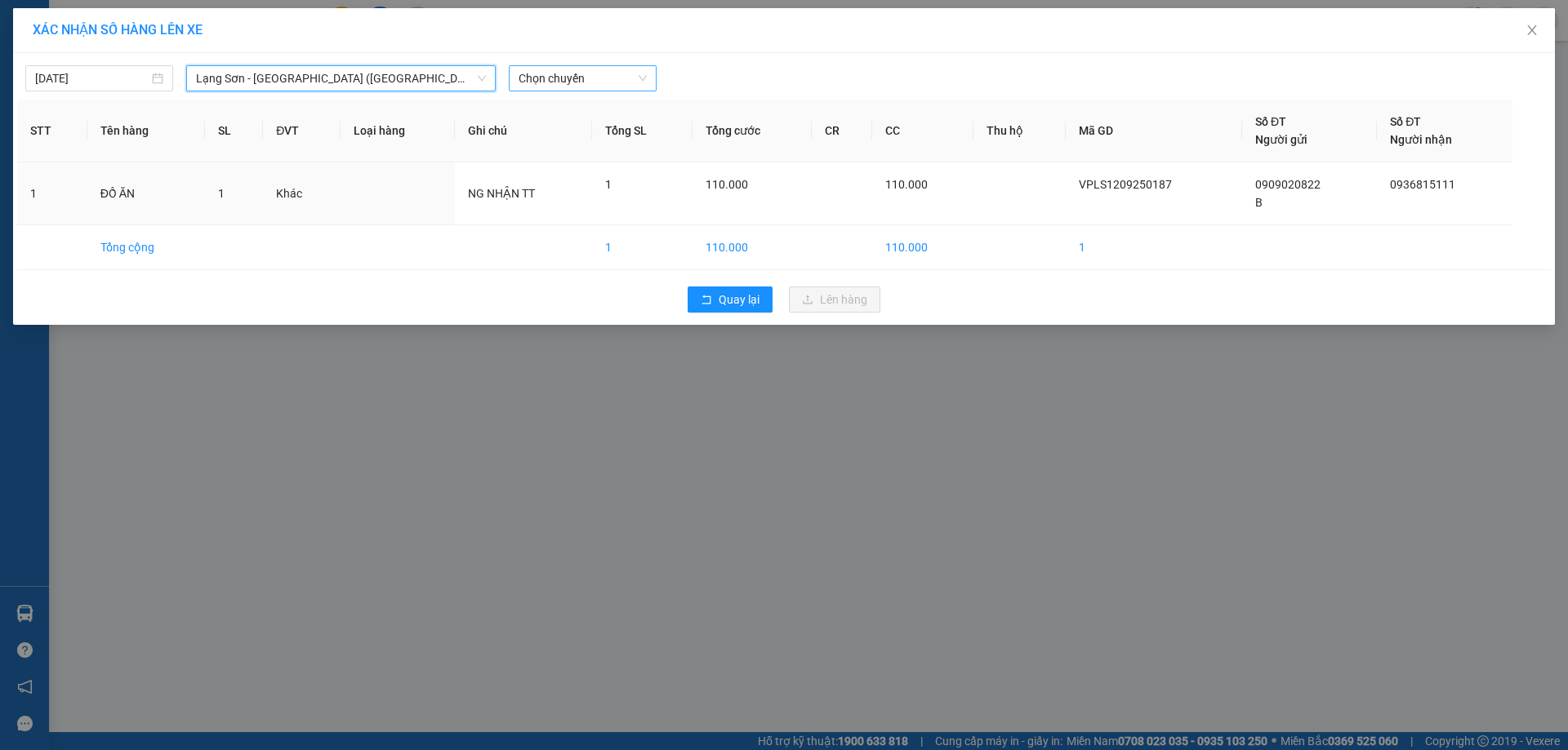
click at [602, 81] on span "Chọn chuyến" at bounding box center [582, 78] width 128 height 24
drag, startPoint x: 654, startPoint y: 171, endPoint x: 650, endPoint y: 199, distance: 28.3
click at [650, 199] on td "1" at bounding box center [642, 193] width 101 height 62
click at [634, 84] on span "Chọn chuyến" at bounding box center [582, 78] width 128 height 24
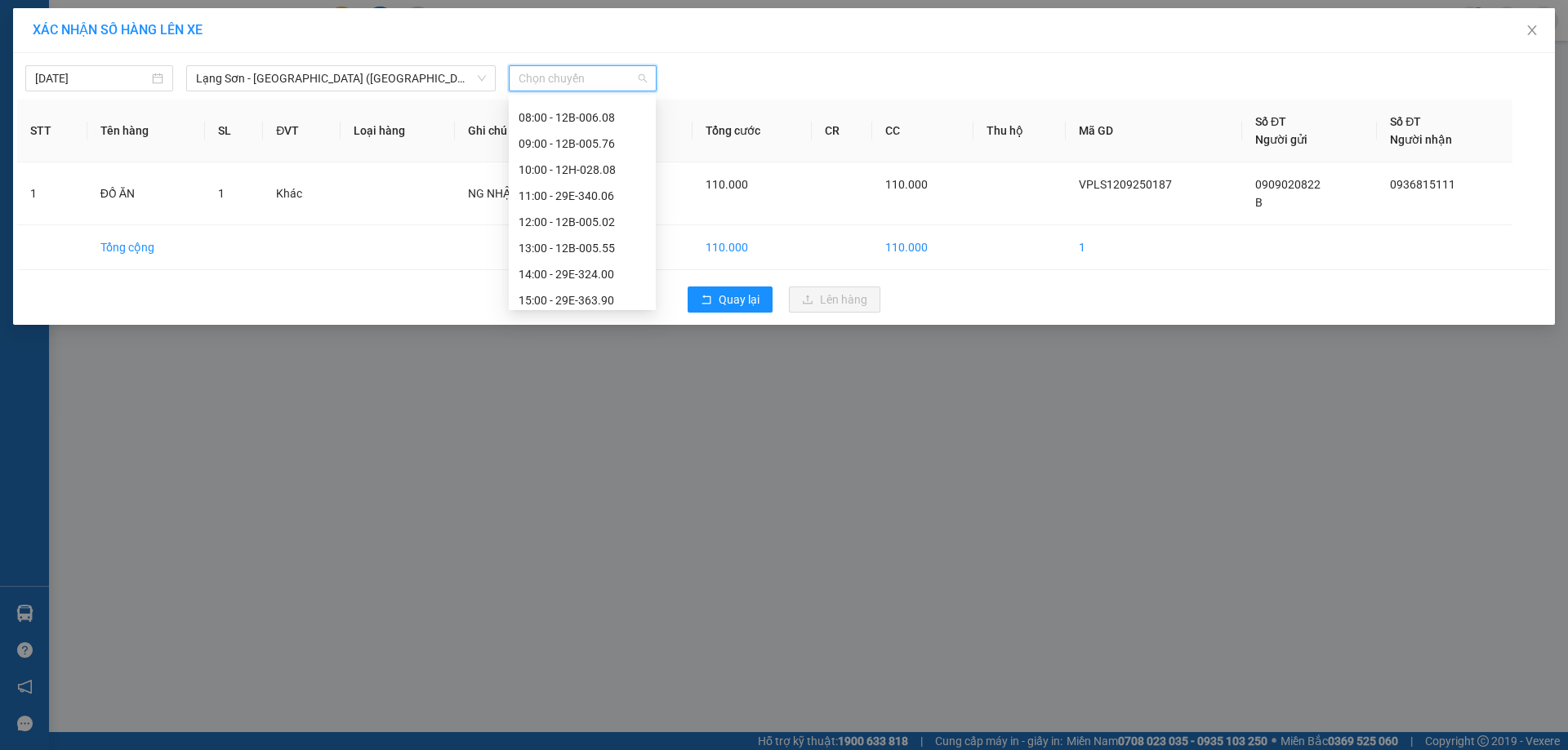
scroll to position [152, 0]
click at [565, 244] on div "13:00 - 12B-005.55" at bounding box center [582, 246] width 128 height 18
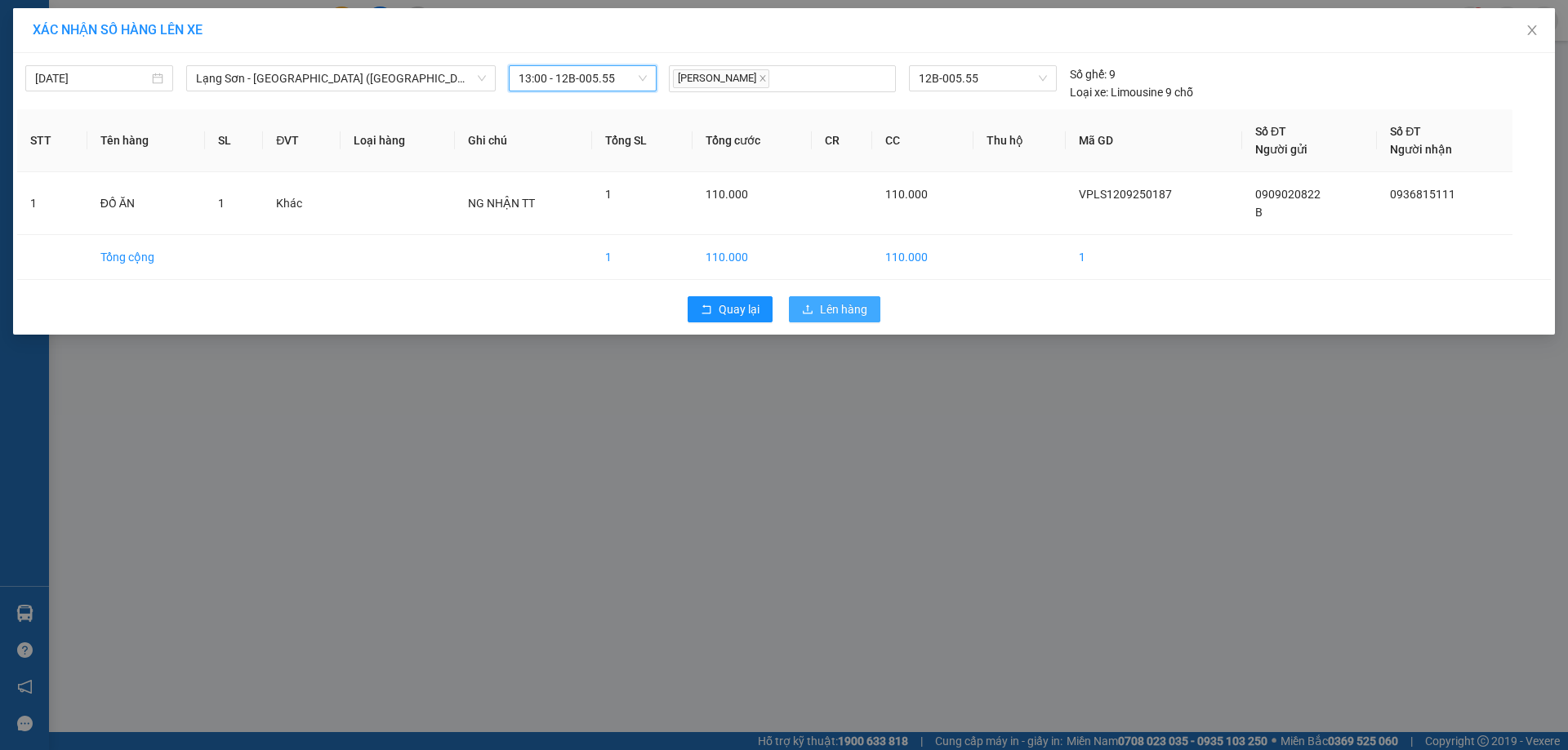
click at [842, 308] on span "Lên hàng" at bounding box center [843, 309] width 47 height 18
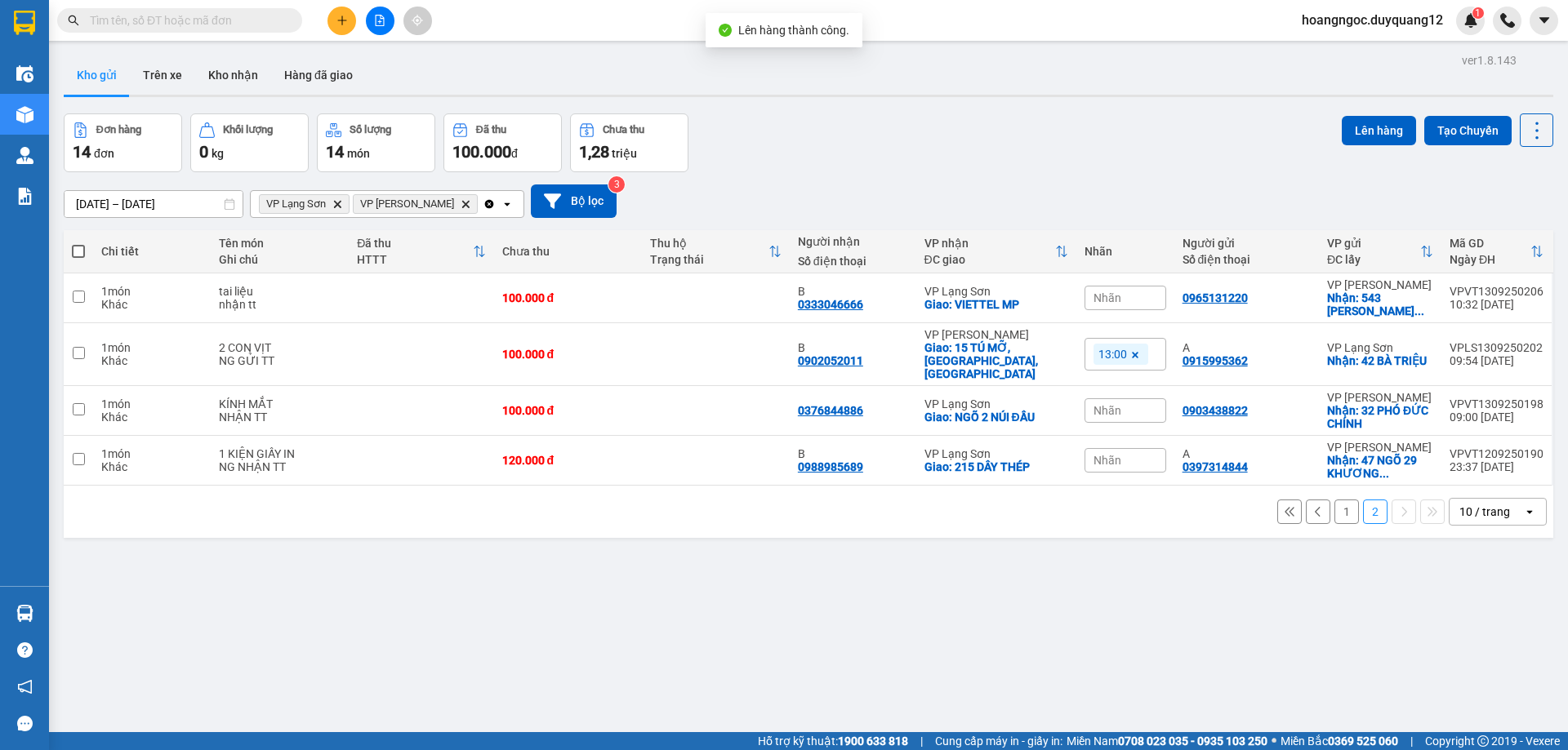
click at [1335, 499] on button "1" at bounding box center [1346, 511] width 24 height 24
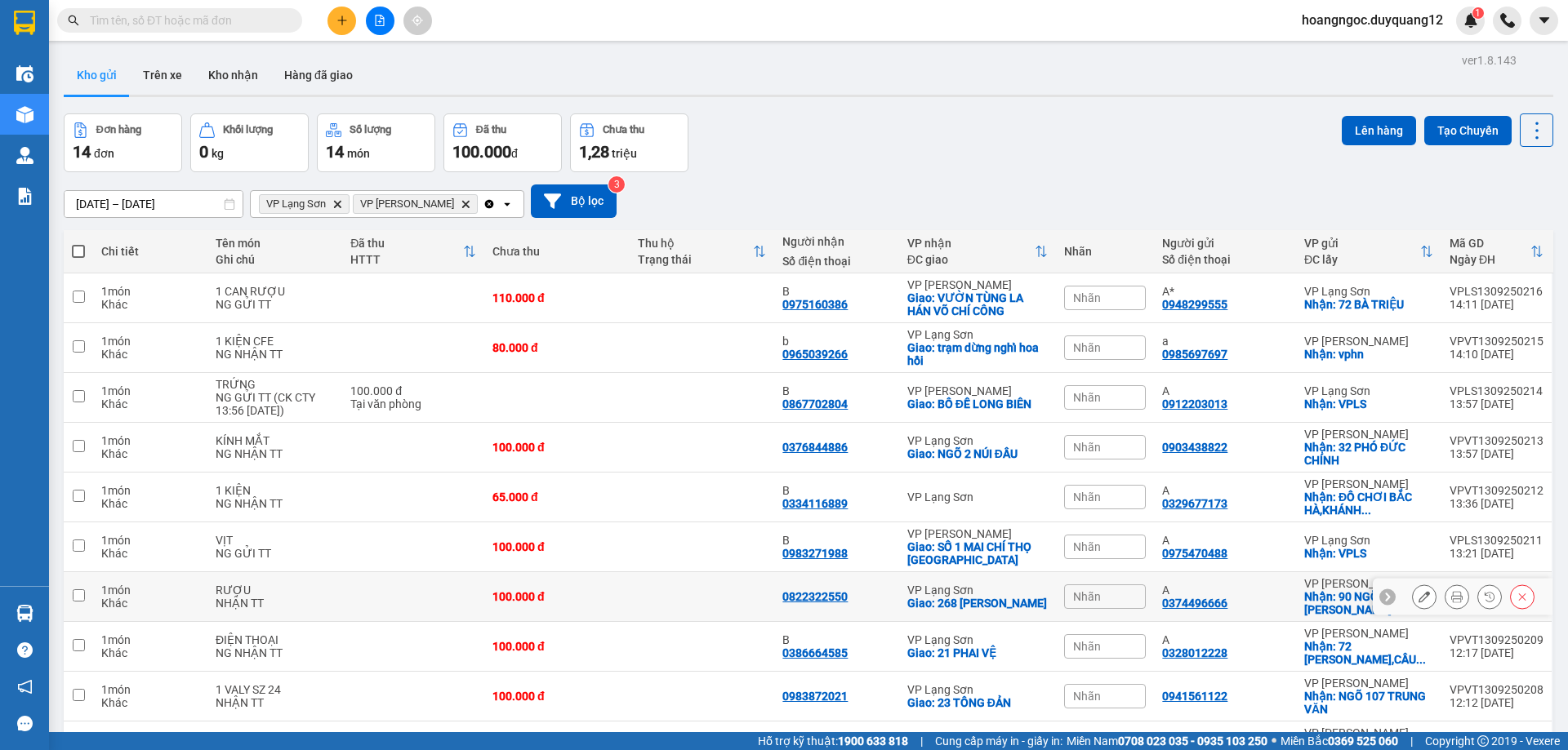
scroll to position [106, 0]
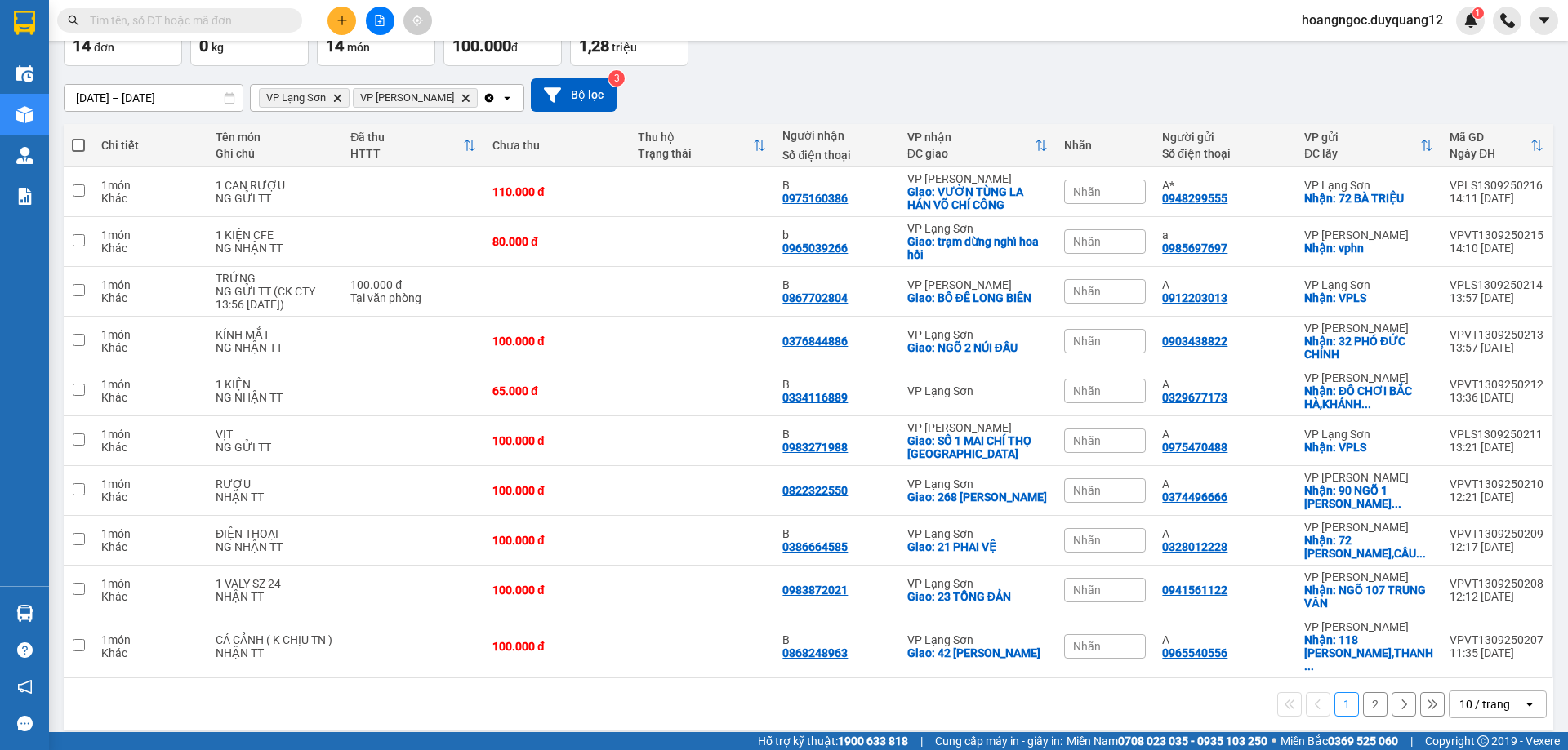
click at [1366, 695] on button "2" at bounding box center [1375, 704] width 24 height 24
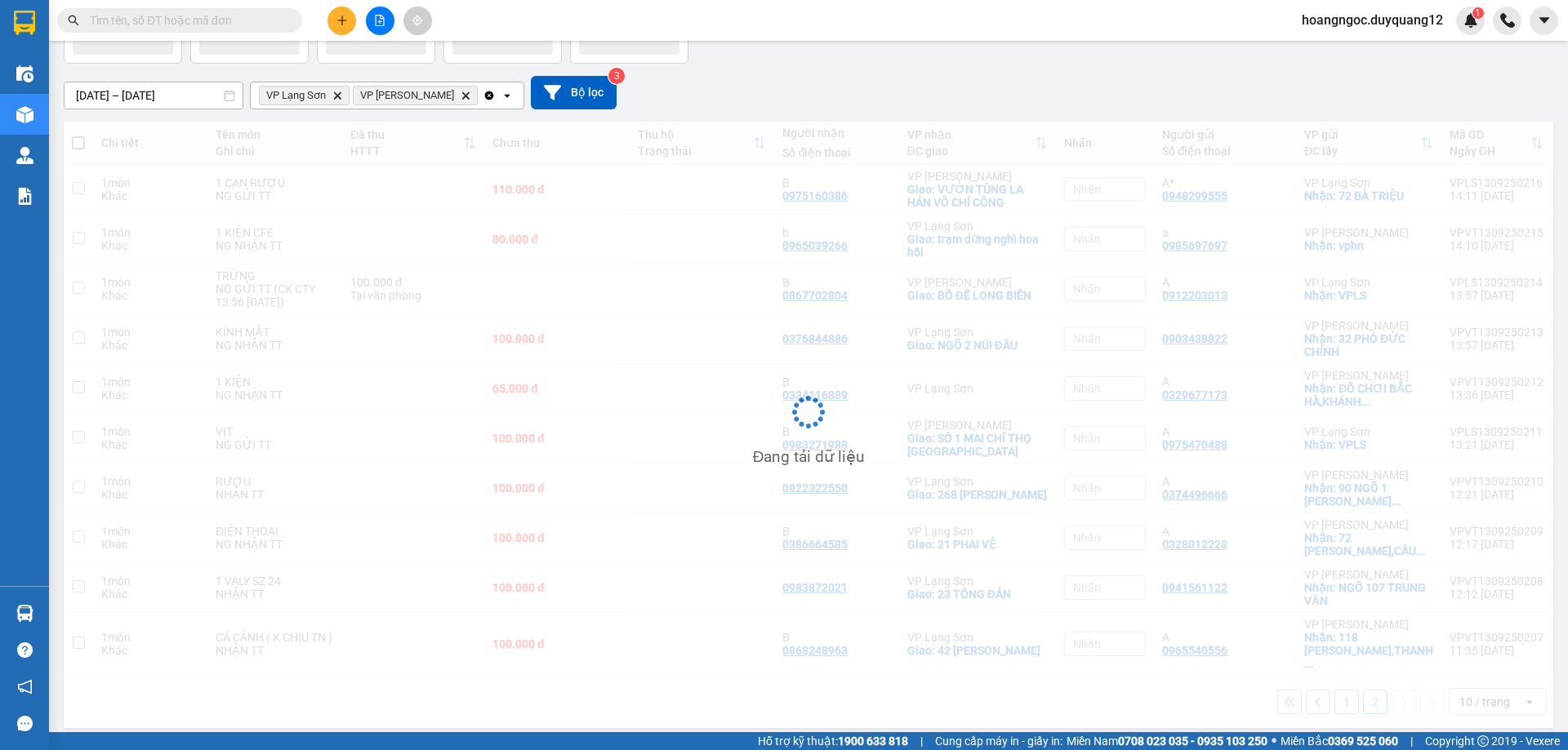
scroll to position [75, 0]
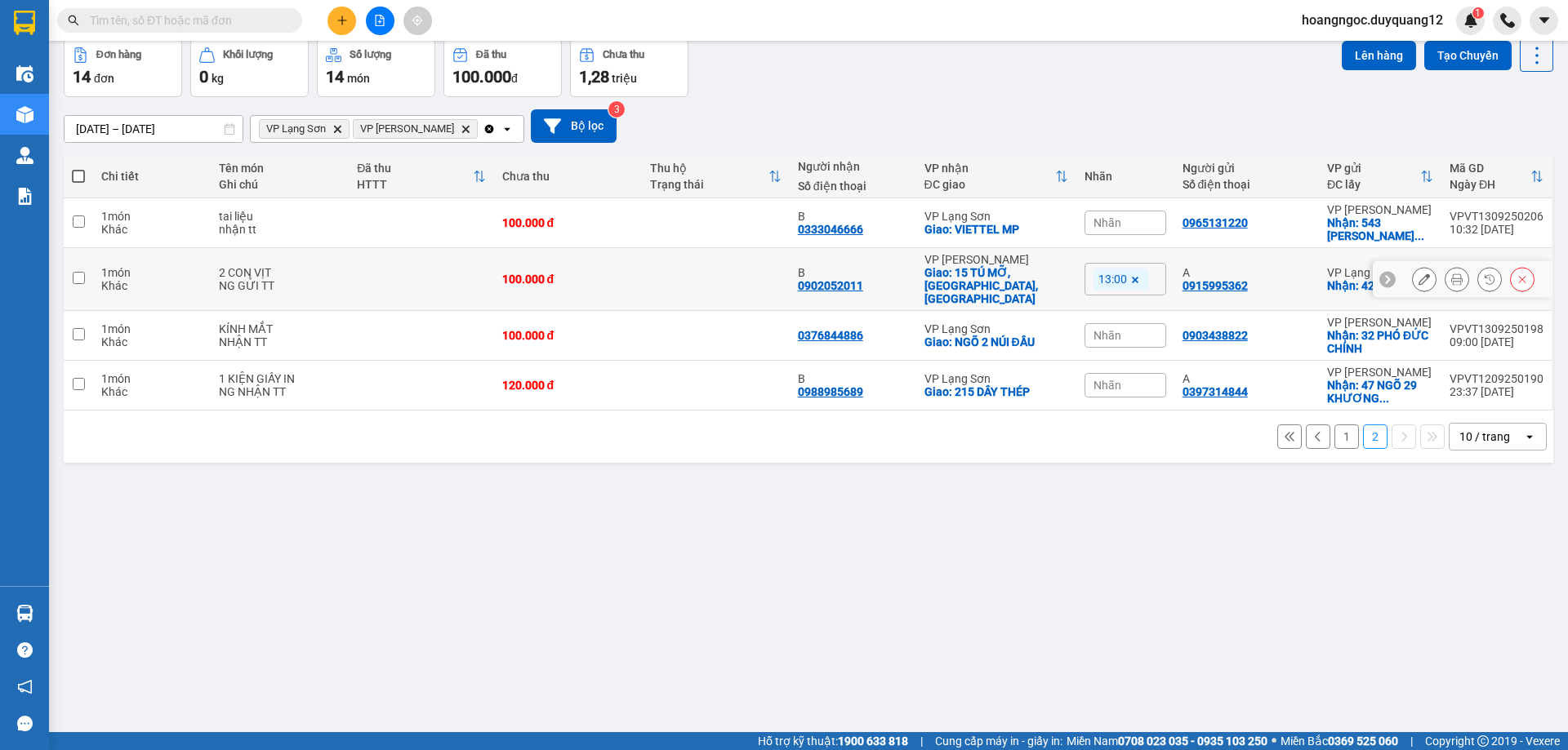
click at [75, 272] on input "checkbox" at bounding box center [79, 278] width 12 height 12
checkbox input "true"
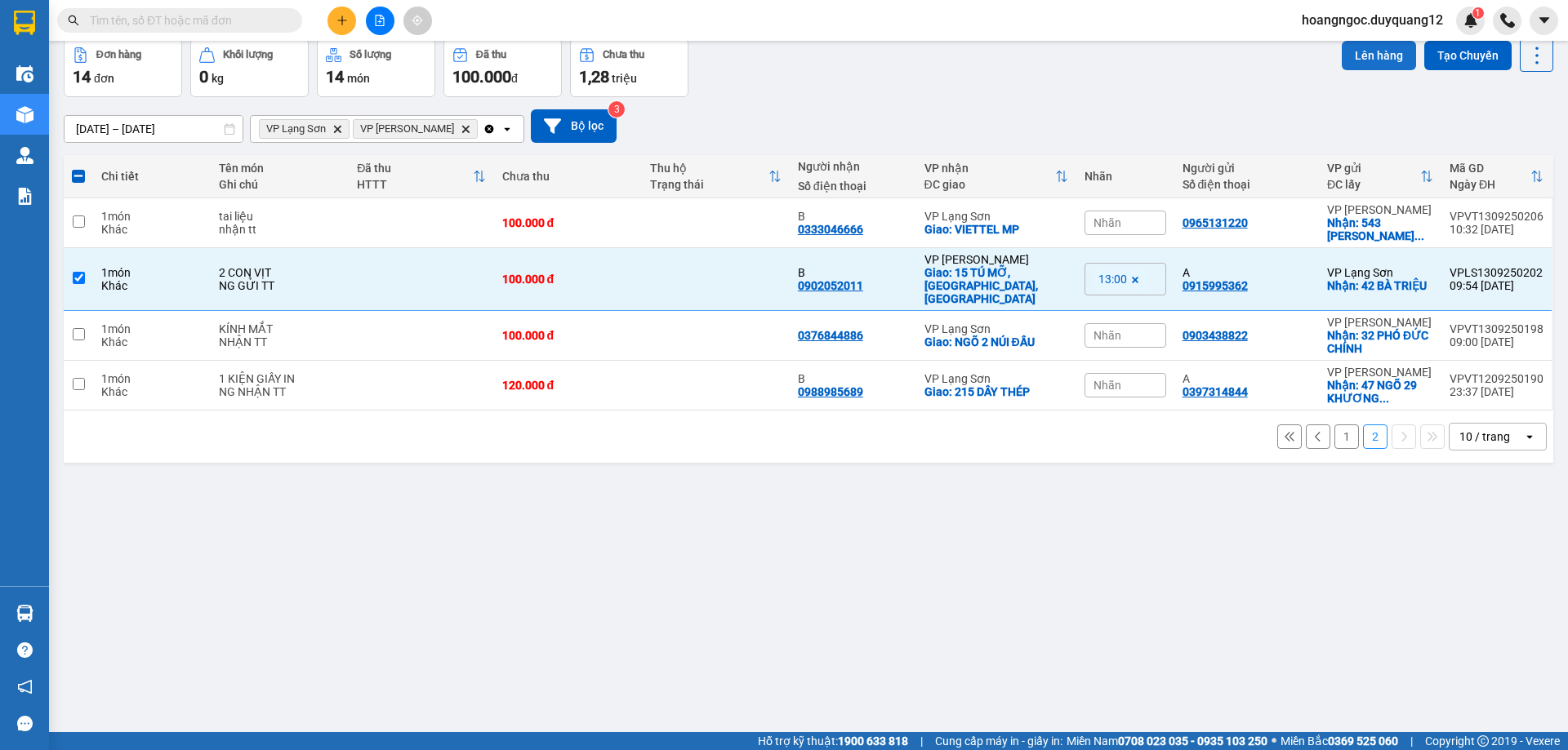
click at [1366, 57] on button "Lên hàng" at bounding box center [1378, 55] width 74 height 30
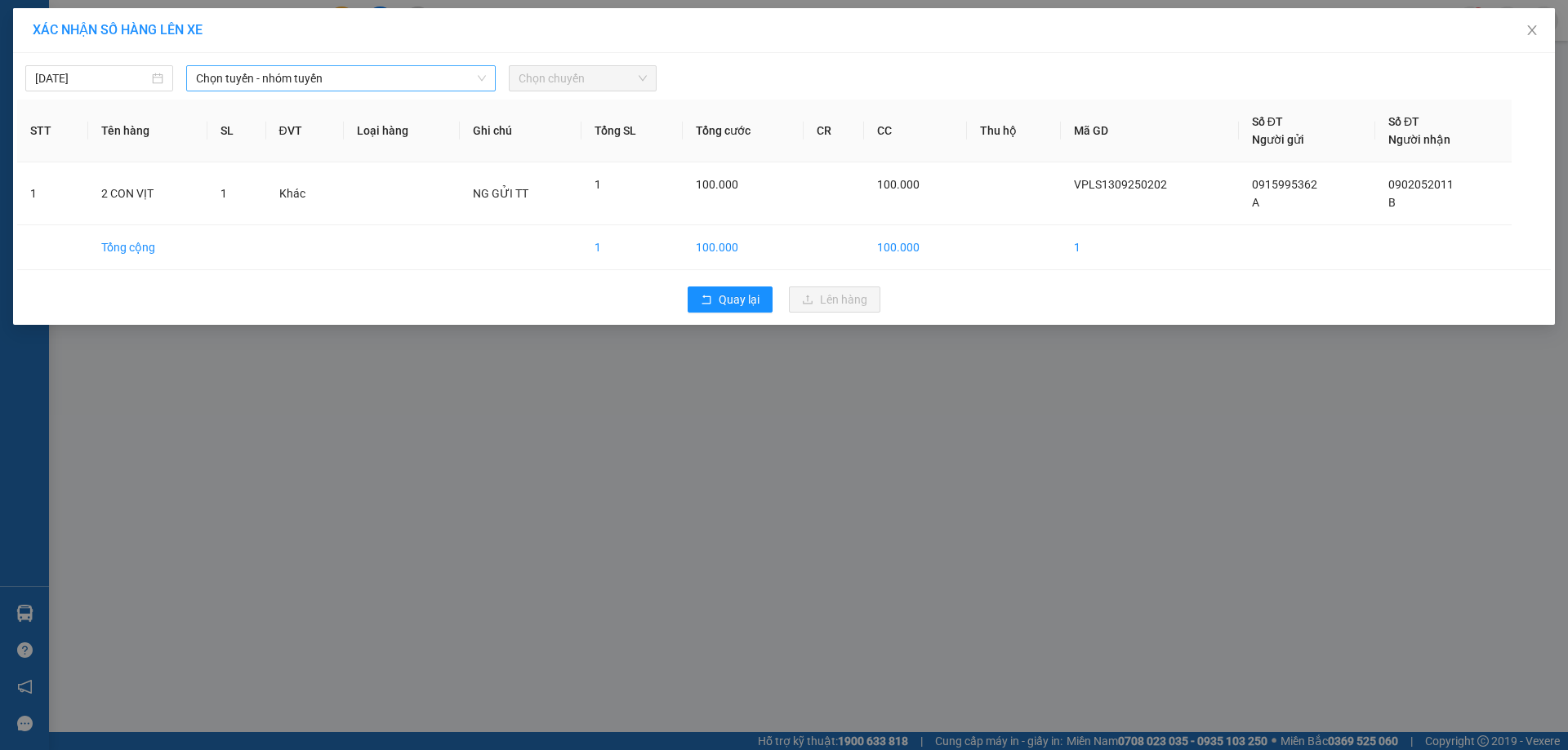
click at [276, 82] on span "Chọn tuyến - nhóm tuyến" at bounding box center [341, 78] width 290 height 24
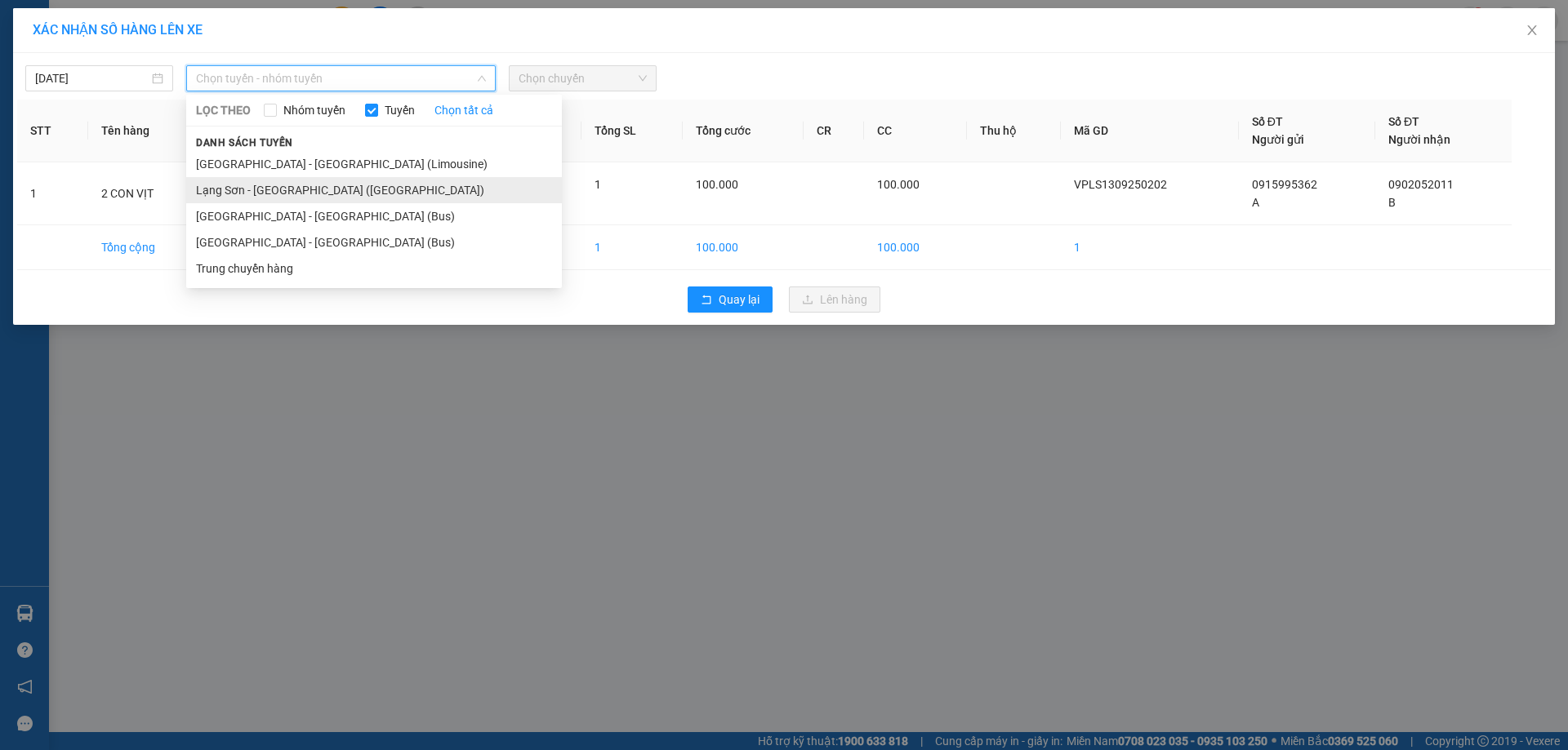
click at [299, 188] on li "Lạng Sơn - Hà Nội (Limousine)" at bounding box center [374, 189] width 376 height 26
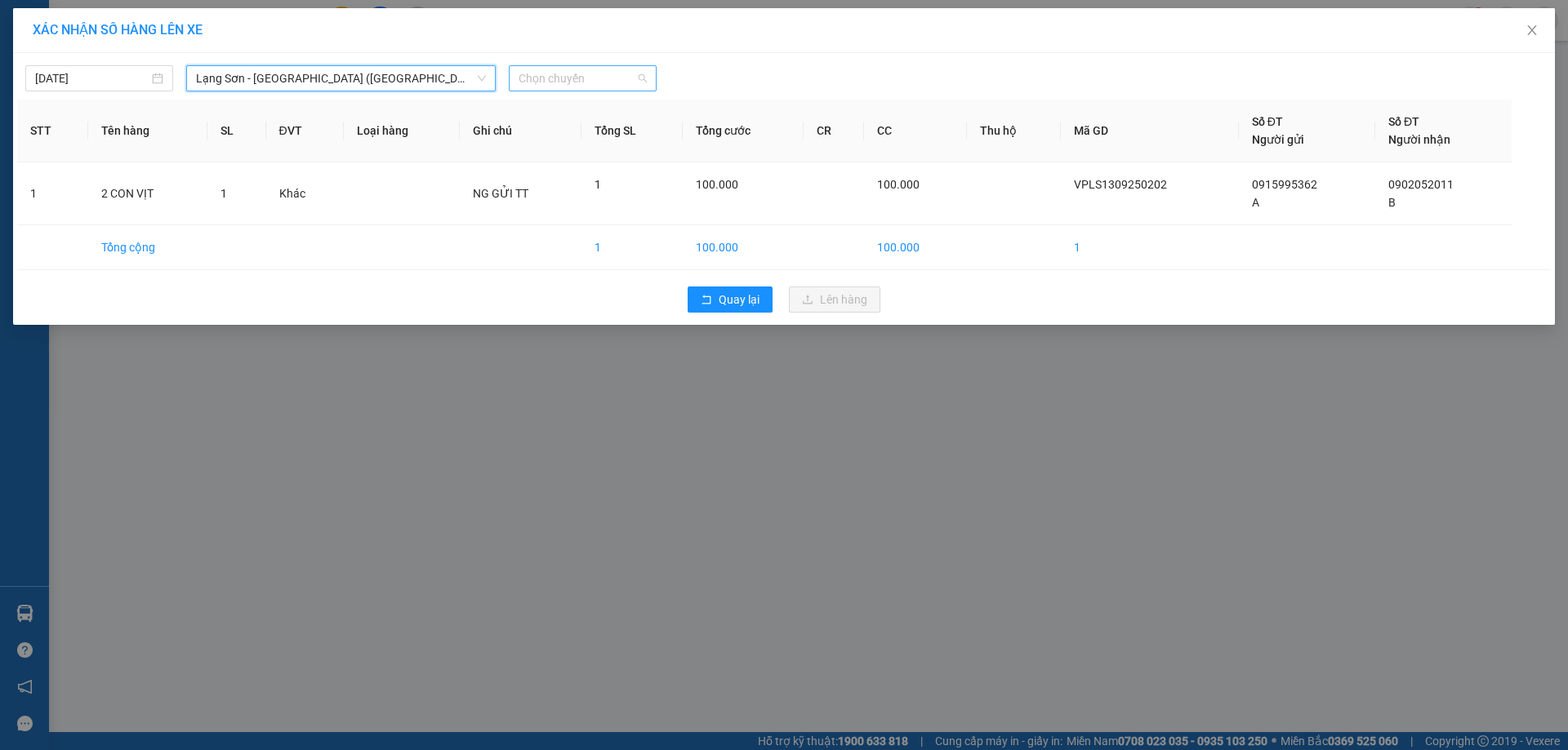
click at [622, 77] on span "Chọn chuyến" at bounding box center [582, 78] width 128 height 24
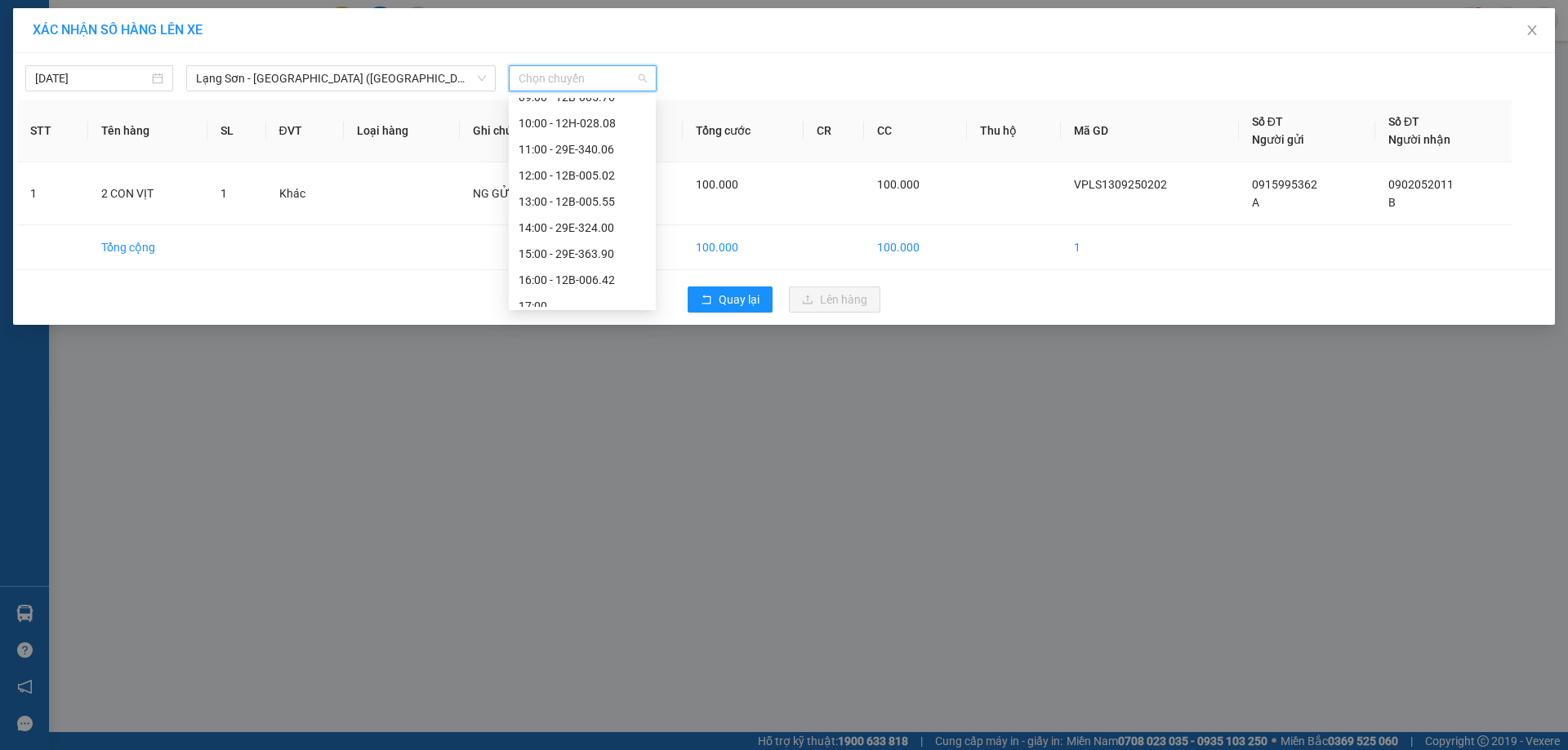
scroll to position [184, 0]
click at [596, 211] on div "13:00 - 12B-005.55" at bounding box center [582, 213] width 128 height 18
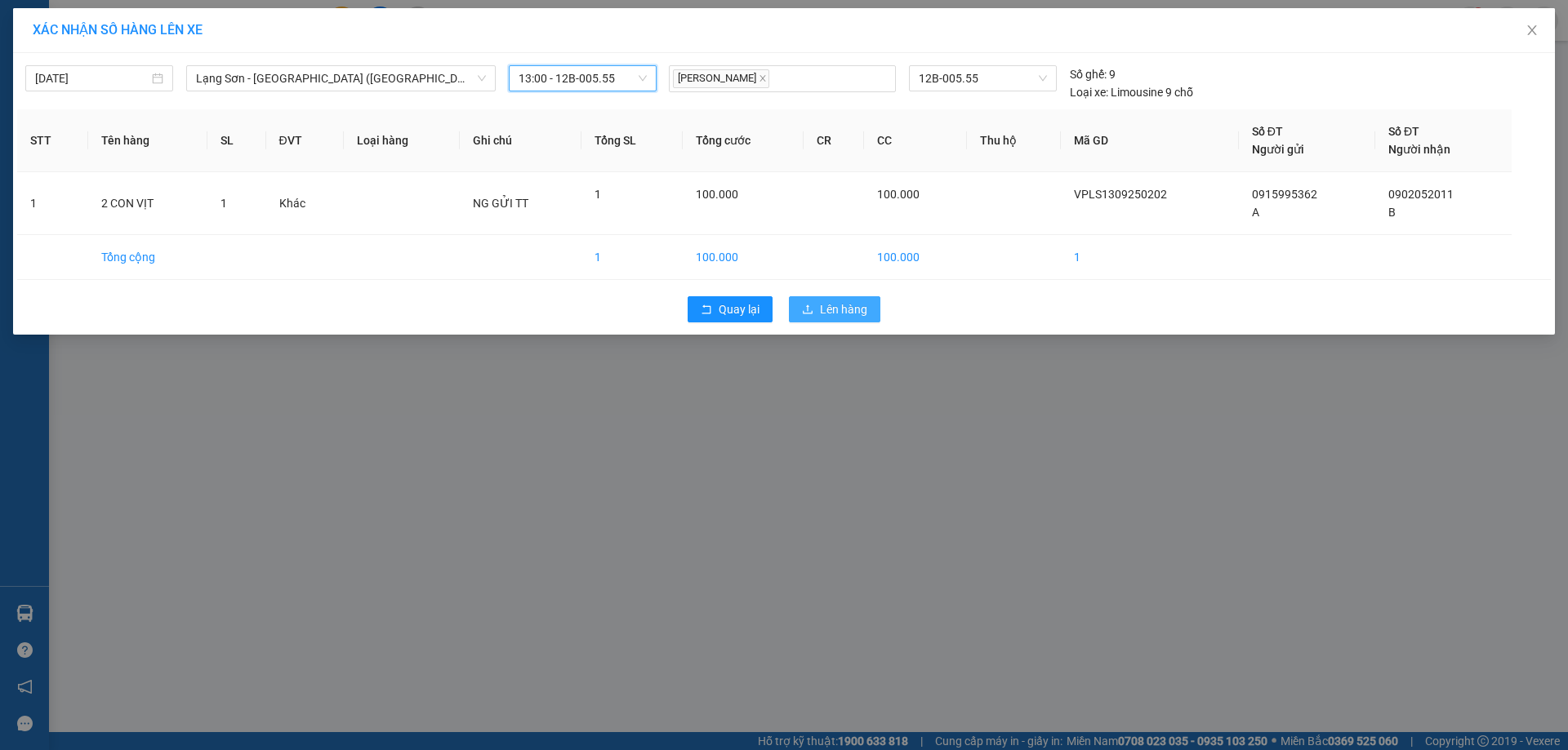
click at [865, 311] on span "Lên hàng" at bounding box center [843, 309] width 47 height 18
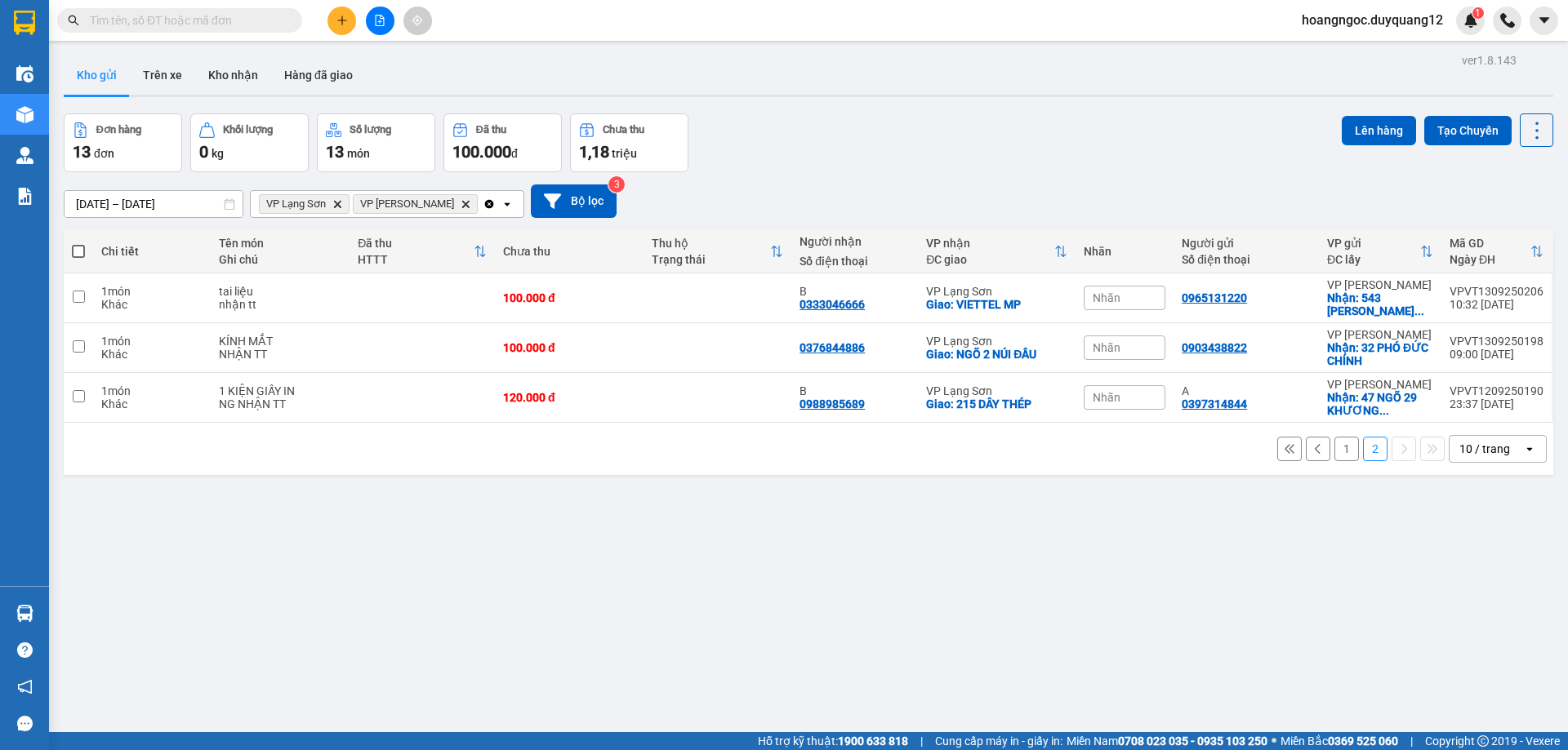
click at [1335, 448] on button "1" at bounding box center [1346, 448] width 24 height 24
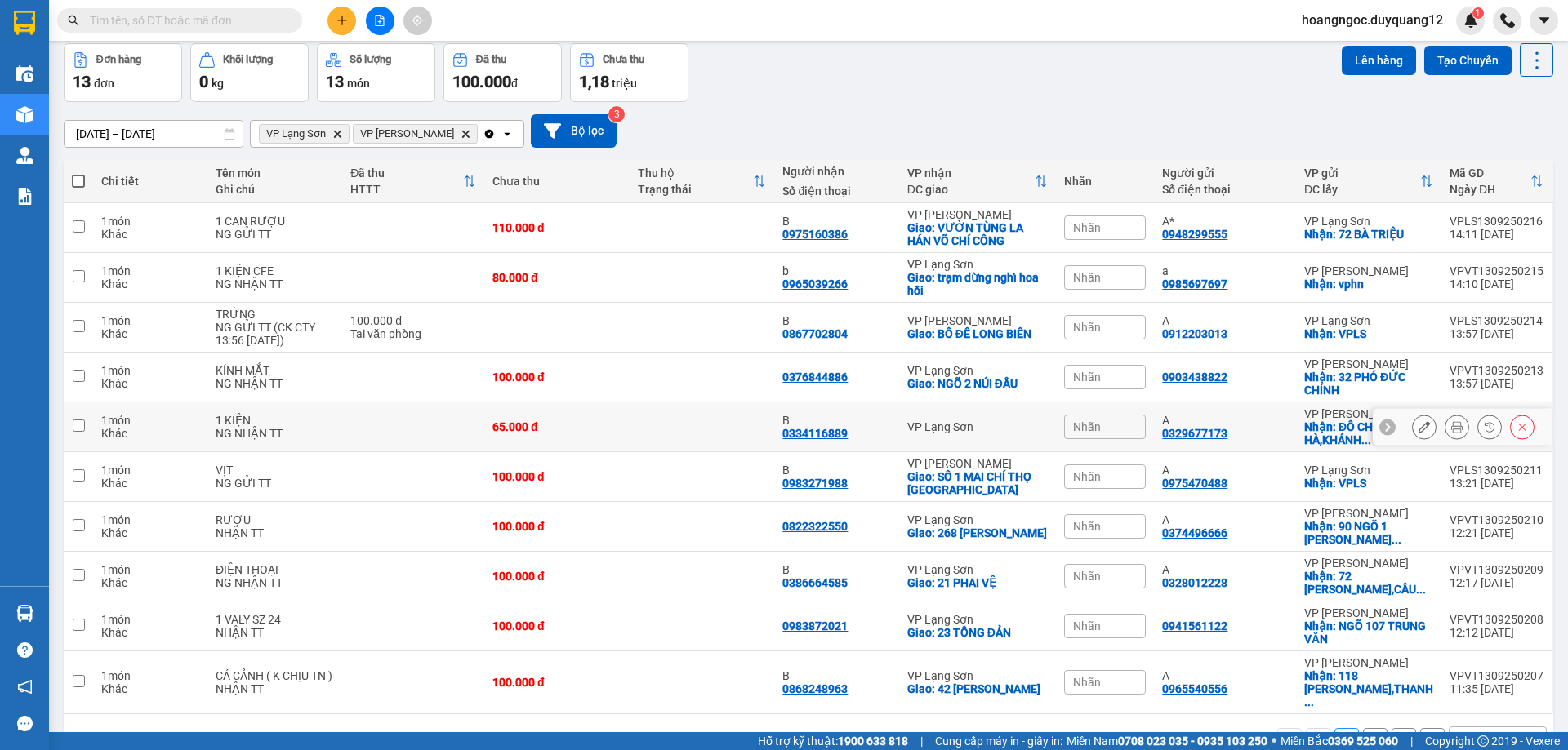
scroll to position [106, 0]
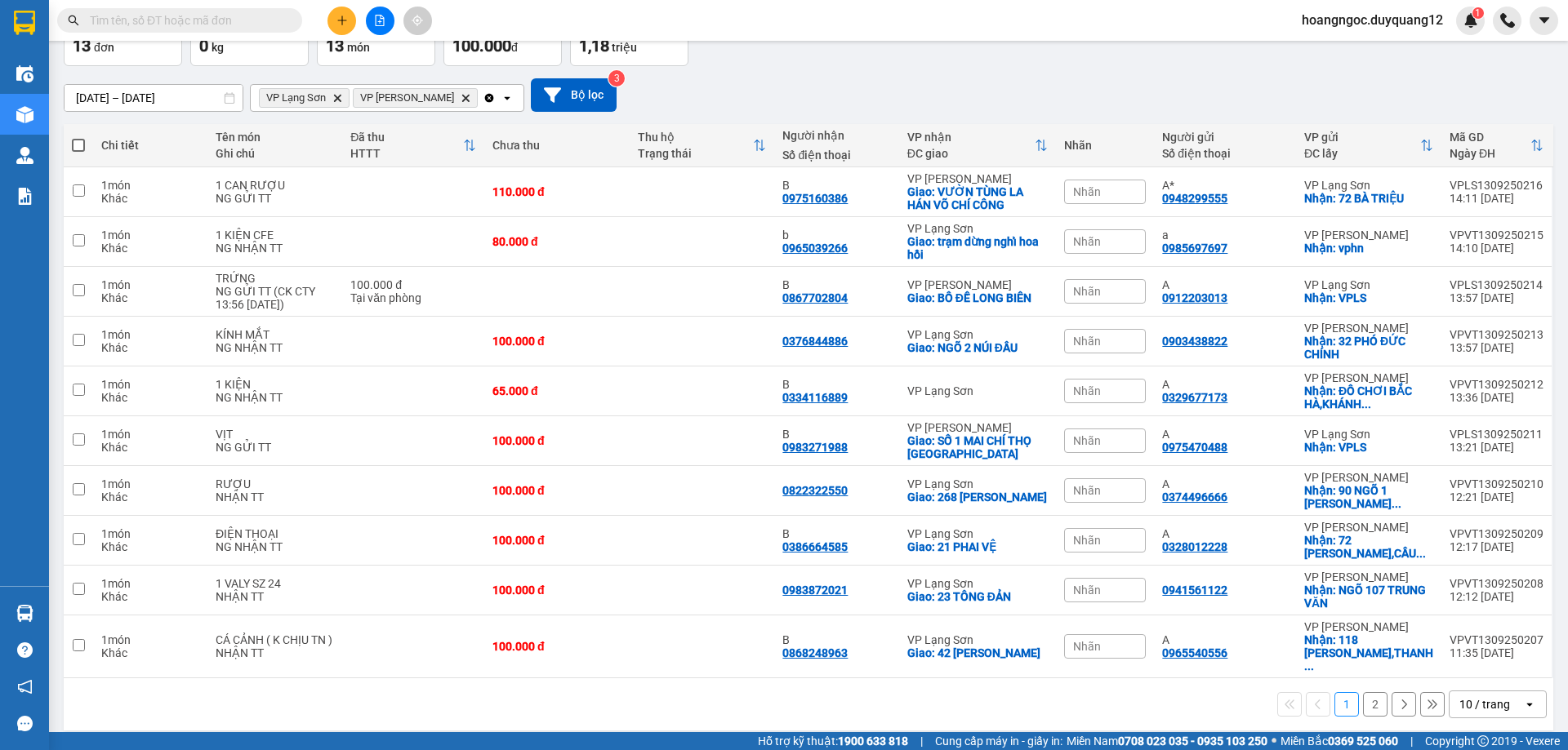
drag, startPoint x: 146, startPoint y: 3, endPoint x: 95, endPoint y: 21, distance: 54.1
paste input "0948299555"
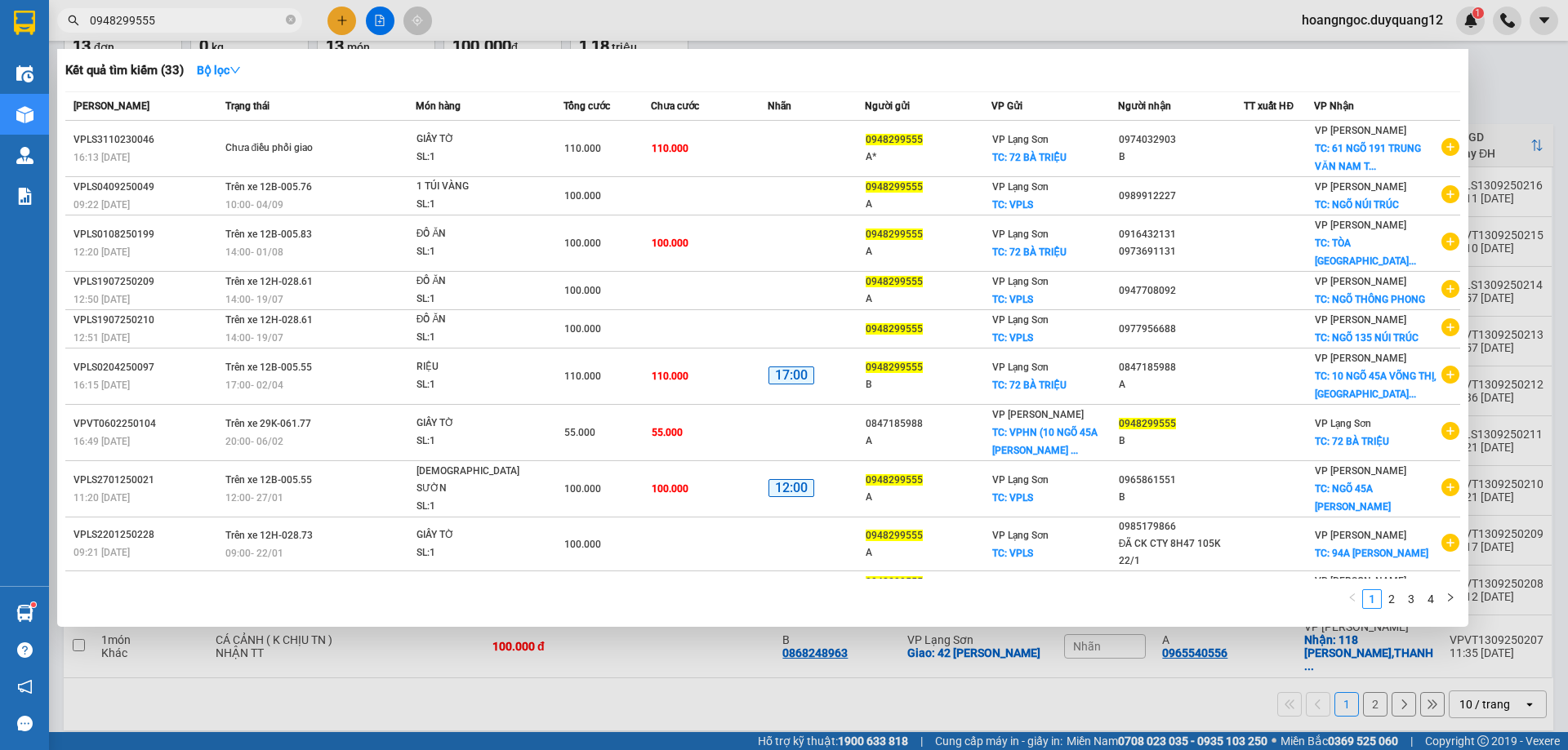
type input "0948299555"
click at [1556, 80] on div at bounding box center [784, 375] width 1568 height 750
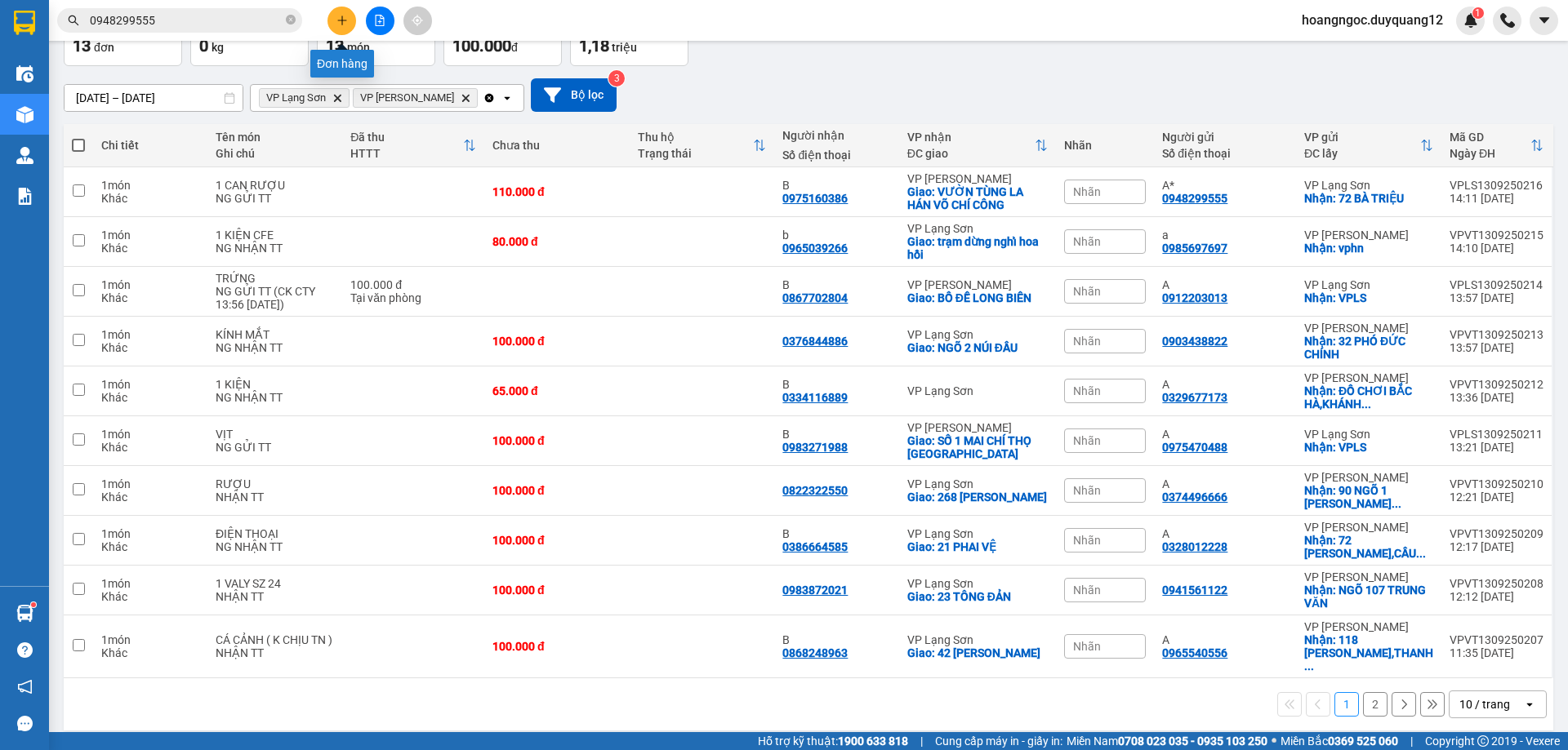
click at [341, 16] on icon "plus" at bounding box center [342, 20] width 12 height 12
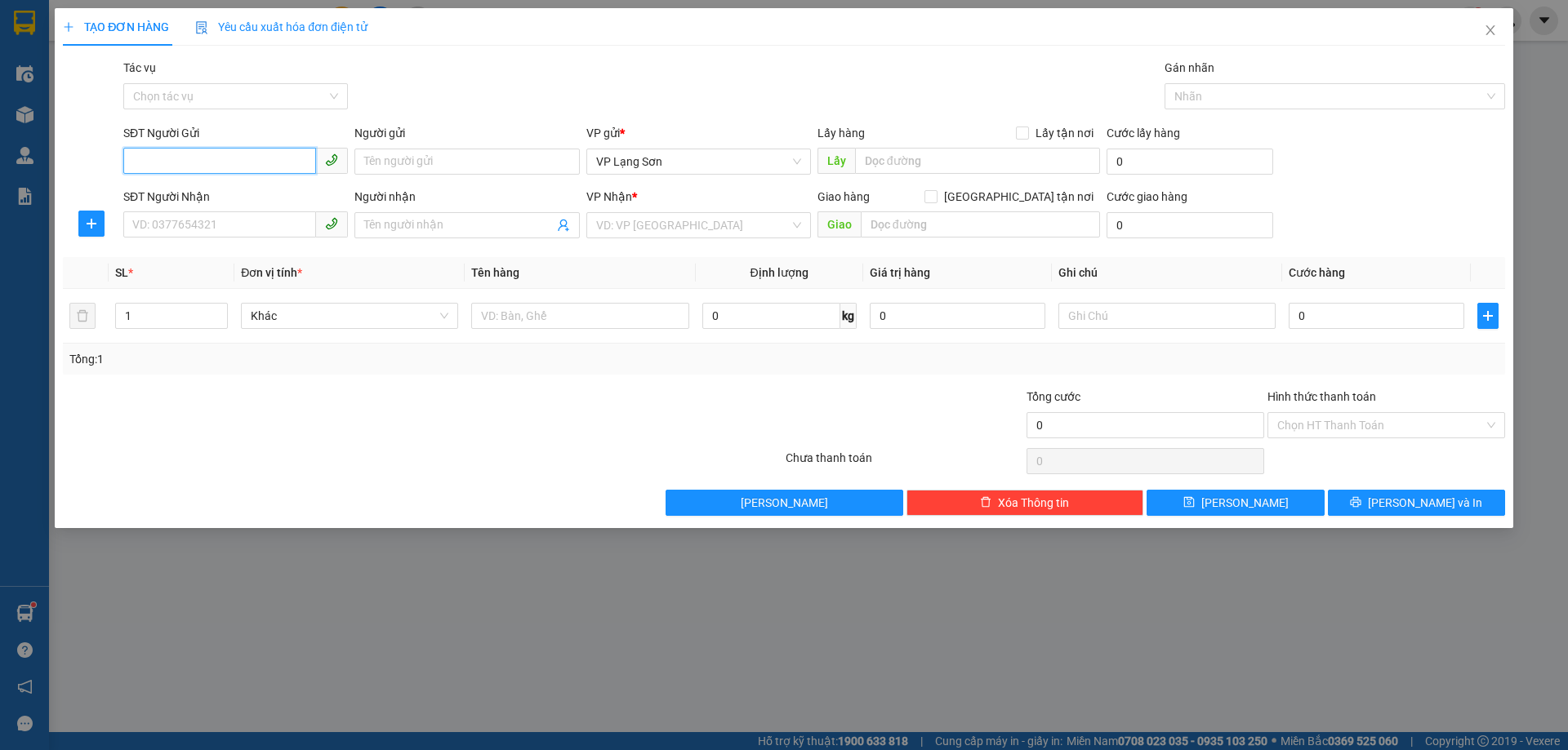
paste input "0904399766"
type input "0904399766"
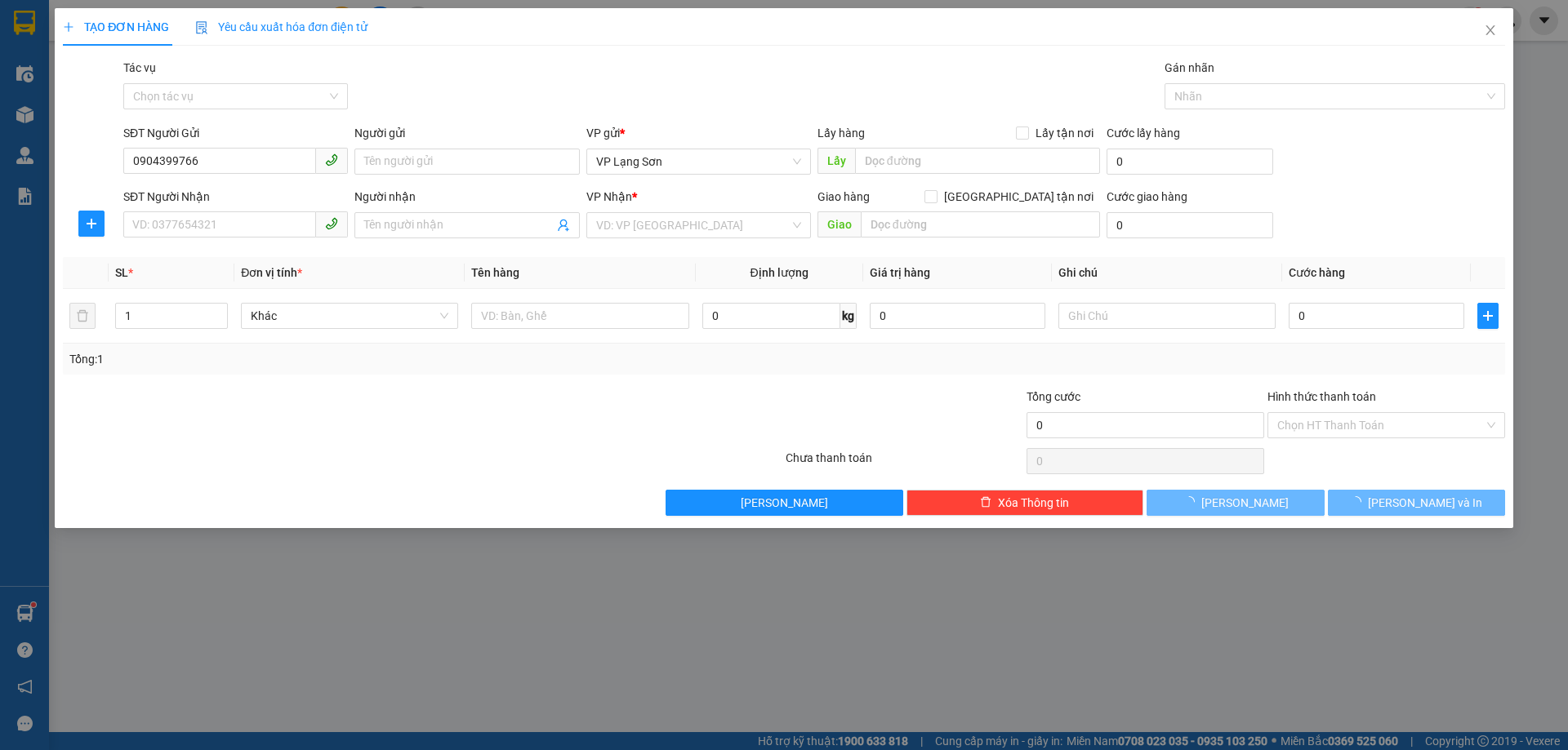
click at [454, 86] on div "Tác vụ Chọn tác vụ Gán nhãn Nhãn" at bounding box center [814, 86] width 1388 height 57
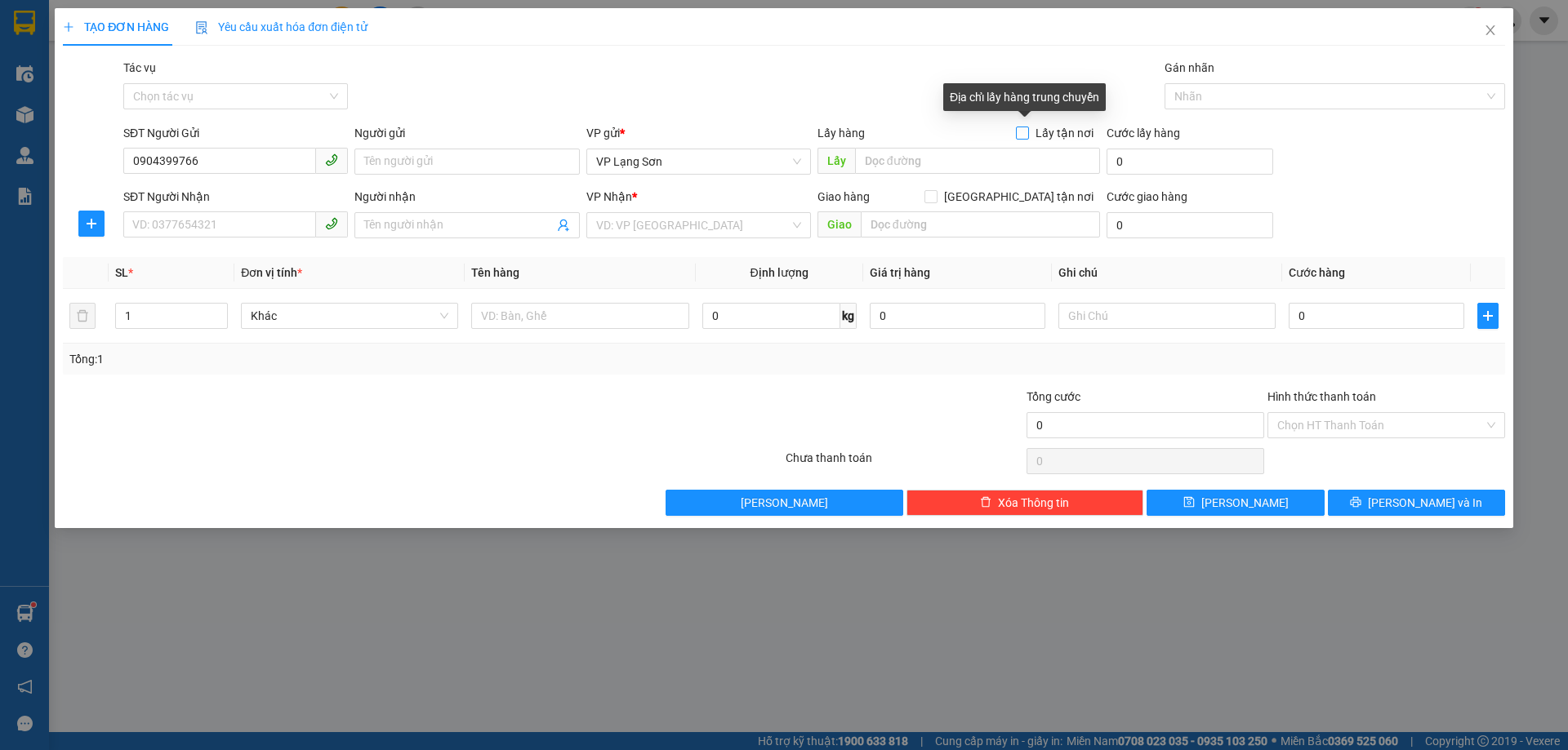
click at [1027, 136] on input "Lấy tận nơi" at bounding box center [1021, 133] width 12 height 12
checkbox input "true"
click at [661, 172] on span "VP Lạng Sơn" at bounding box center [698, 161] width 205 height 24
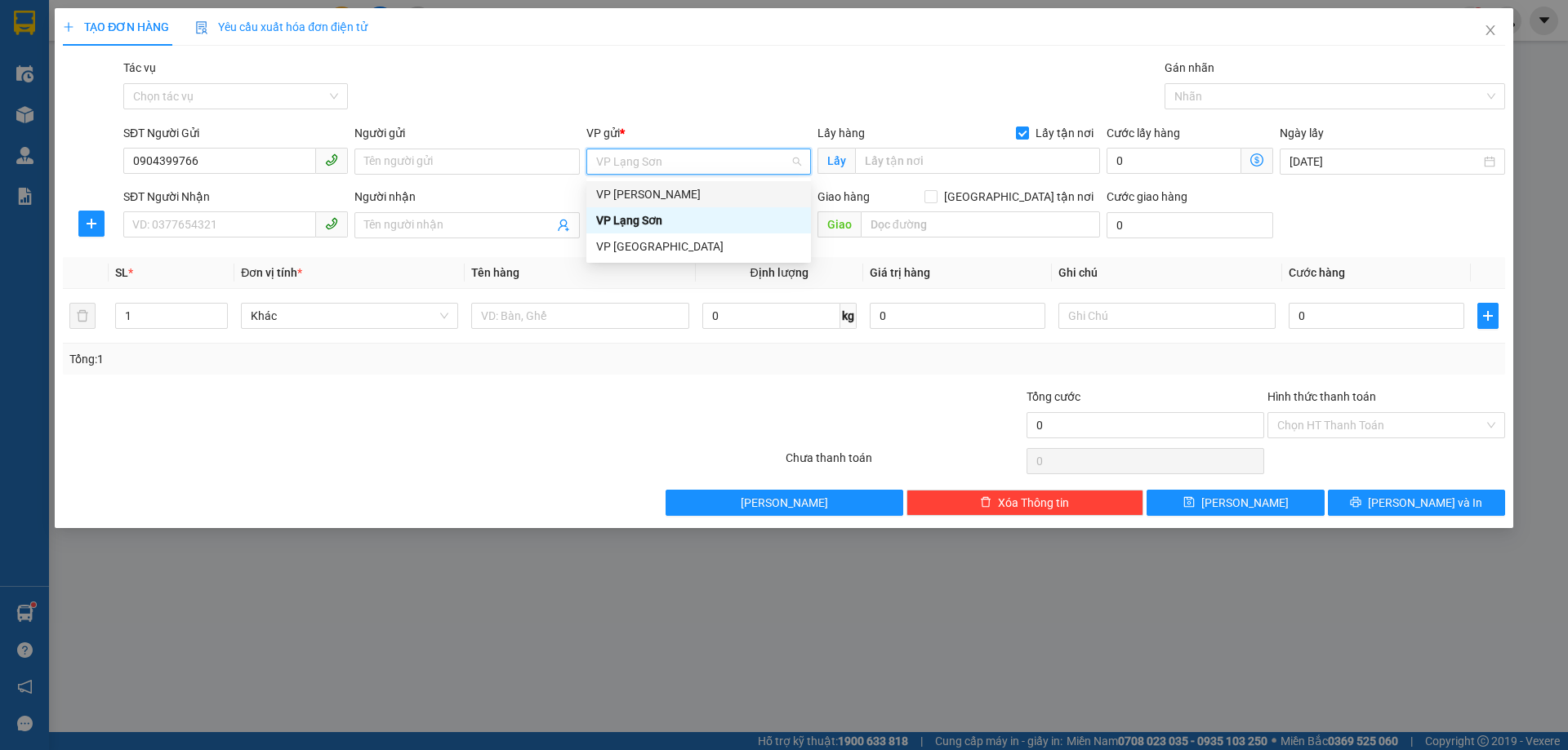
click at [663, 201] on div "VP [PERSON_NAME]" at bounding box center [698, 194] width 205 height 18
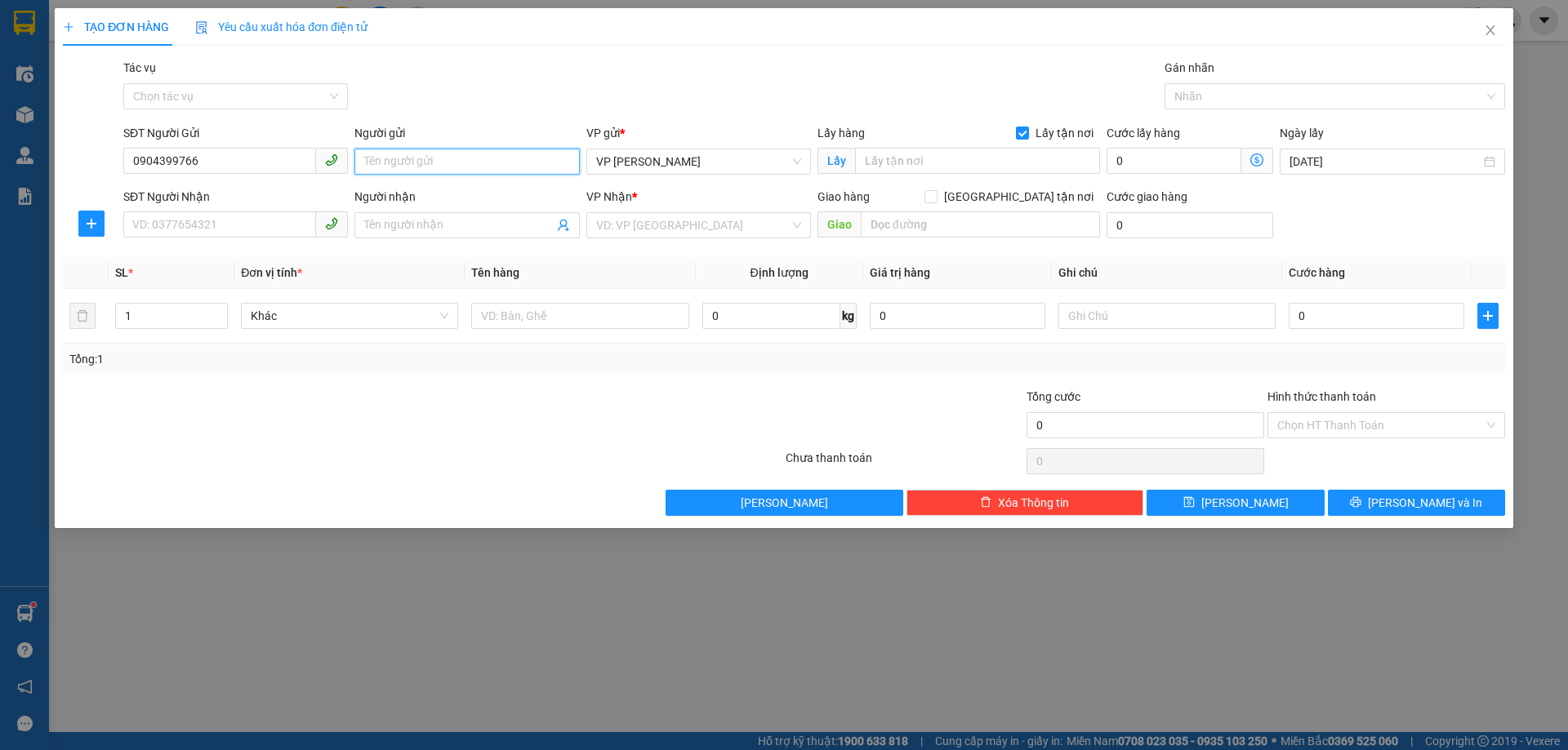
click at [481, 167] on input "Người gửi" at bounding box center [467, 161] width 225 height 26
type input "A"
click at [966, 160] on input "text" at bounding box center [977, 160] width 245 height 26
type input "279 ĐỘI CẤN"
click at [936, 197] on input "Giao tận nơi" at bounding box center [930, 196] width 12 height 12
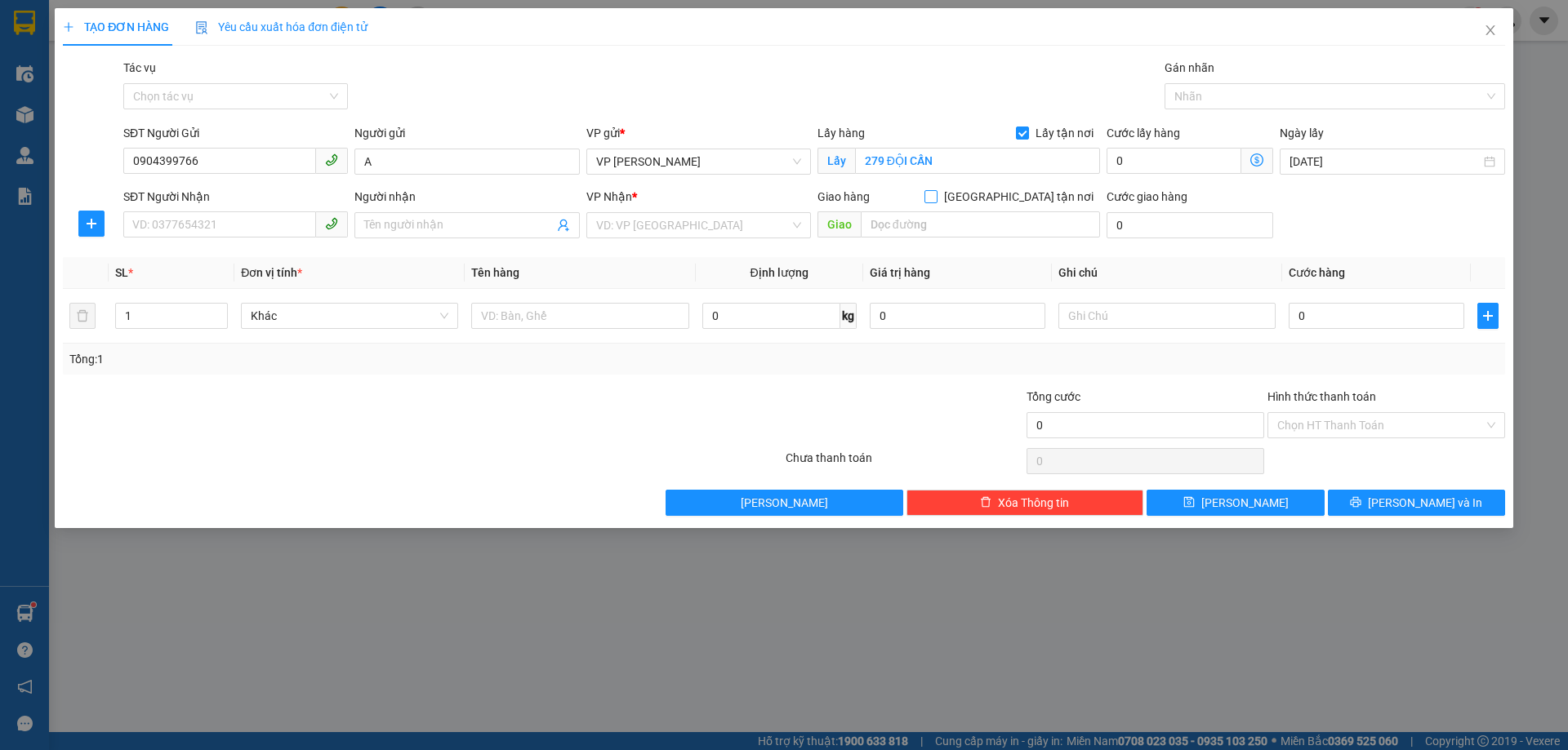
checkbox input "true"
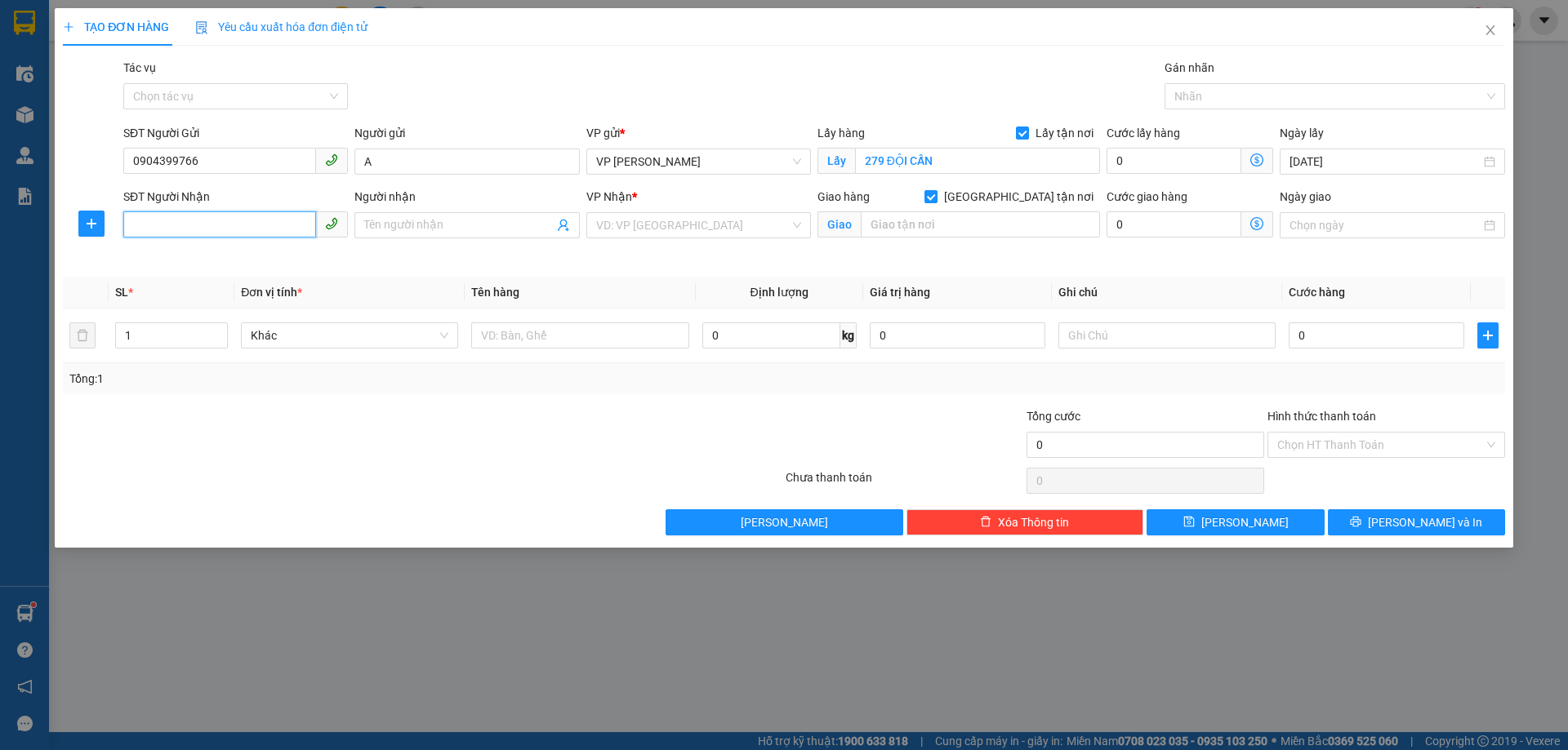
click at [222, 230] on input "SĐT Người Nhận" at bounding box center [219, 224] width 193 height 26
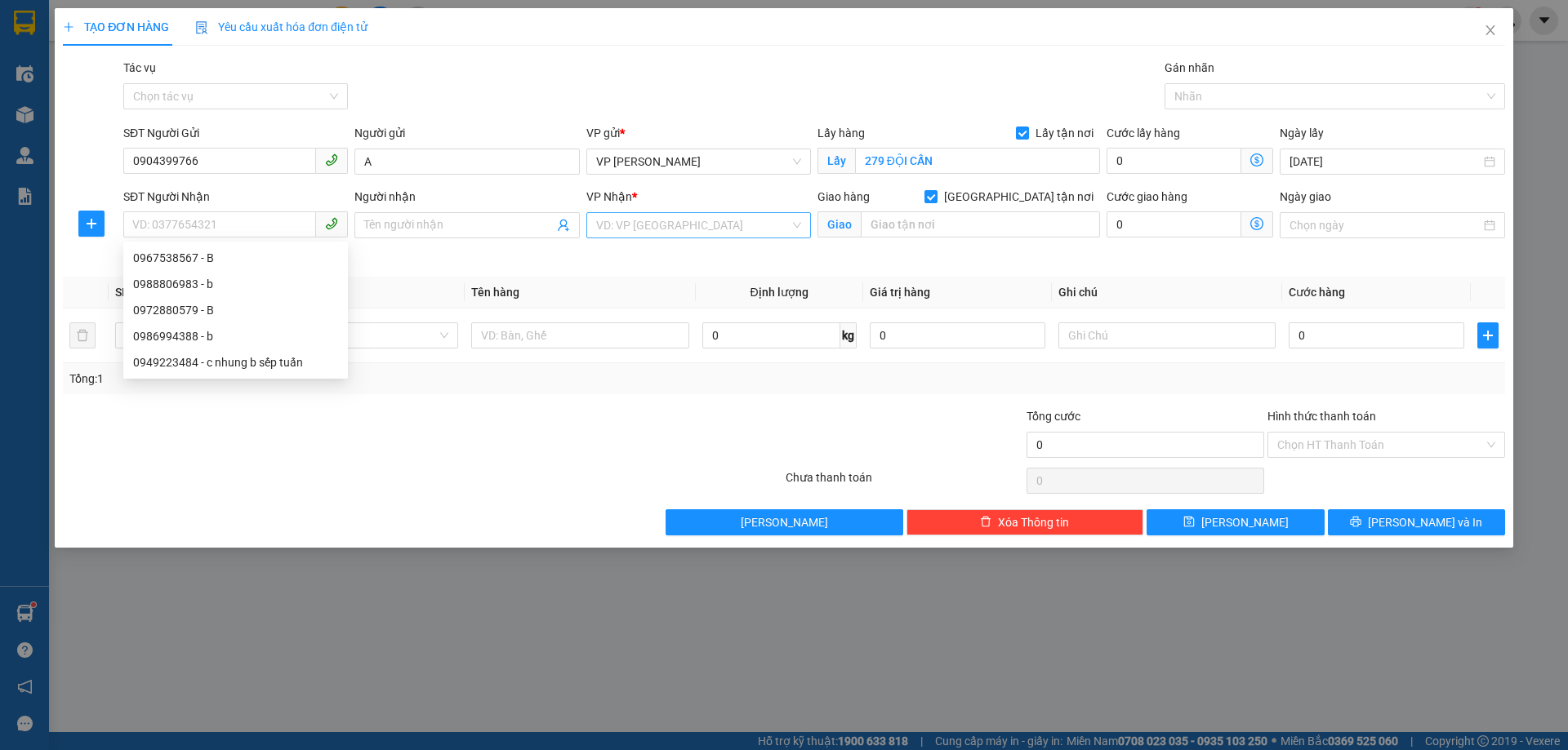
click at [625, 233] on input "search" at bounding box center [692, 225] width 193 height 24
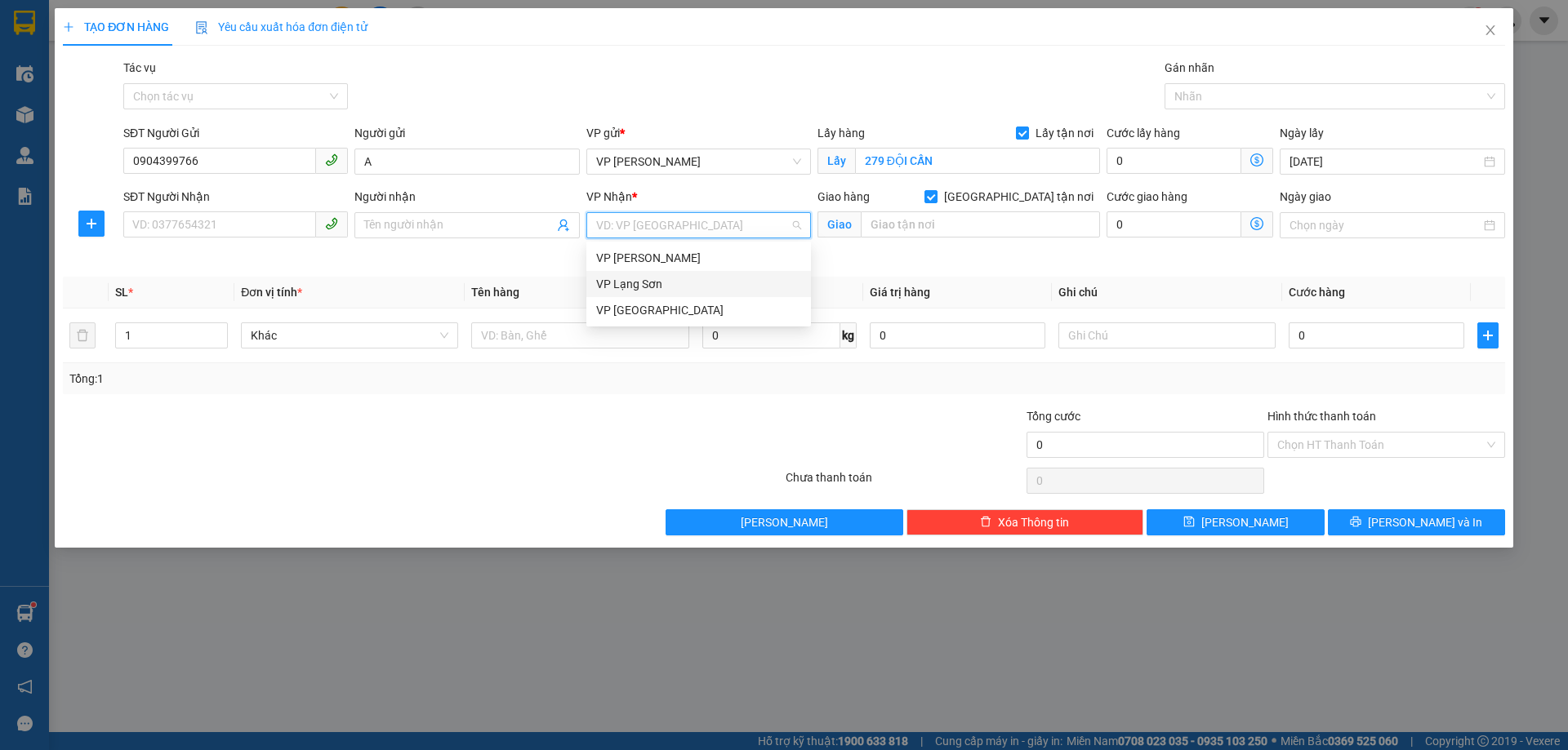
click at [651, 281] on div "VP Lạng Sơn" at bounding box center [698, 283] width 205 height 18
click at [1360, 225] on input "Ngày giao" at bounding box center [1384, 225] width 190 height 18
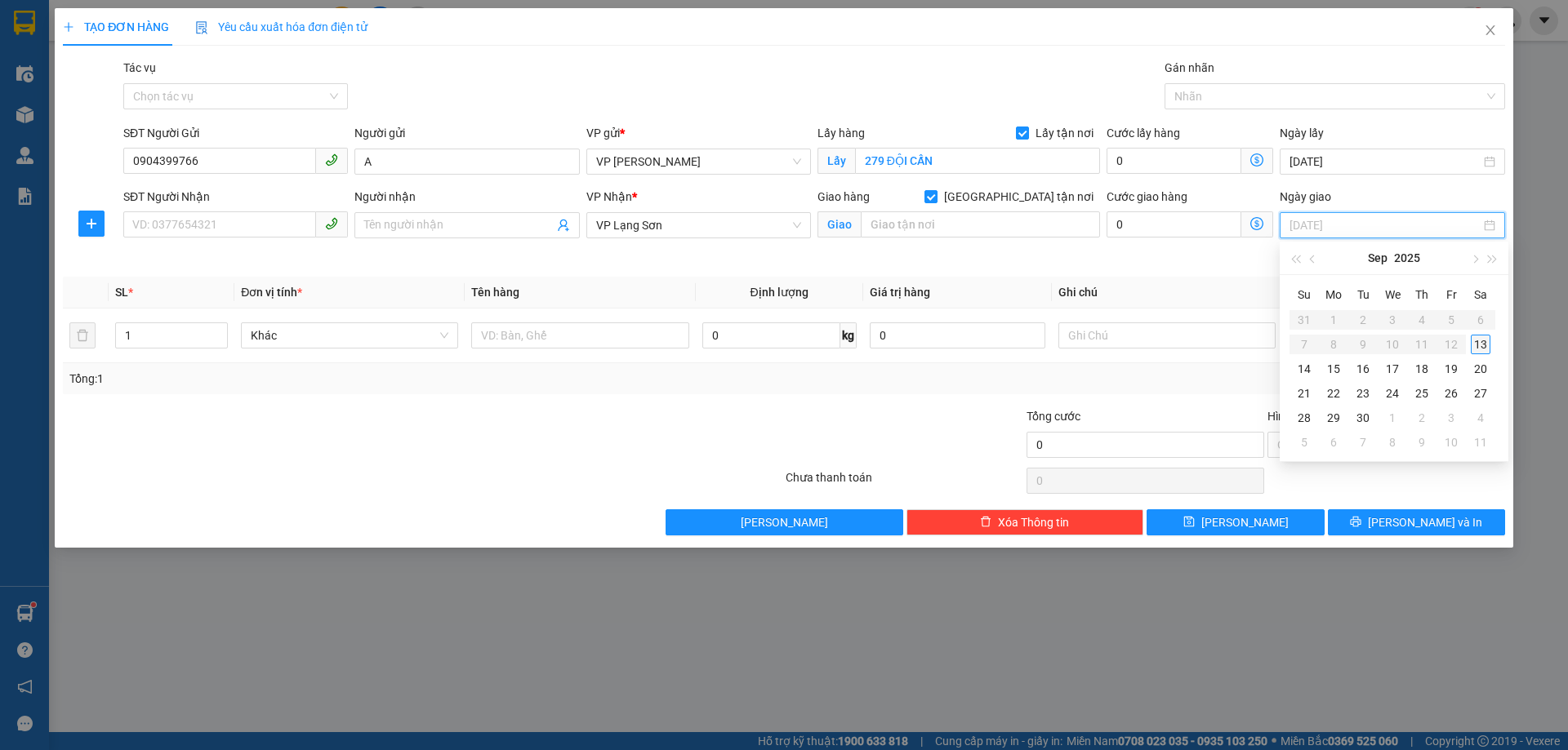
type input "18/09/2025"
type input "13/09/2025"
click at [1486, 345] on div "13" at bounding box center [1481, 344] width 19 height 19
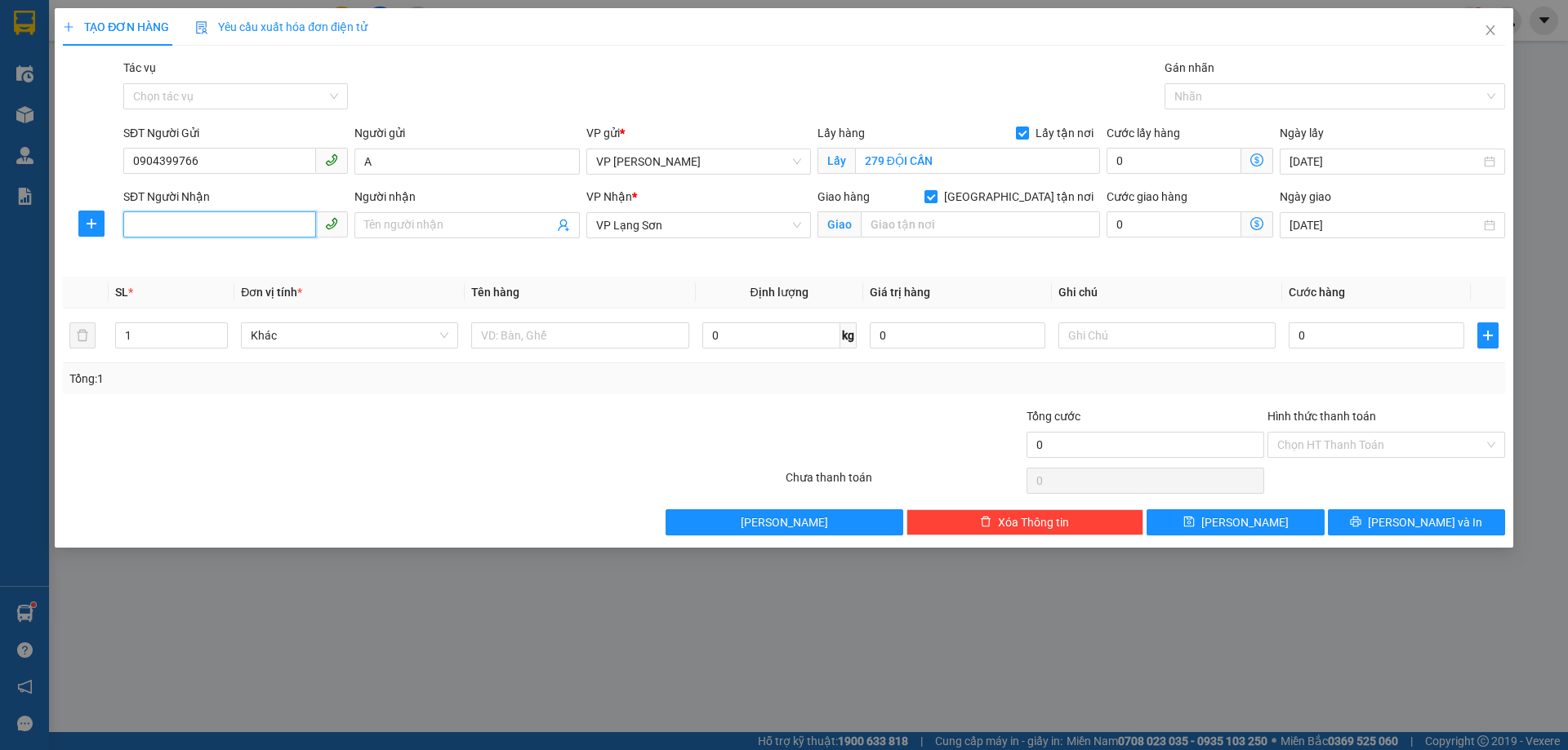
click at [211, 221] on input "SĐT Người Nhận" at bounding box center [219, 224] width 193 height 26
type input "0982319686"
click at [486, 234] on span at bounding box center [467, 225] width 225 height 26
click at [488, 227] on input "Người nhận" at bounding box center [458, 225] width 188 height 18
type input "B"
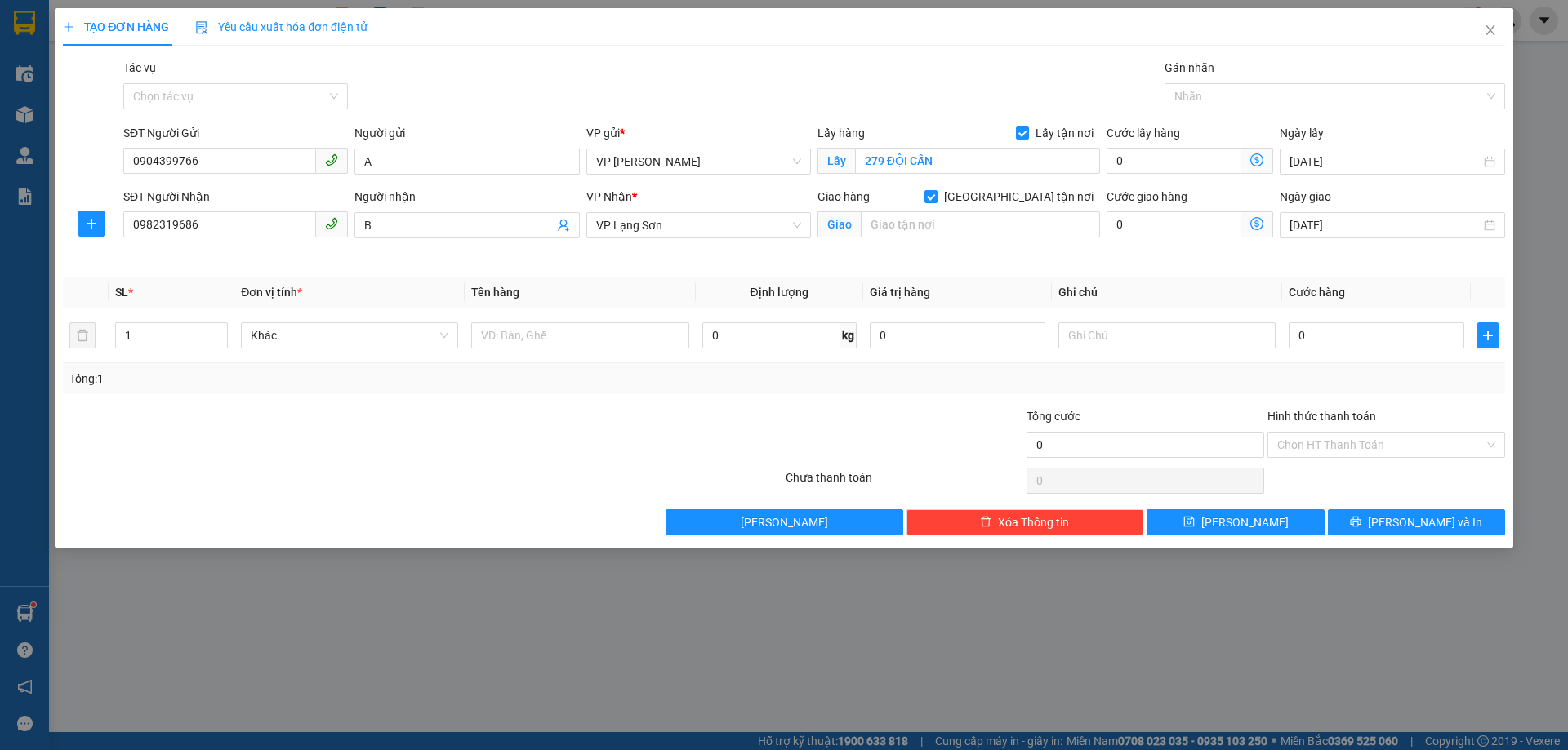
click at [903, 208] on div "Giao hàng Giao tận nơi" at bounding box center [959, 199] width 282 height 24
click at [901, 228] on input "text" at bounding box center [980, 224] width 239 height 26
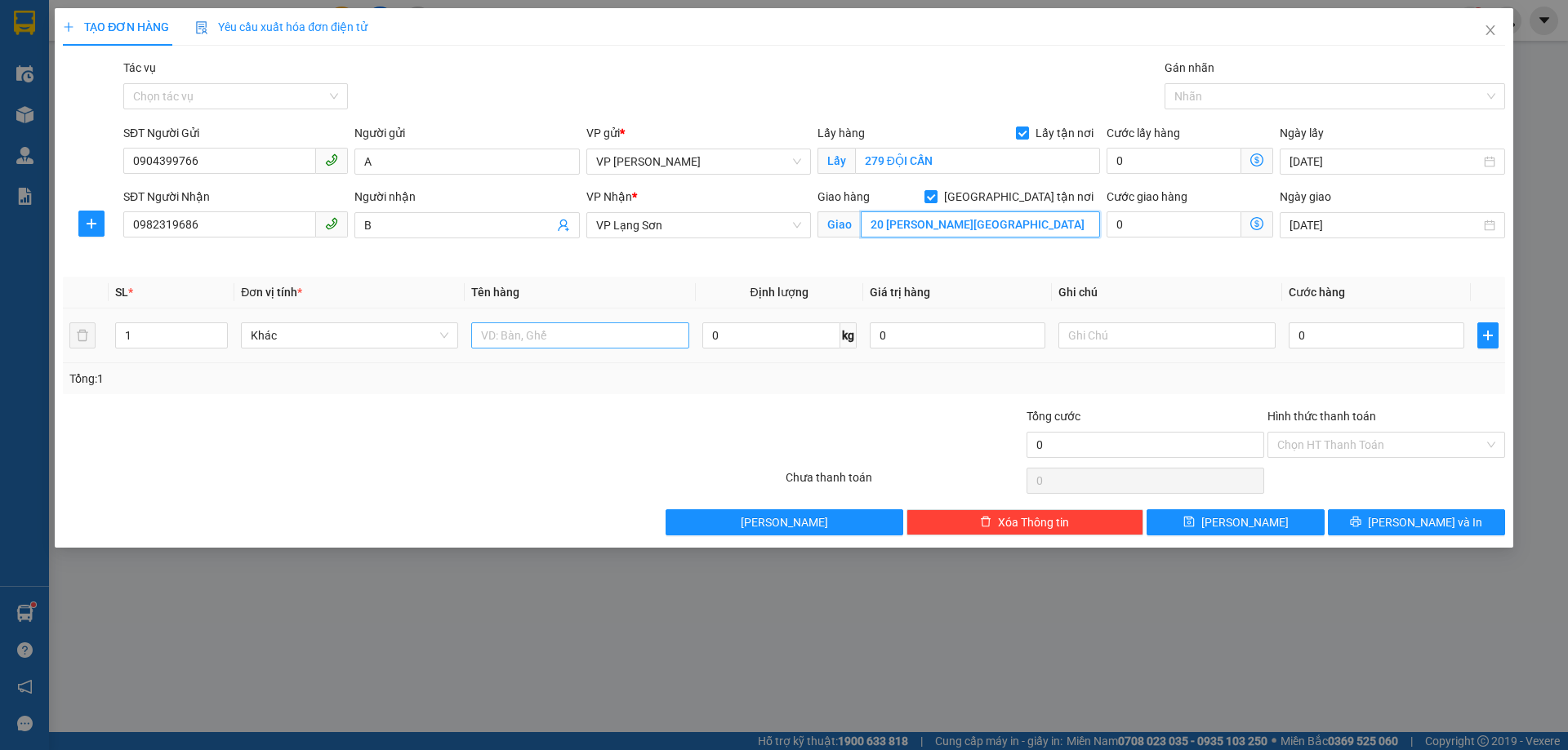
type input "20 ĐƯỜNG QUANG TRUNG"
click at [517, 335] on input "text" at bounding box center [579, 335] width 217 height 26
click at [1046, 224] on input "20 ĐƯỜNG QUANG TRUNG" at bounding box center [980, 224] width 239 height 26
click at [527, 330] on input "text" at bounding box center [579, 335] width 217 height 26
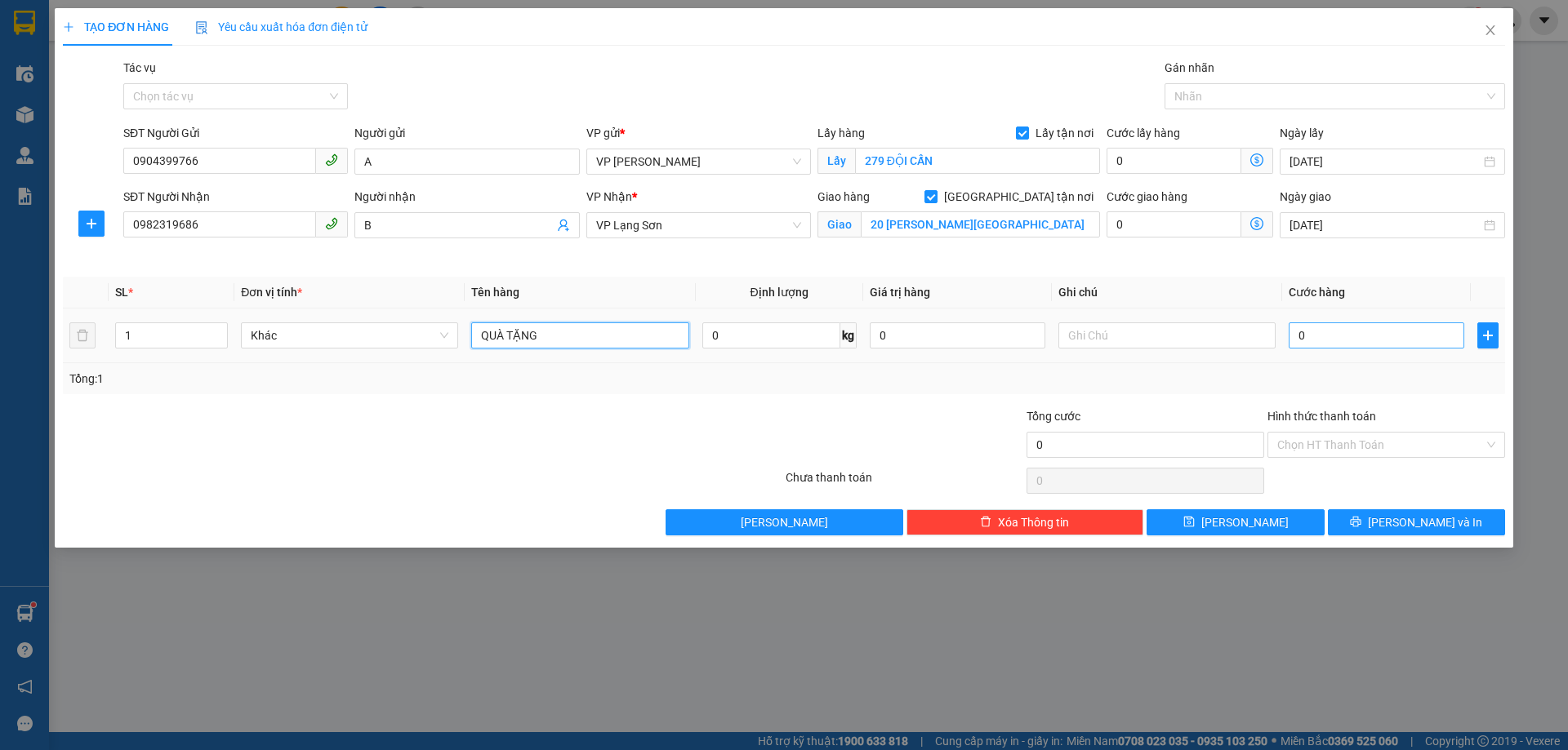
type input "QUÀ TẶNG"
click at [1350, 342] on input "0" at bounding box center [1376, 335] width 176 height 26
type input "1"
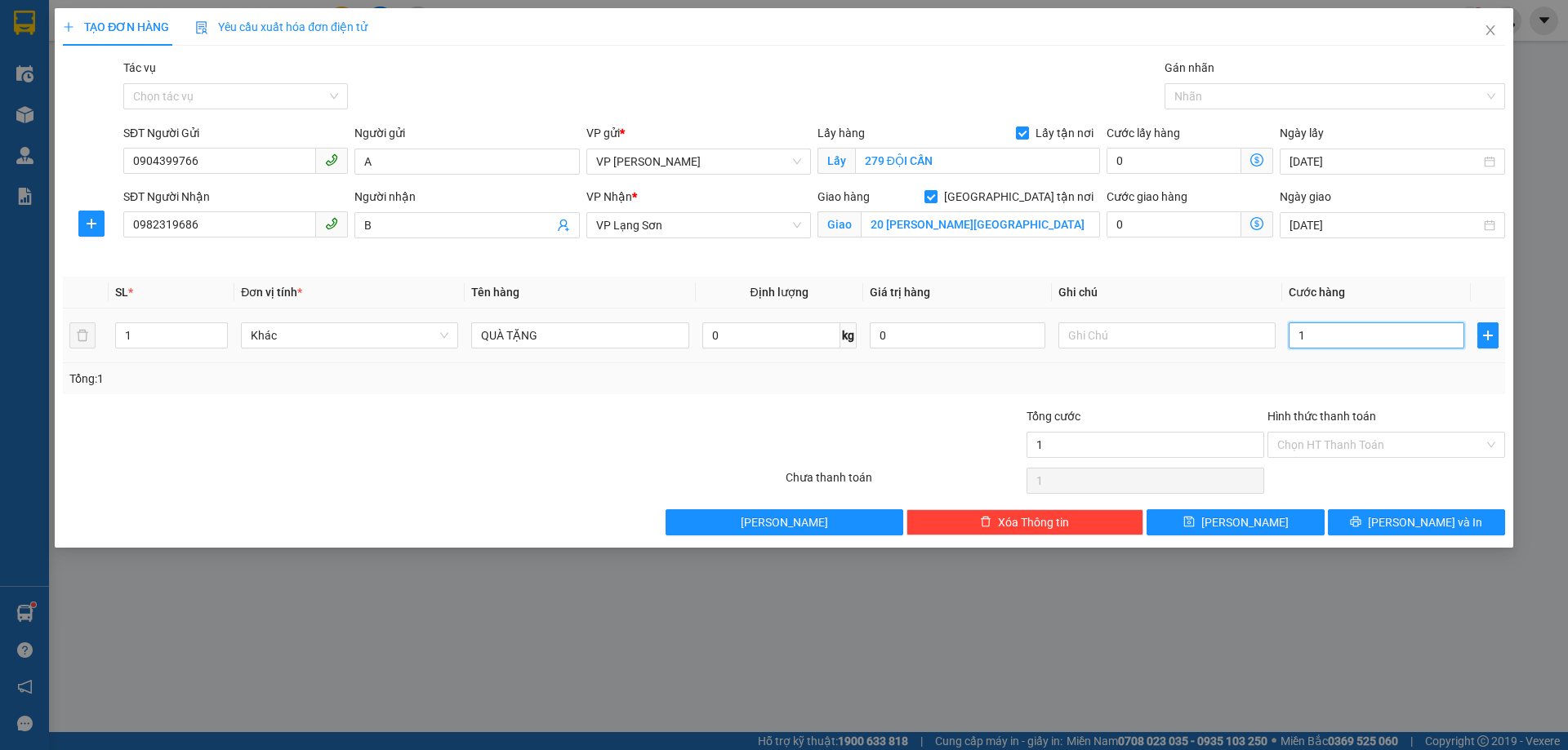
type input "10"
type input "100"
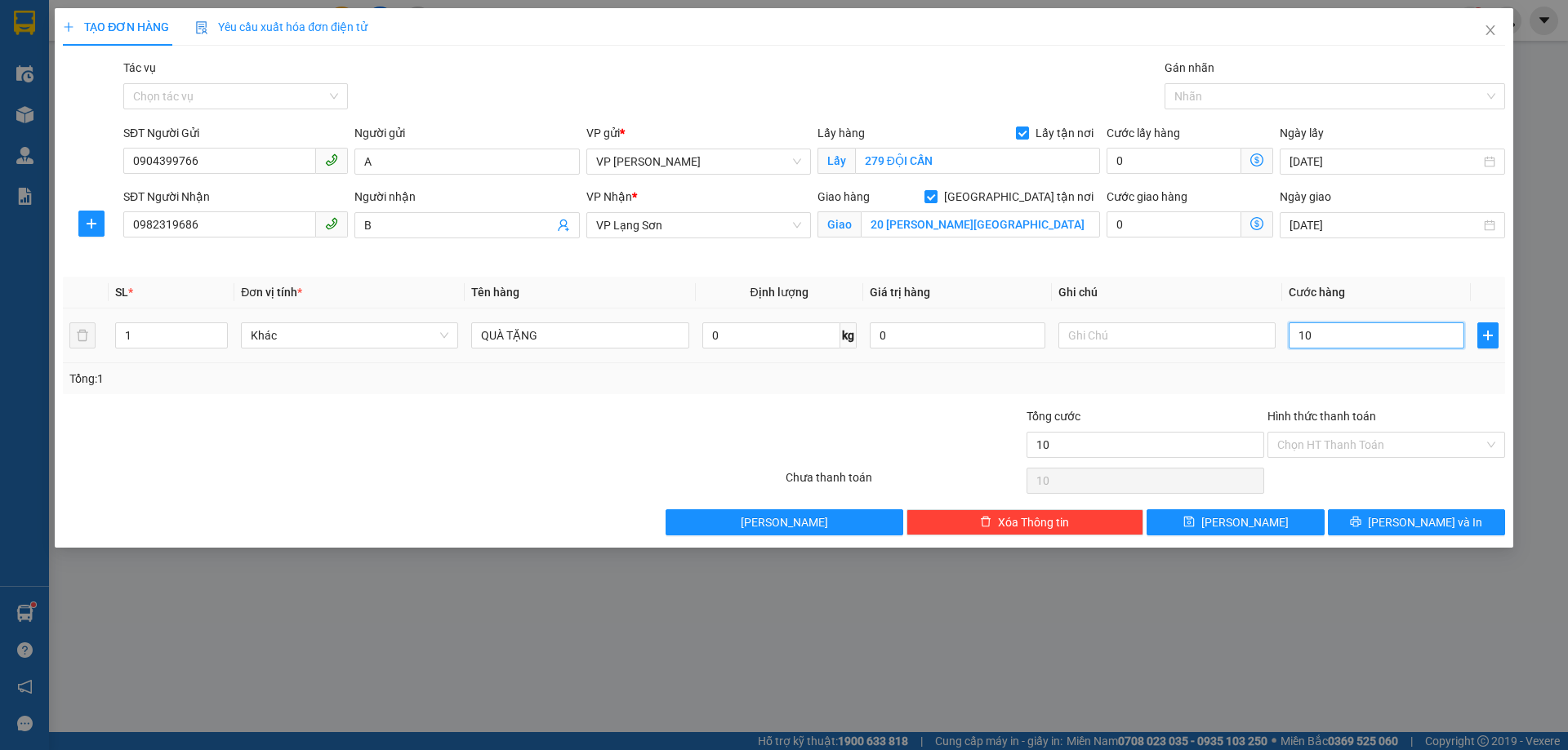
type input "100"
type input "100.000"
click at [1296, 378] on div "Tổng: 1" at bounding box center [783, 378] width 1429 height 18
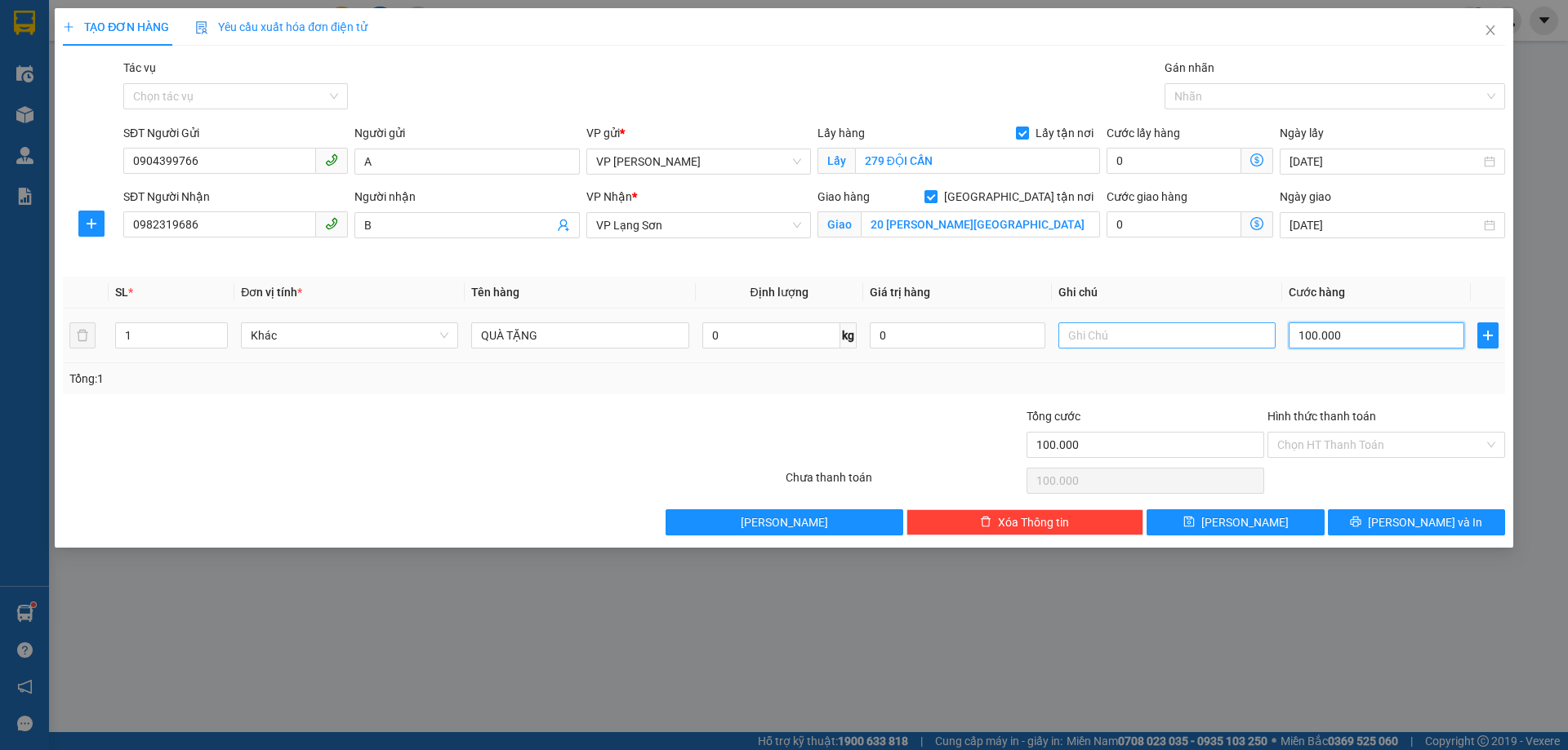
type input "0"
click at [1238, 329] on input "text" at bounding box center [1166, 335] width 217 height 26
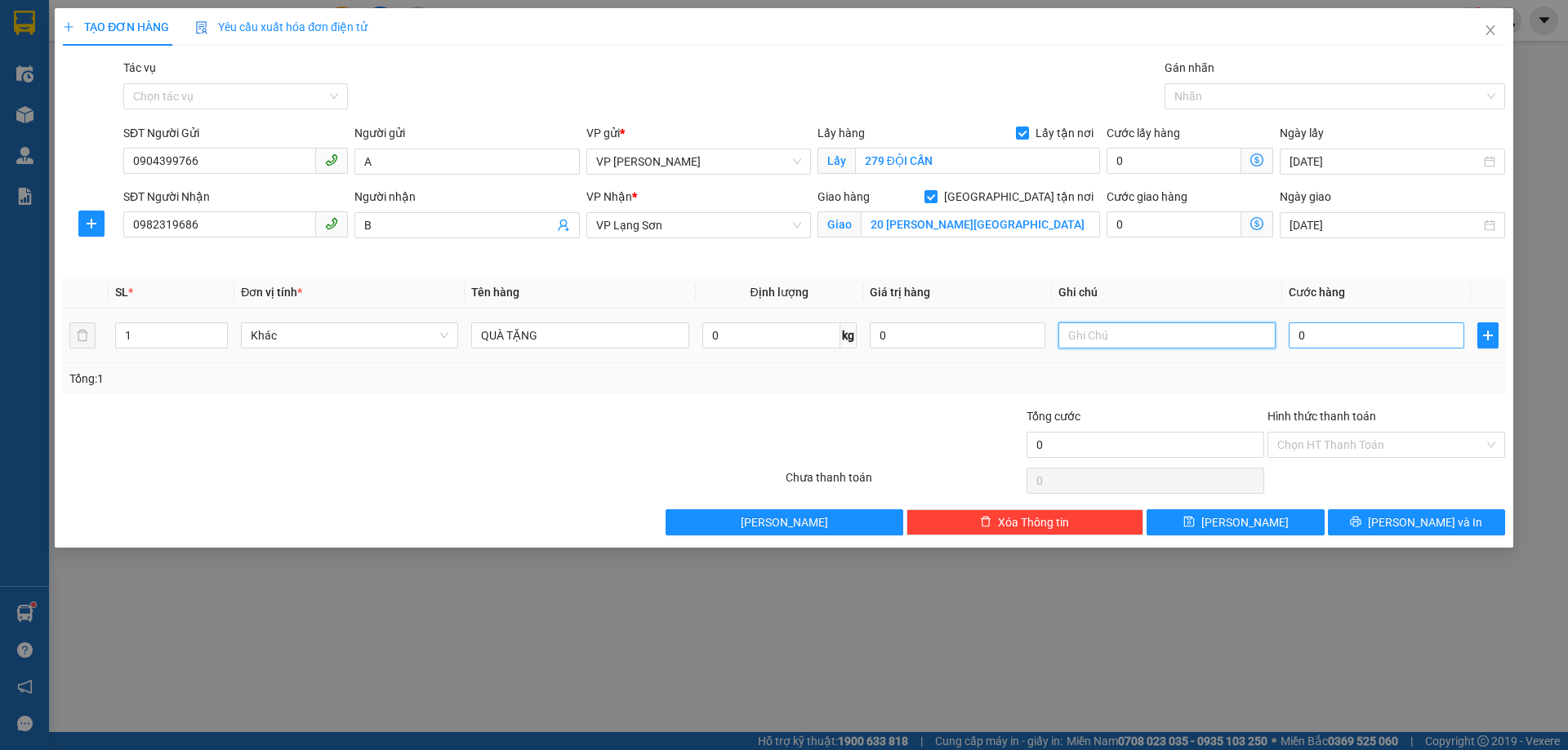
type input "0"
click at [1240, 333] on input "0" at bounding box center [1166, 335] width 217 height 26
type input "NG GỬI TT"
click at [1311, 329] on input "0" at bounding box center [1376, 335] width 176 height 26
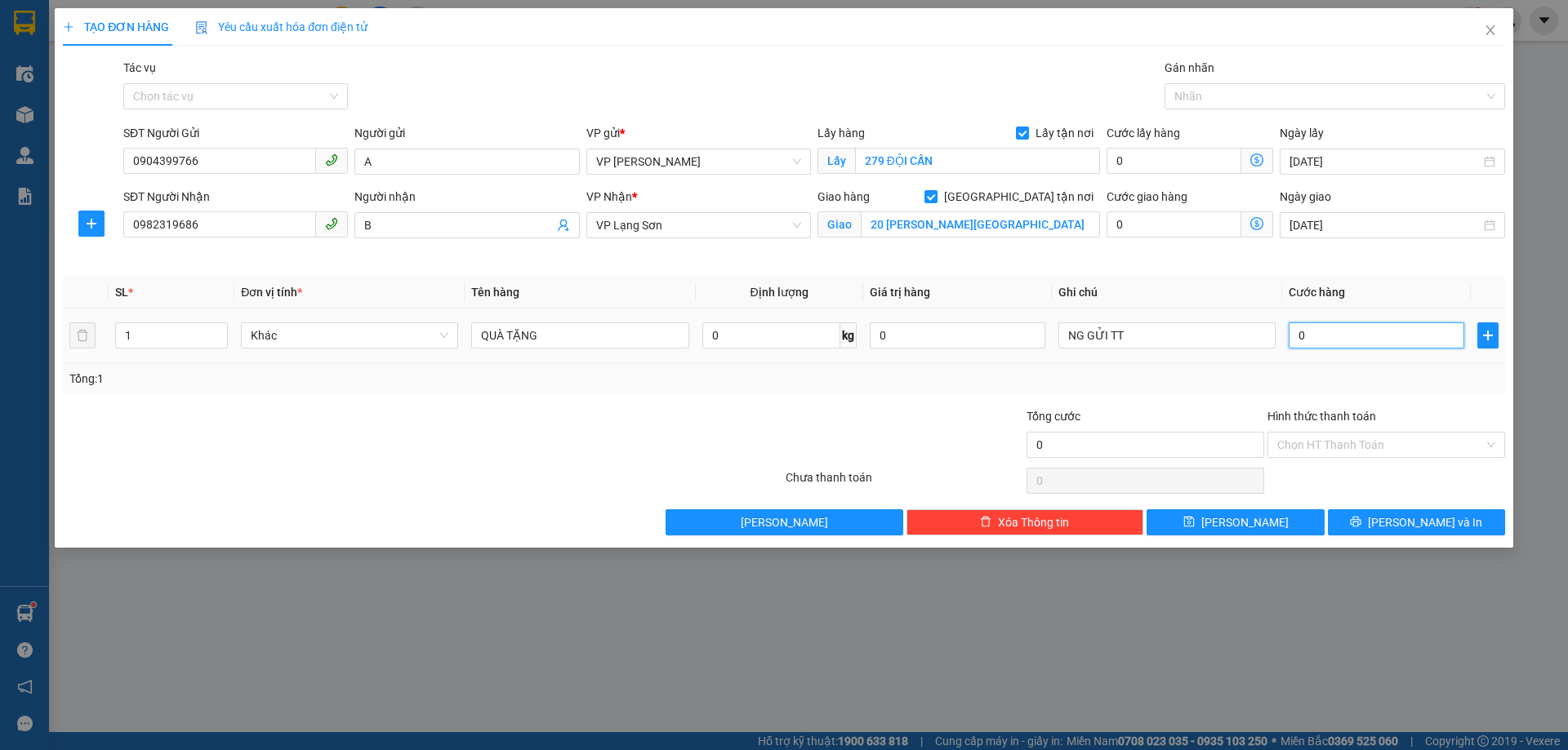
type input "1"
type input "15"
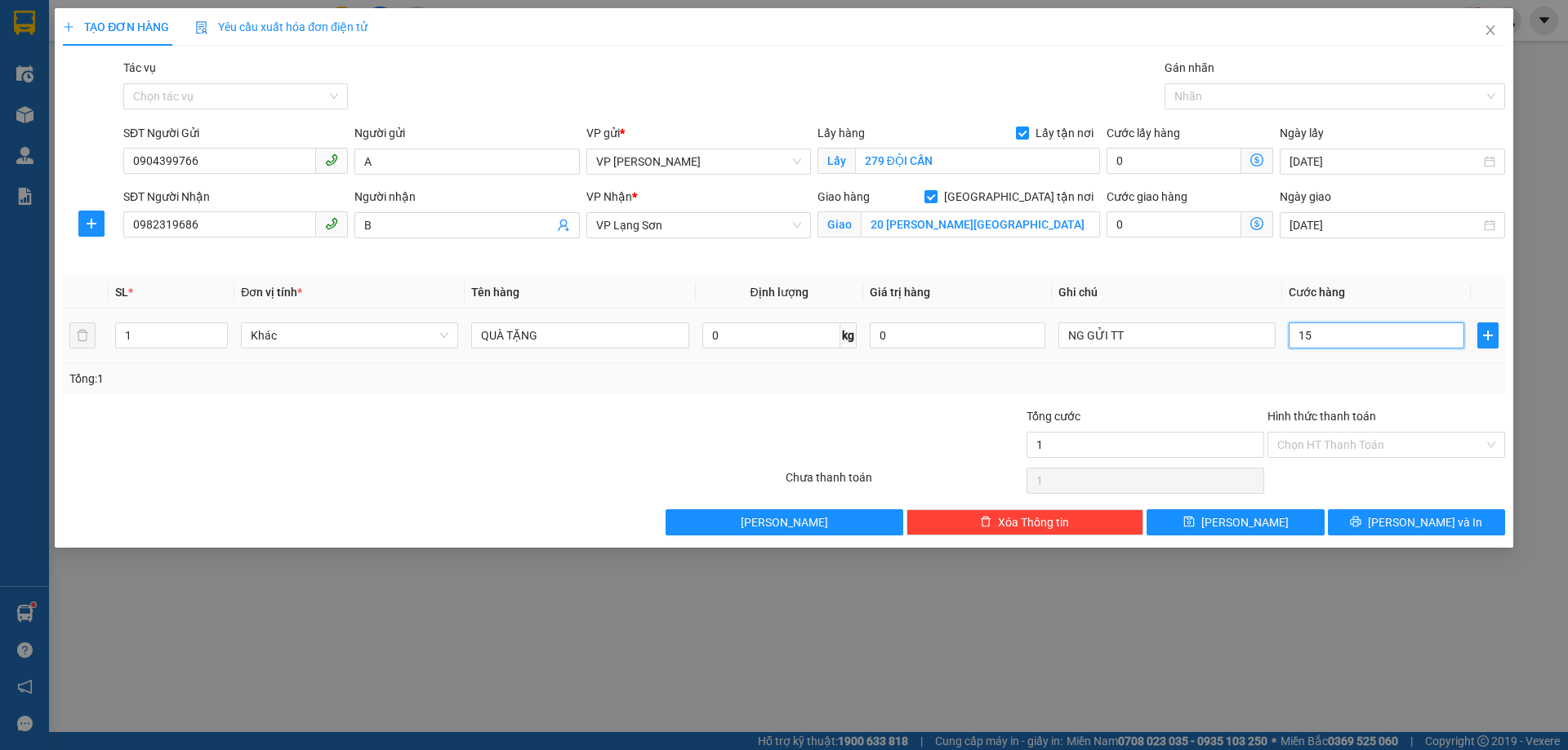
type input "15"
type input "150"
type input "150.000"
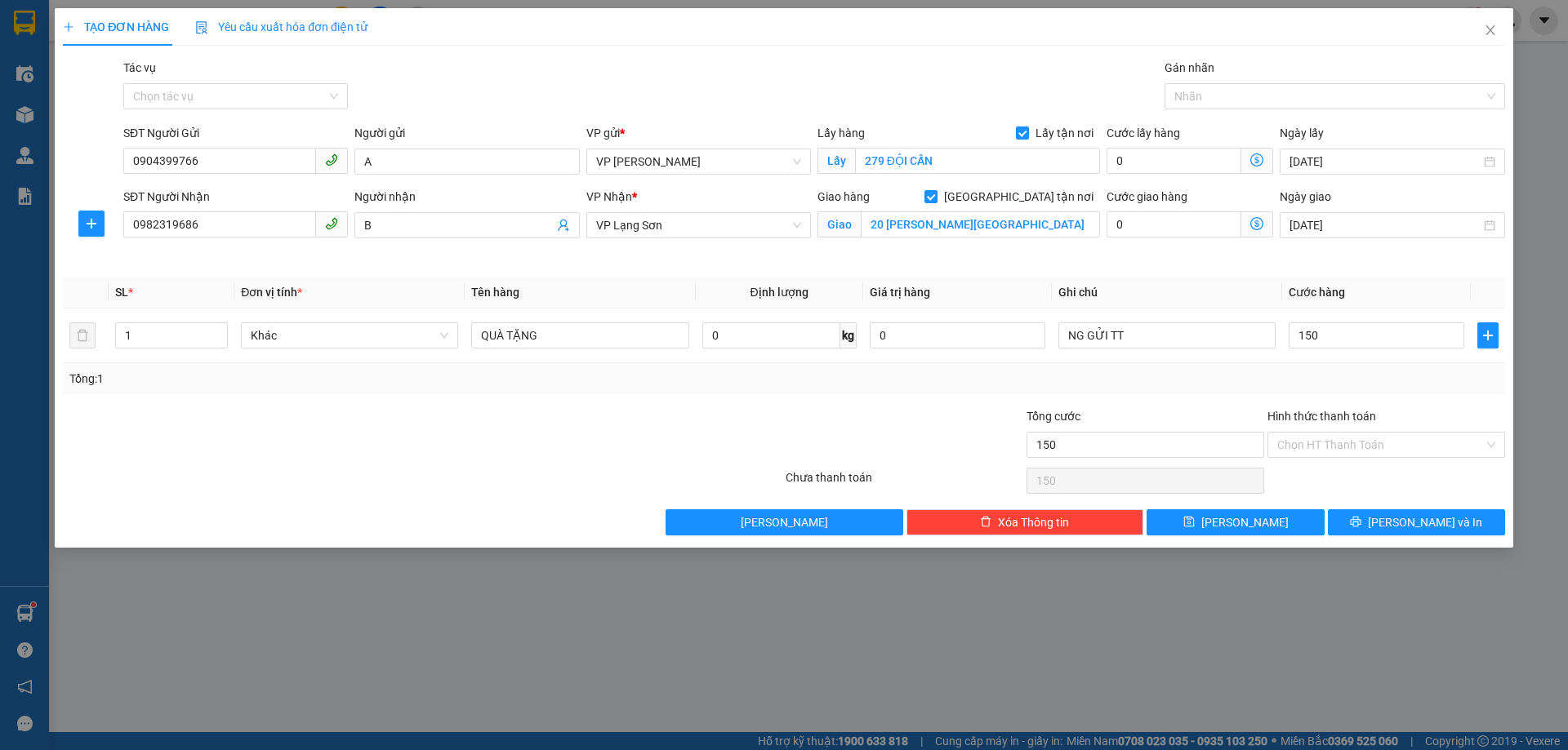
type input "150.000"
click at [1266, 379] on div "Tổng: 1" at bounding box center [783, 378] width 1429 height 18
click at [605, 329] on input "QUÀ TẶNG" at bounding box center [579, 335] width 217 height 26
type input "QUÀ TẶNG (2 THÙNG 20X30X40)"
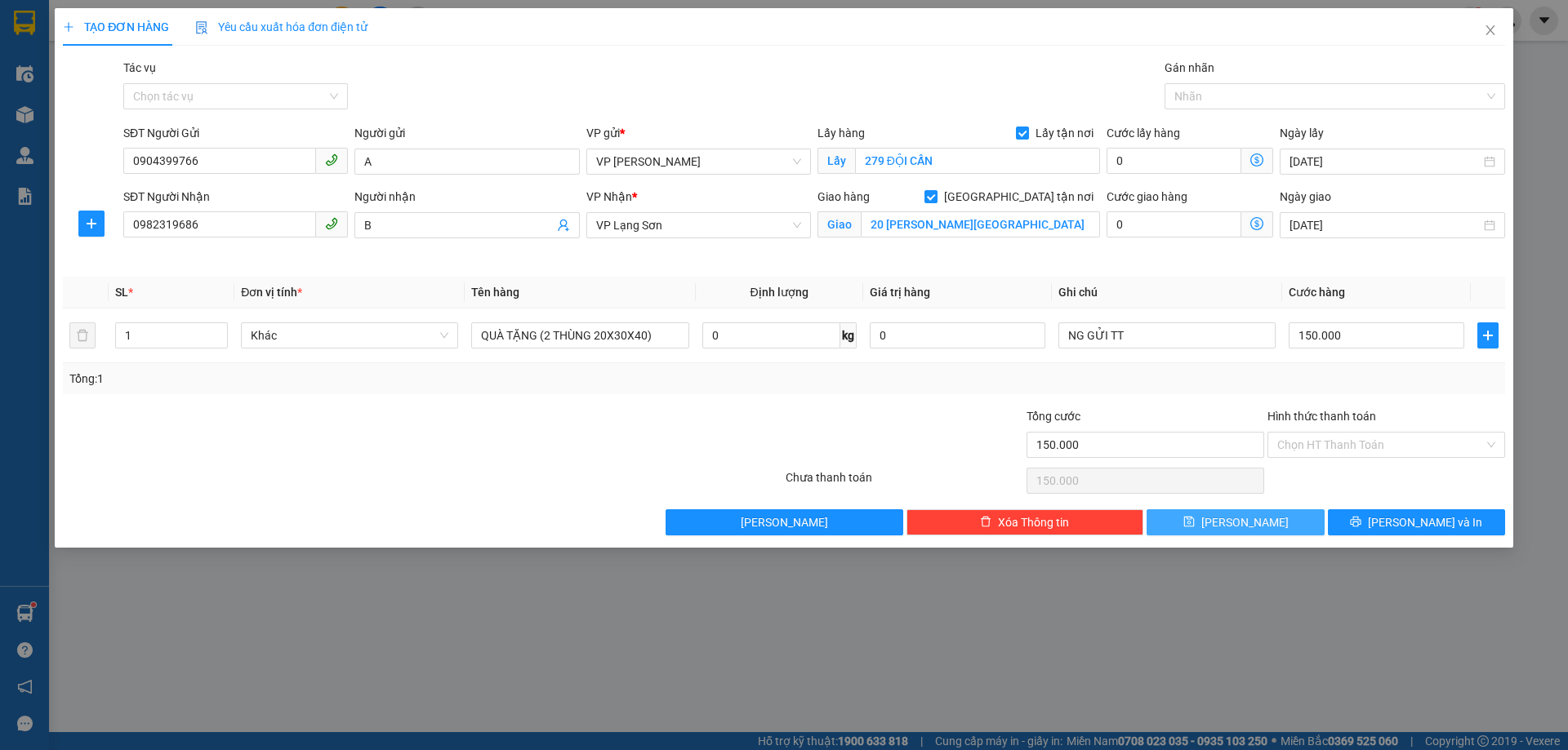
click at [1236, 527] on span "Lưu" at bounding box center [1244, 522] width 87 height 18
checkbox input "false"
type input "0"
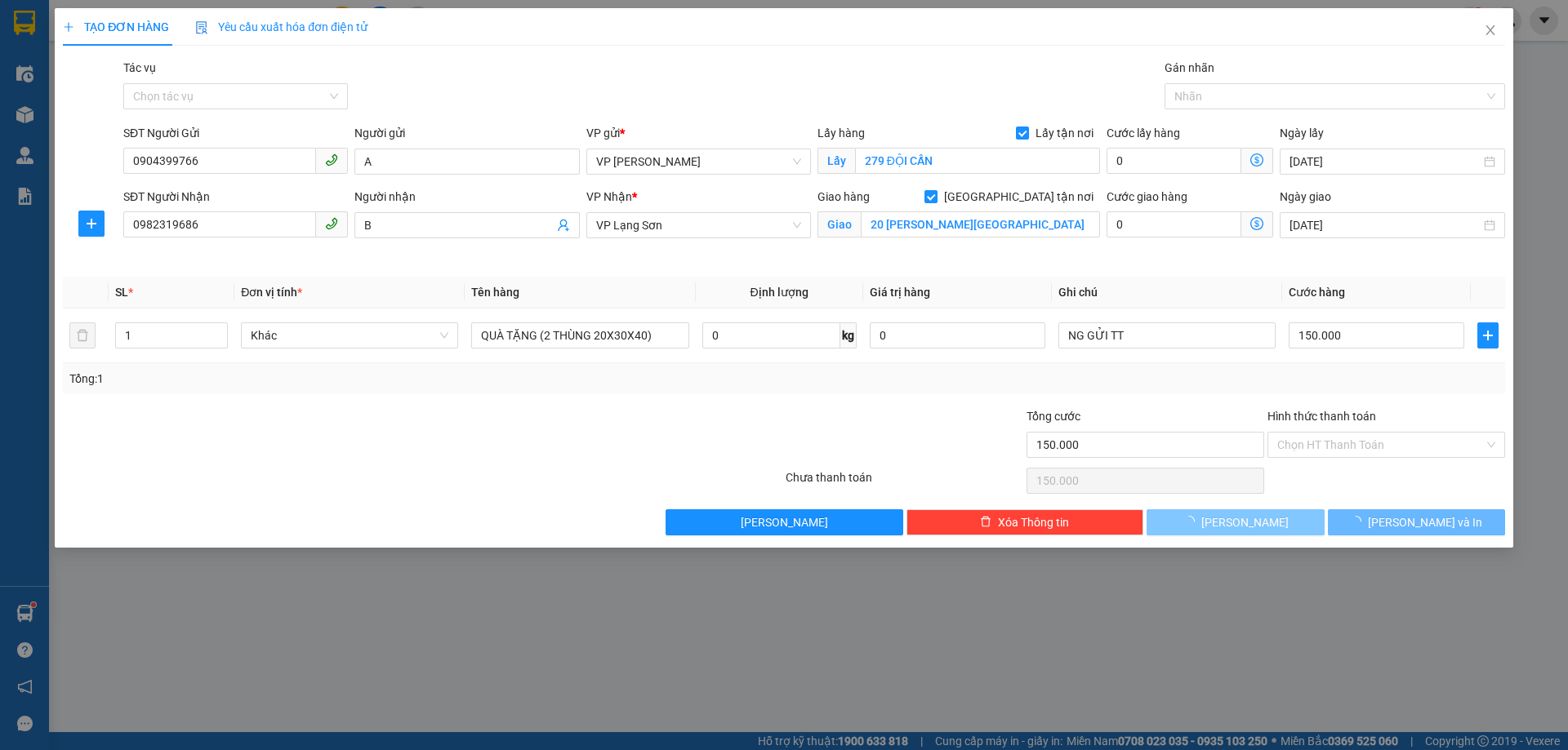
type input "0"
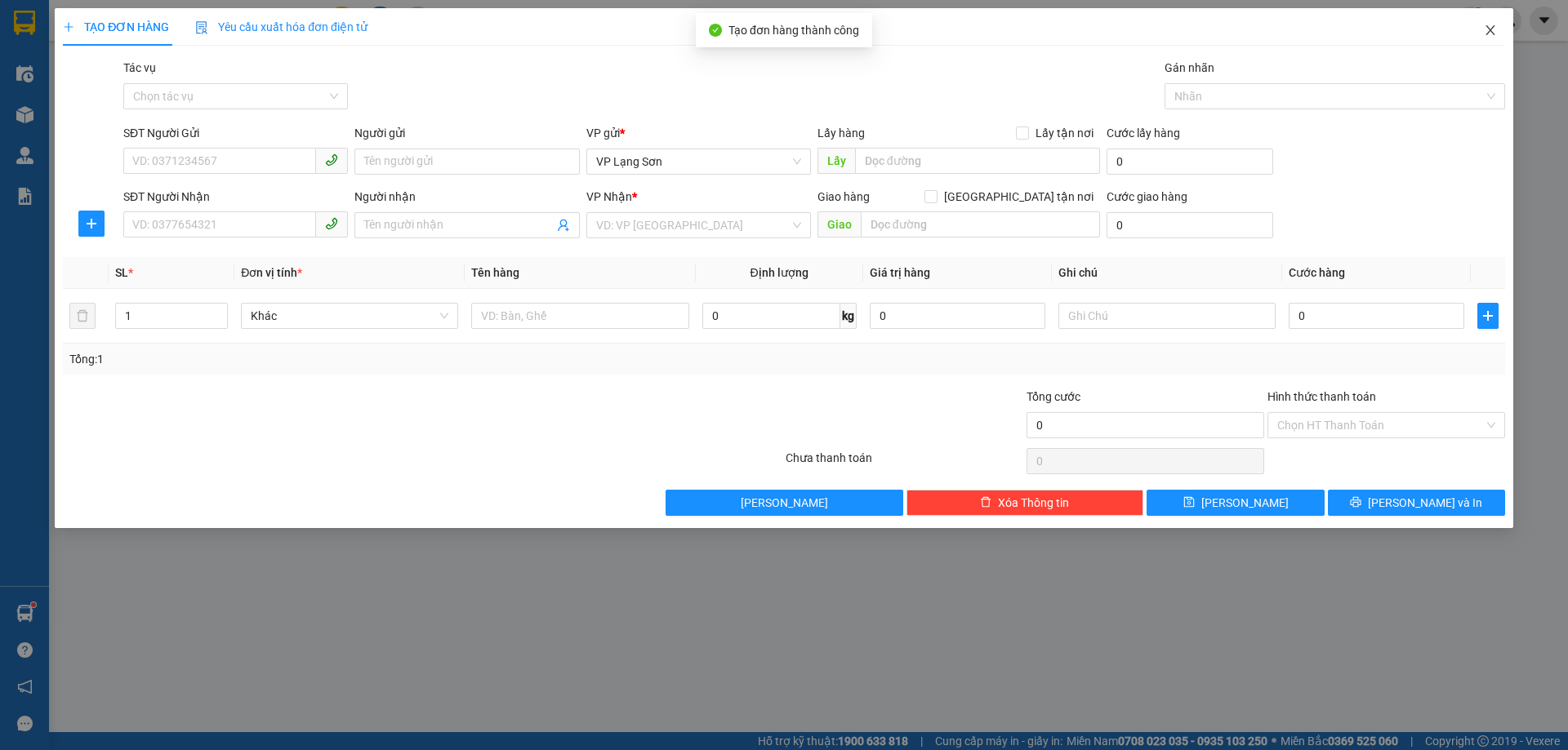
click at [1489, 34] on icon "close" at bounding box center [1490, 31] width 13 height 13
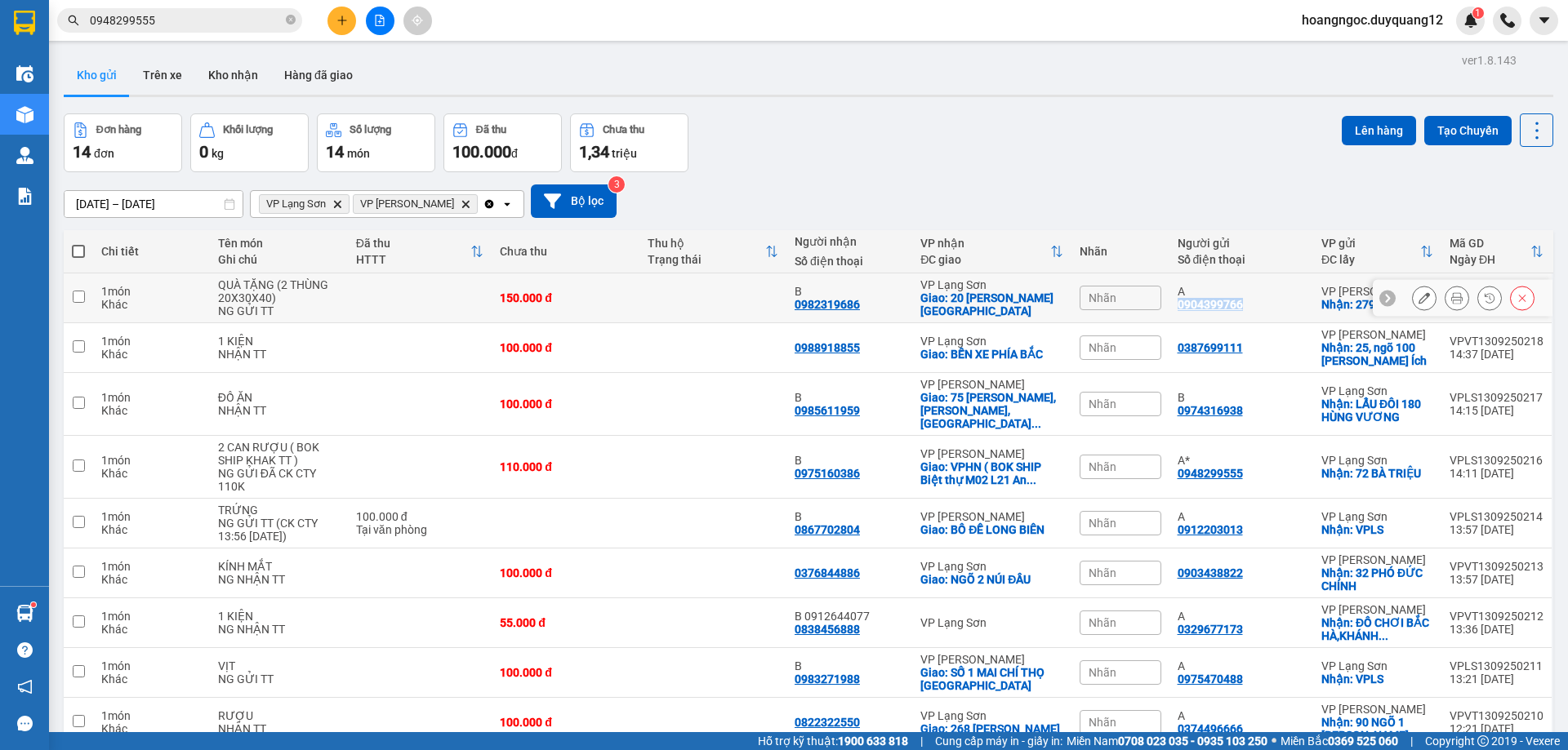
drag, startPoint x: 1250, startPoint y: 307, endPoint x: 1171, endPoint y: 310, distance: 79.1
click at [1171, 310] on td "A 0904399766" at bounding box center [1241, 299] width 144 height 50
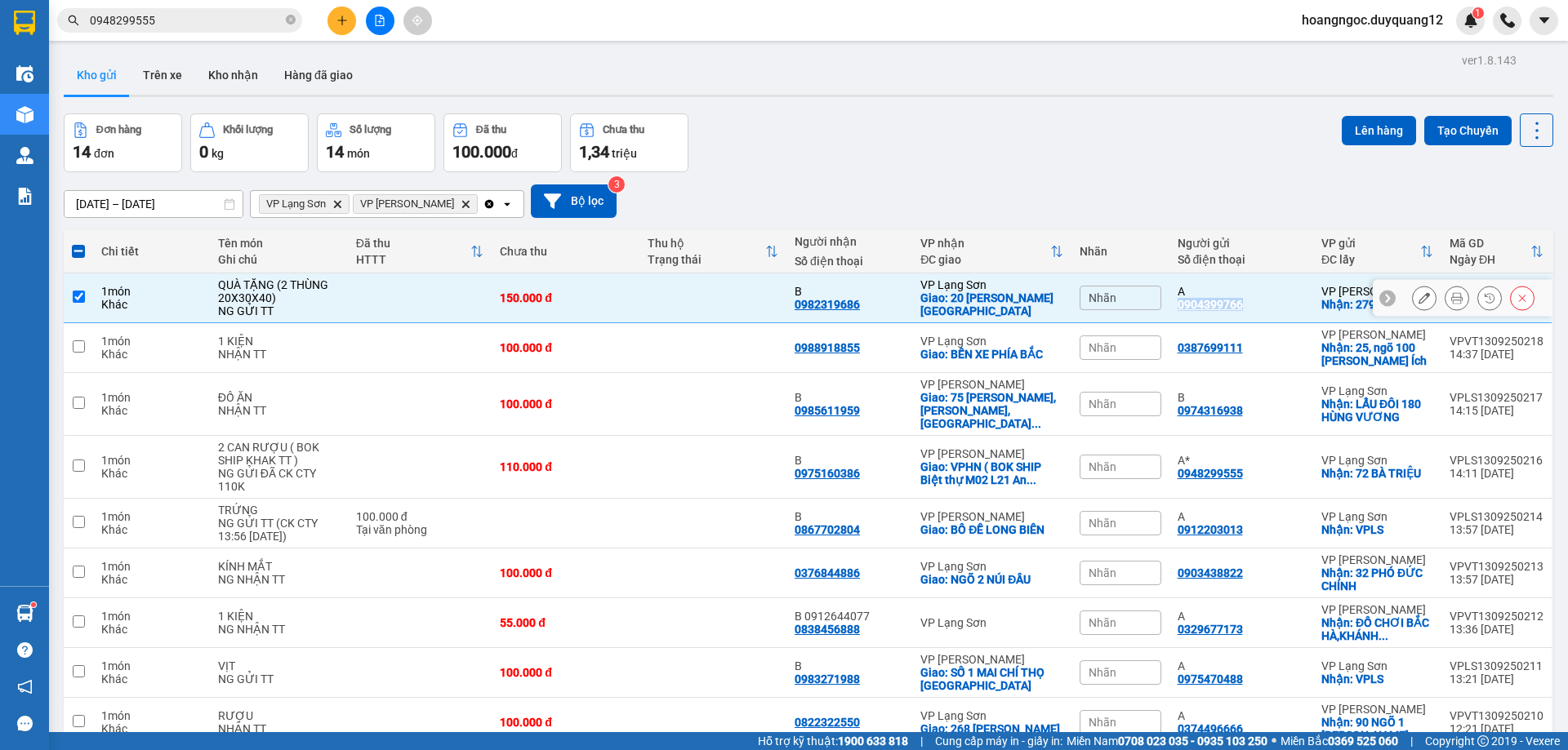
copy div "0904399766"
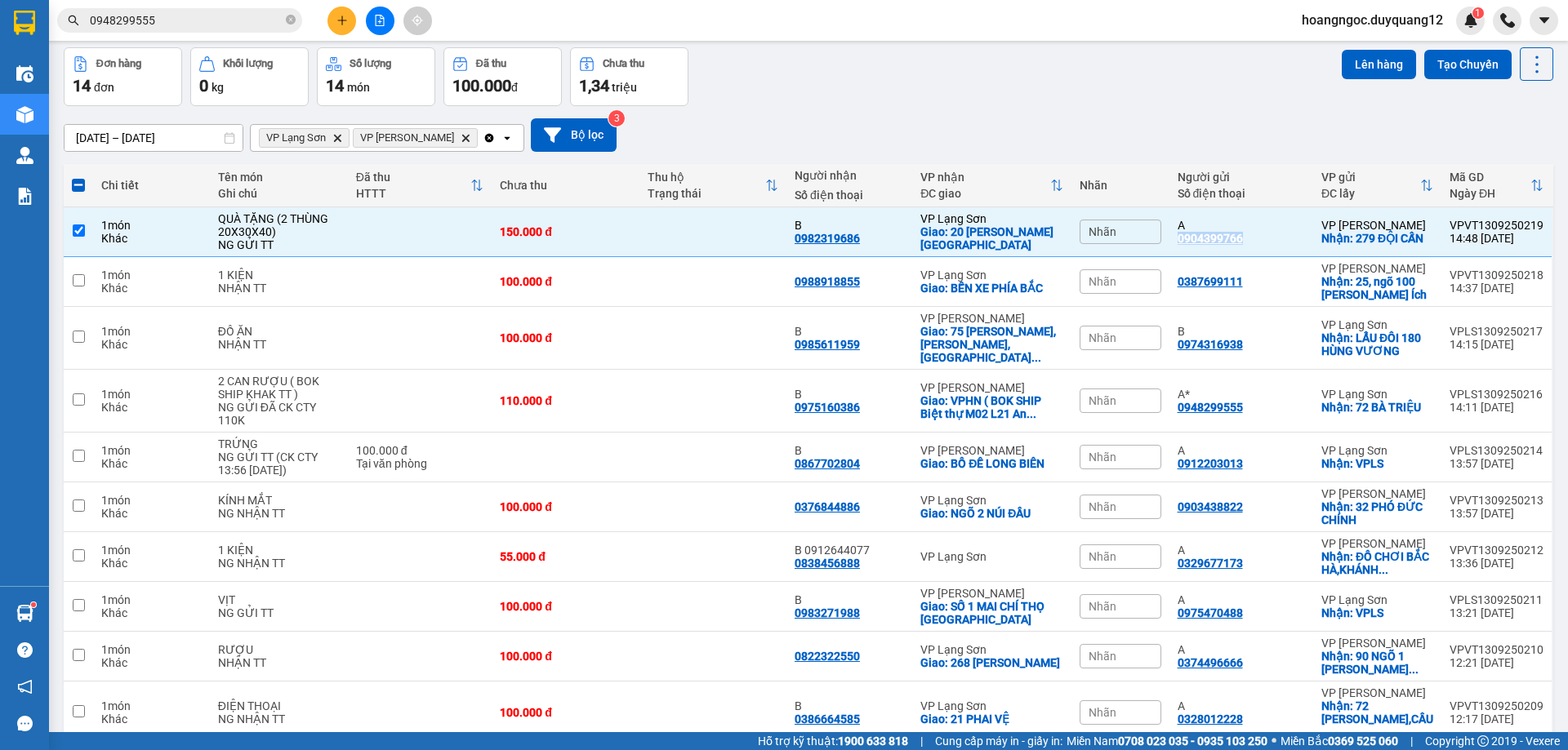
scroll to position [119, 0]
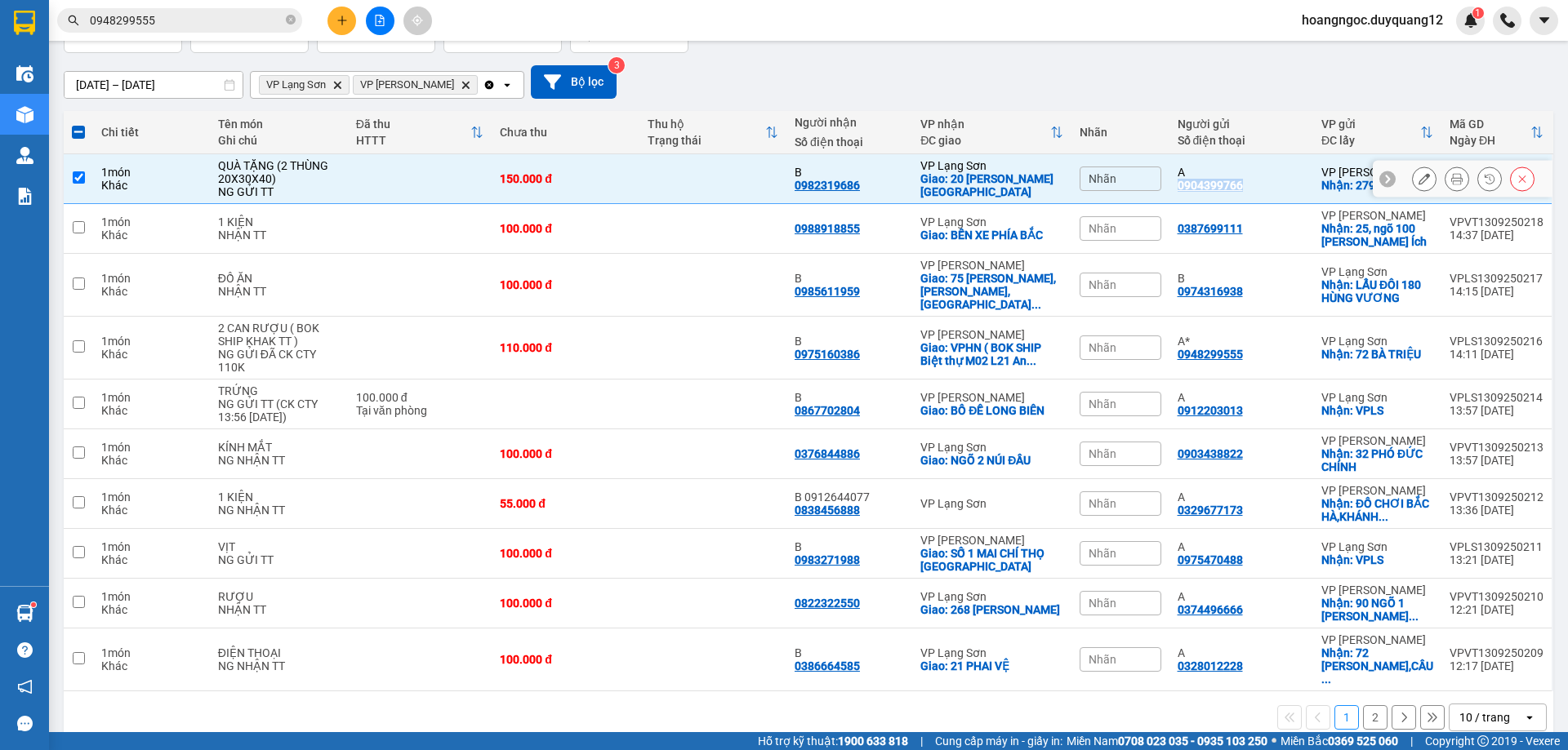
click at [73, 181] on input "checkbox" at bounding box center [79, 177] width 12 height 12
checkbox input "false"
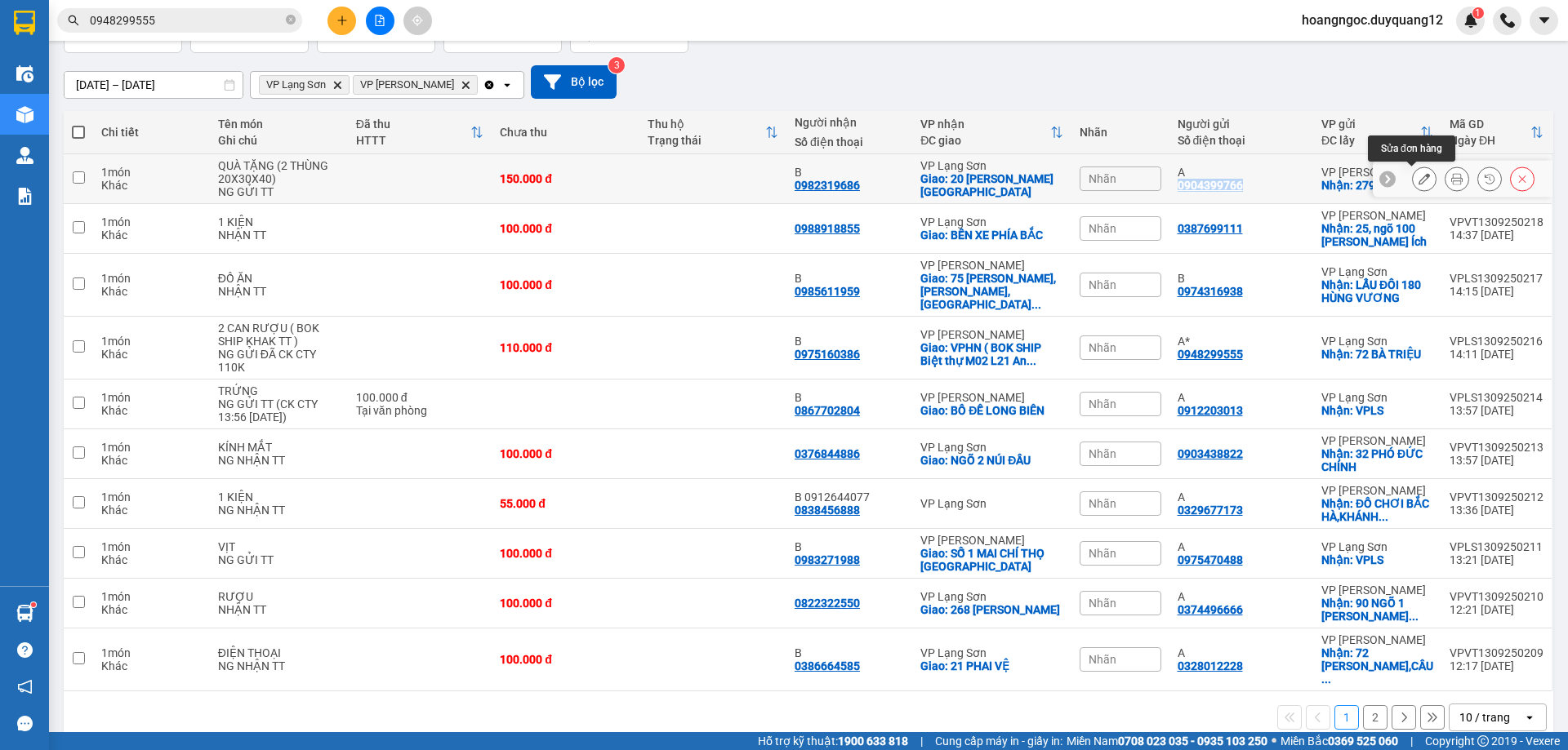
click at [1418, 182] on button at bounding box center [1424, 180] width 23 height 29
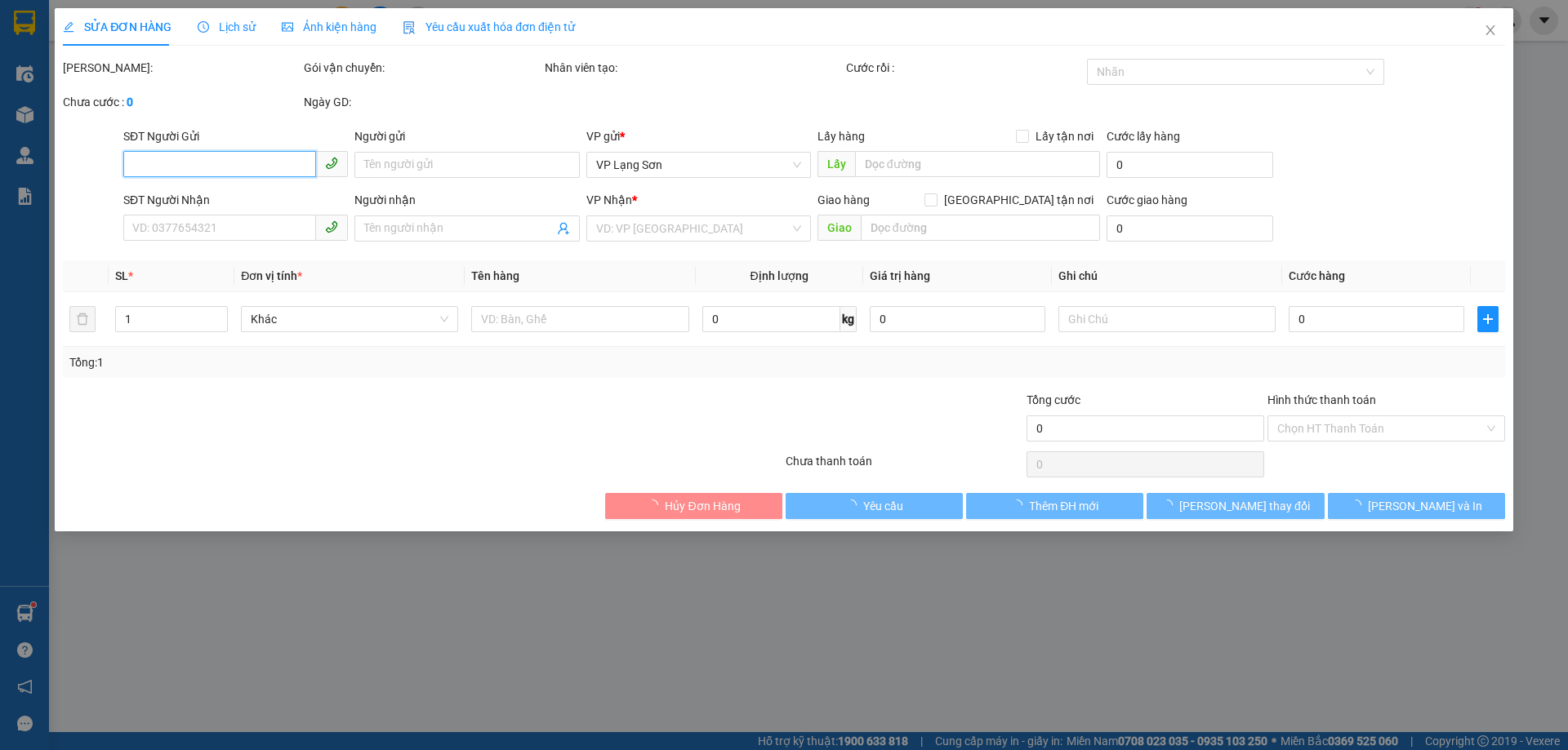
type input "0904399766"
type input "A"
checkbox input "true"
type input "279 ĐỘI CẤN"
type input "0982319686"
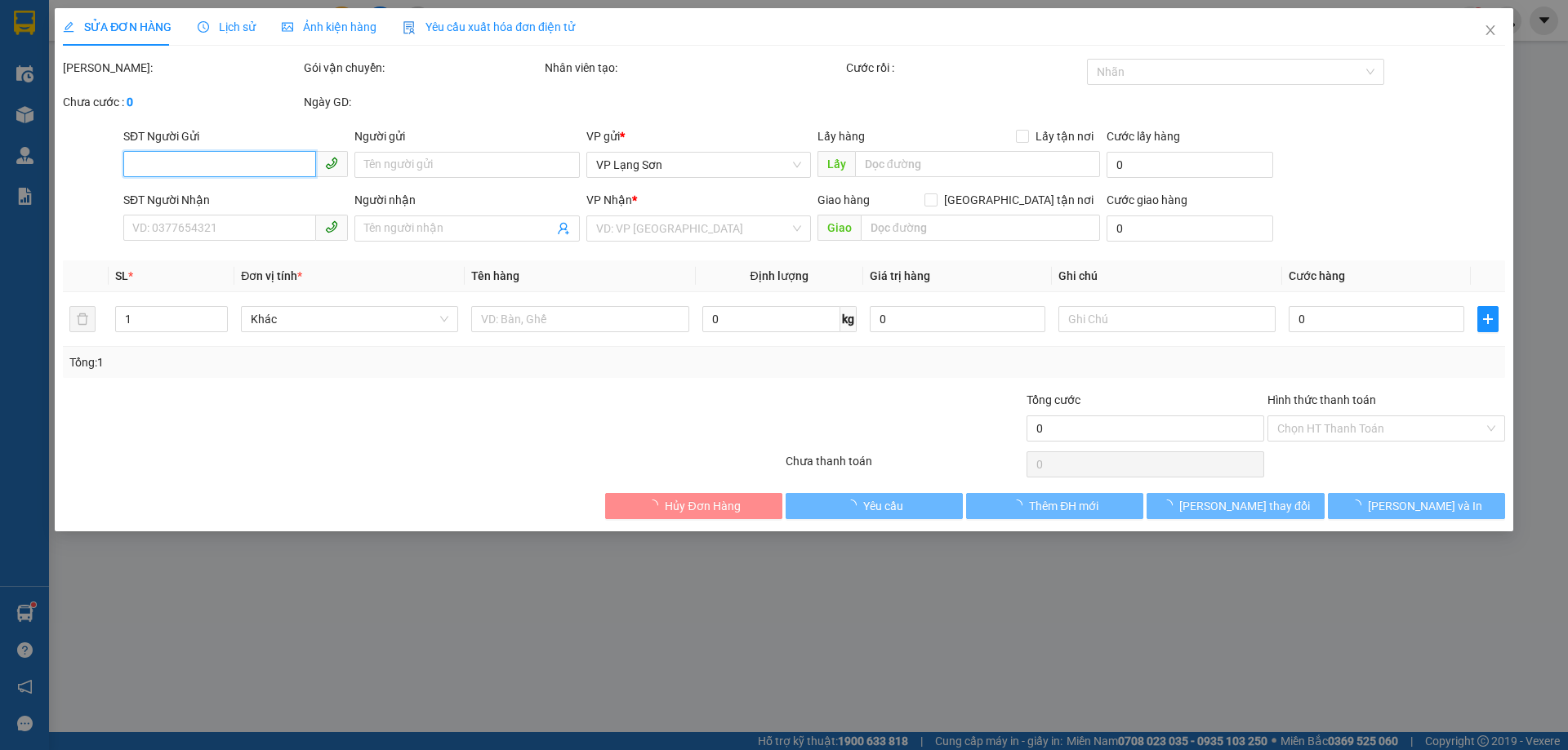
type input "B"
checkbox input "true"
type input "20 ĐƯỜNG QUANG TRUNG"
type input "150.000"
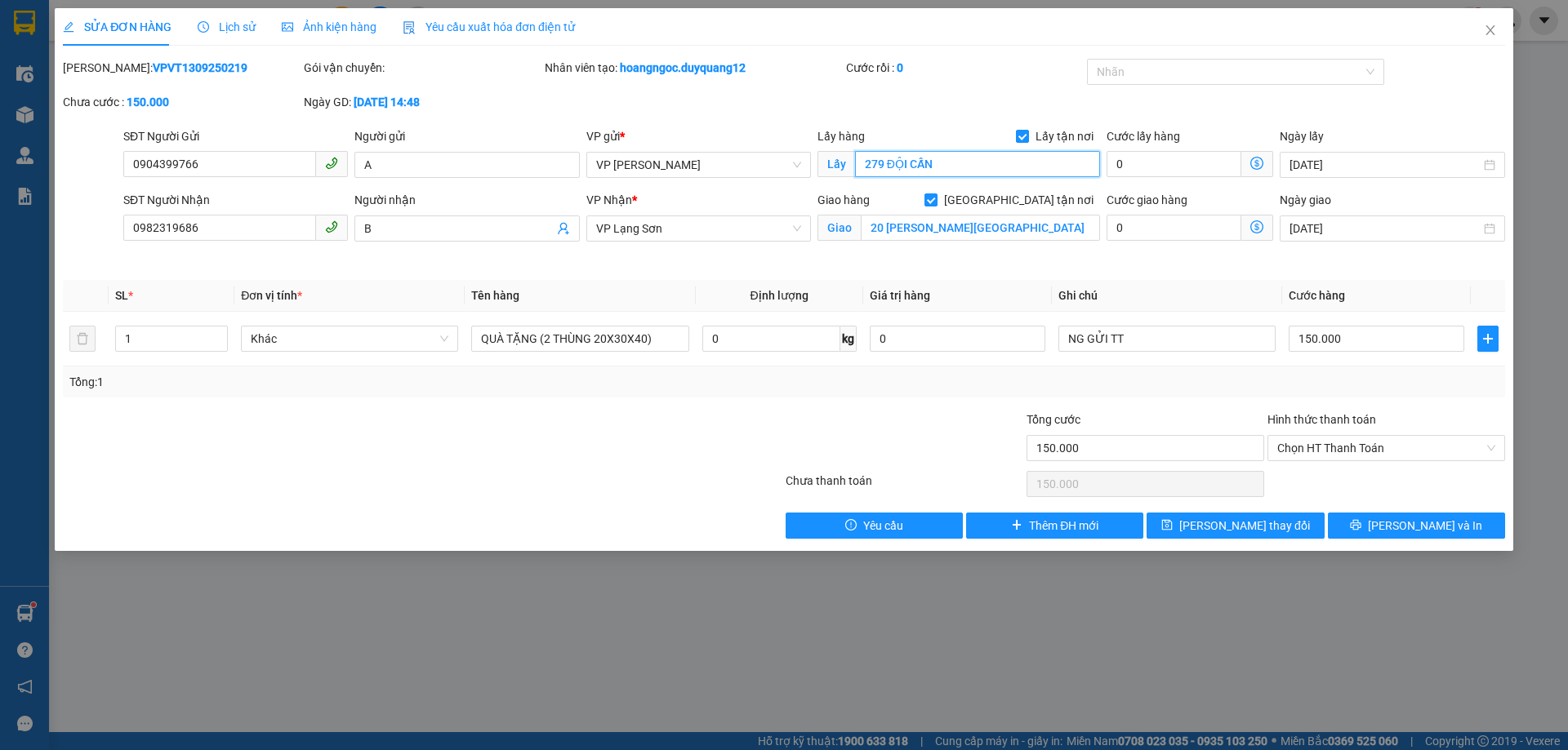
click at [969, 162] on input "279 ĐỘI CẤN" at bounding box center [977, 163] width 245 height 26
type input "279 ĐỘI CẤN > 512 MINH KHAI"
click at [1264, 539] on div "SỬA ĐƠN HÀNG Lịch sử Ảnh kiện hàng Yêu cầu xuất hóa đơn điện tử Total Paid Fee …" at bounding box center [784, 278] width 1458 height 543
click at [1263, 533] on span "Lưu thay đổi" at bounding box center [1244, 525] width 131 height 18
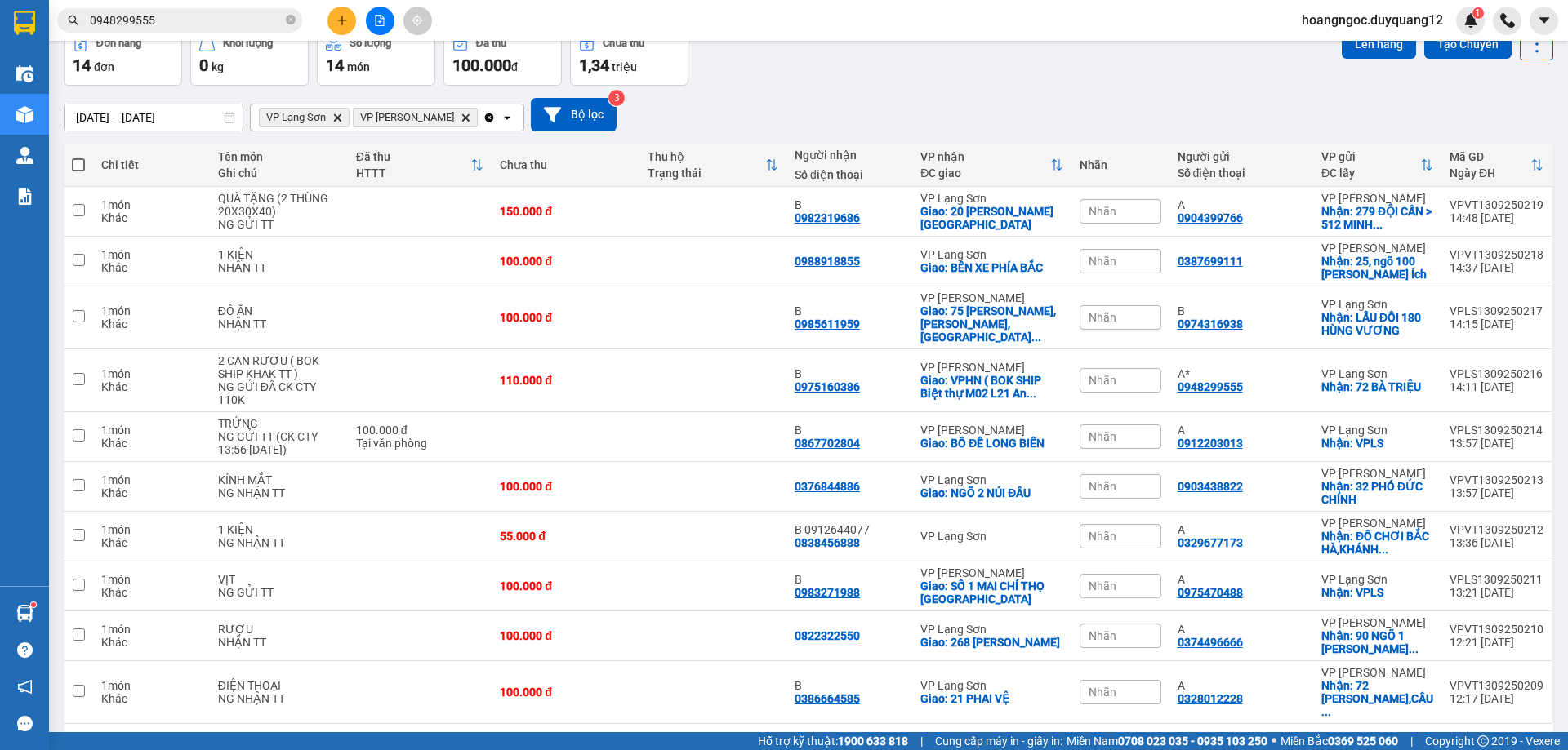
scroll to position [119, 0]
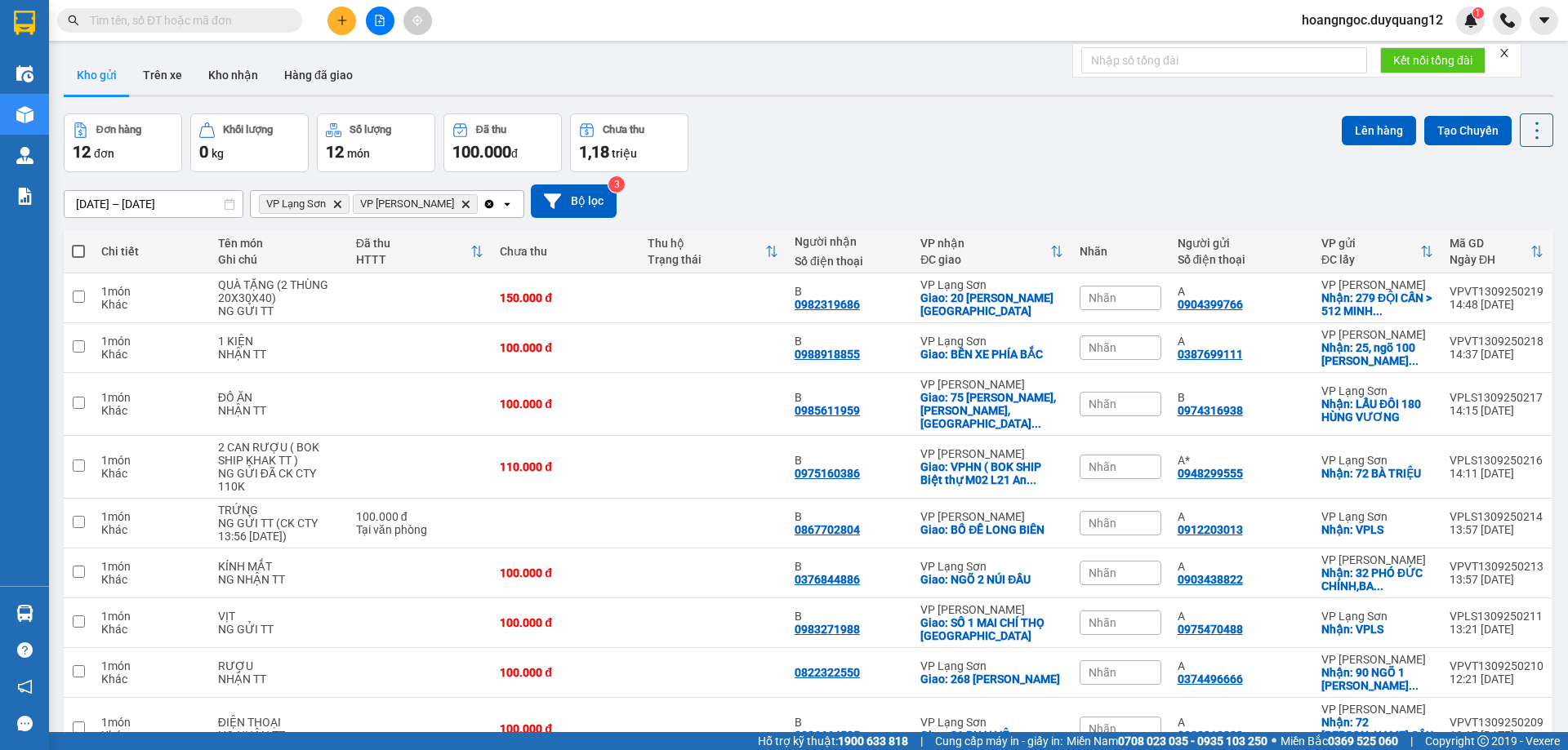
click at [1381, 24] on span "hoangngoc.duyquang12" at bounding box center [1372, 19] width 167 height 20
click at [1352, 50] on span "Đăng xuất" at bounding box center [1379, 50] width 135 height 18
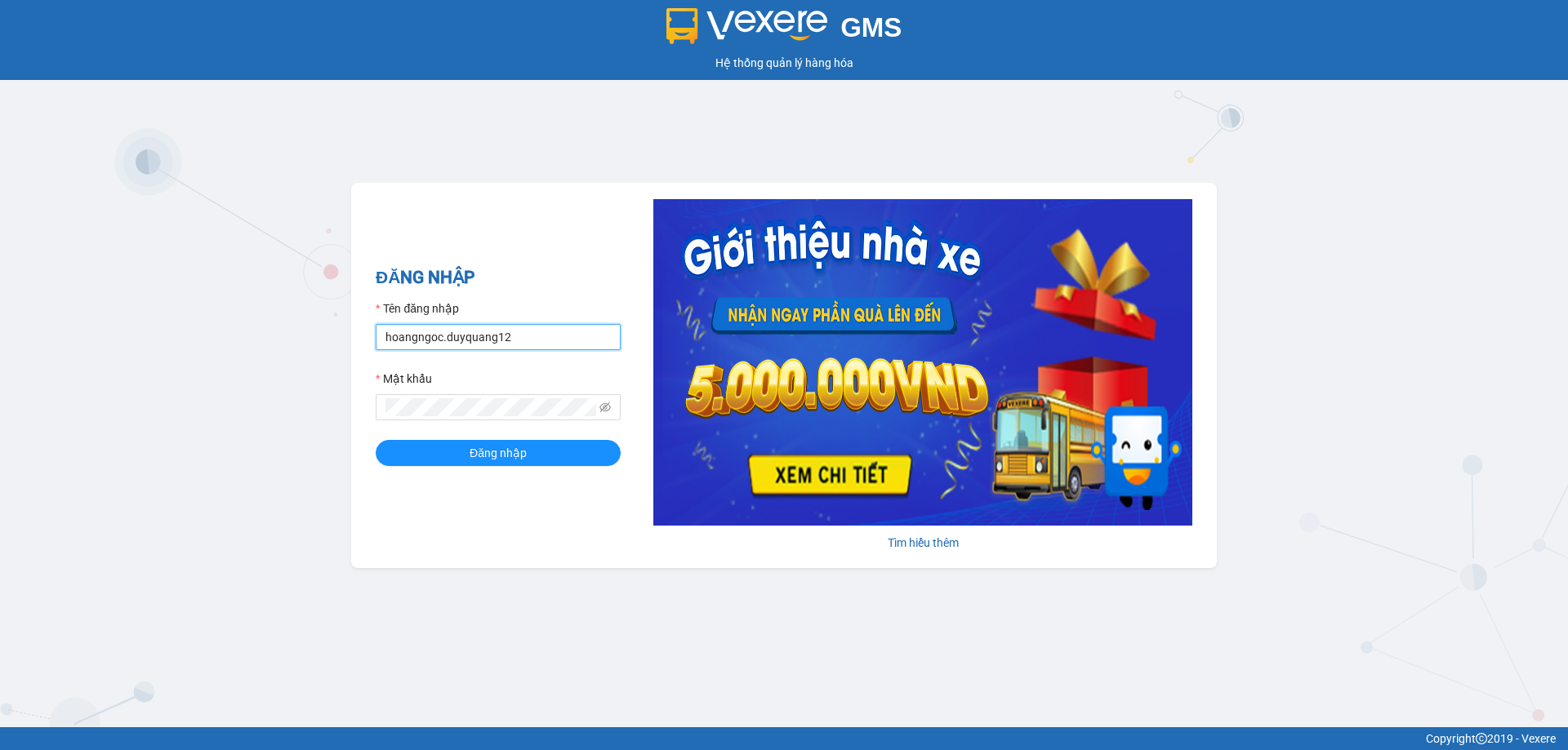
drag, startPoint x: 534, startPoint y: 346, endPoint x: 359, endPoint y: 362, distance: 175.7
click at [354, 377] on div "ĐĂNG NHẬP Tên đăng nhập hoangngoc.duyquang12 Mật khẩu Đăng nhập [PERSON_NAME] t…" at bounding box center [783, 375] width 866 height 385
type input "bichhuong.duyquang12"
click at [496, 451] on span "Đăng nhập" at bounding box center [498, 452] width 57 height 18
